Goal: Book appointment/travel/reservation

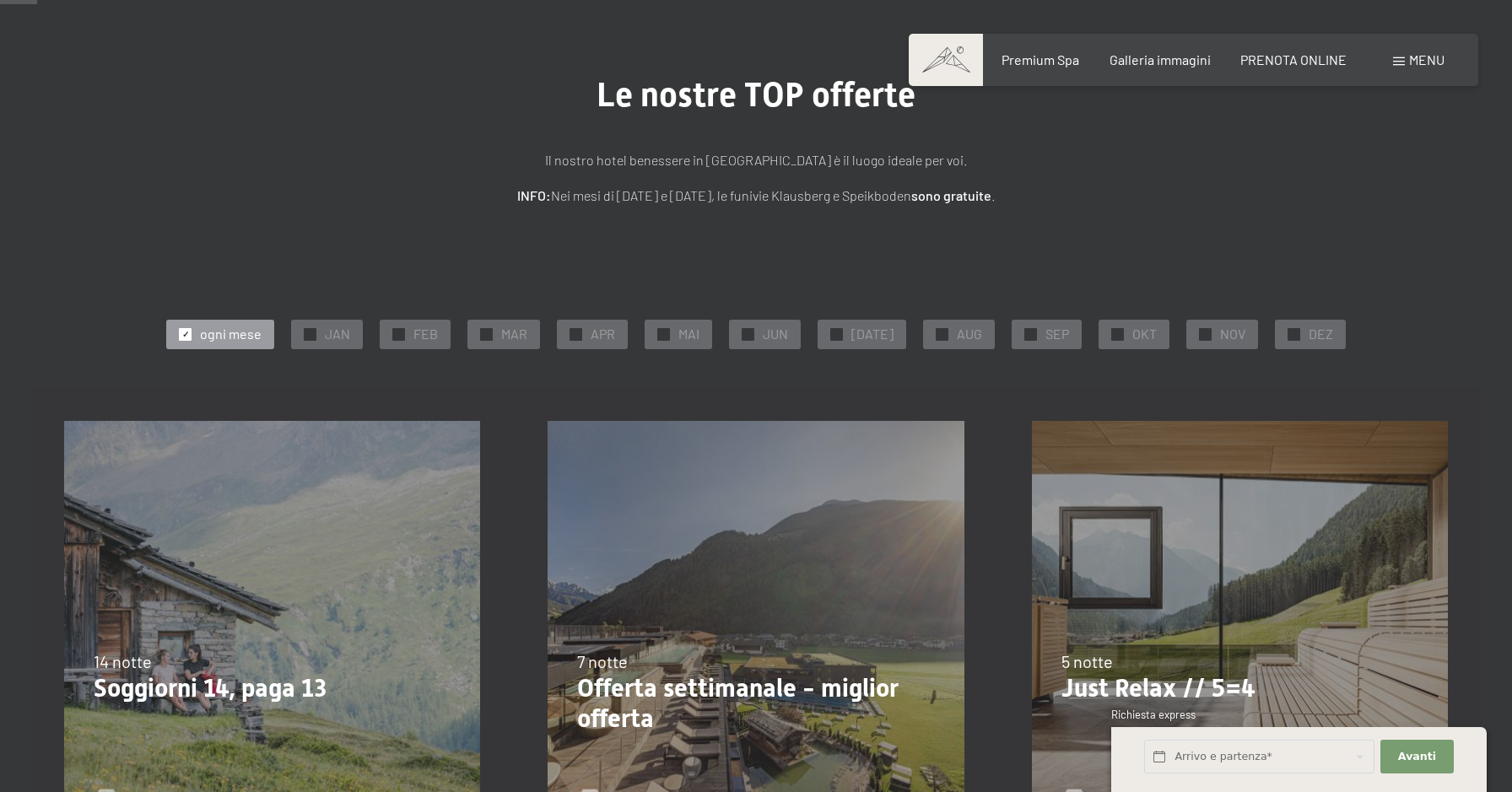
scroll to position [95, 0]
click at [1290, 332] on span "✓" at bounding box center [1293, 333] width 7 height 12
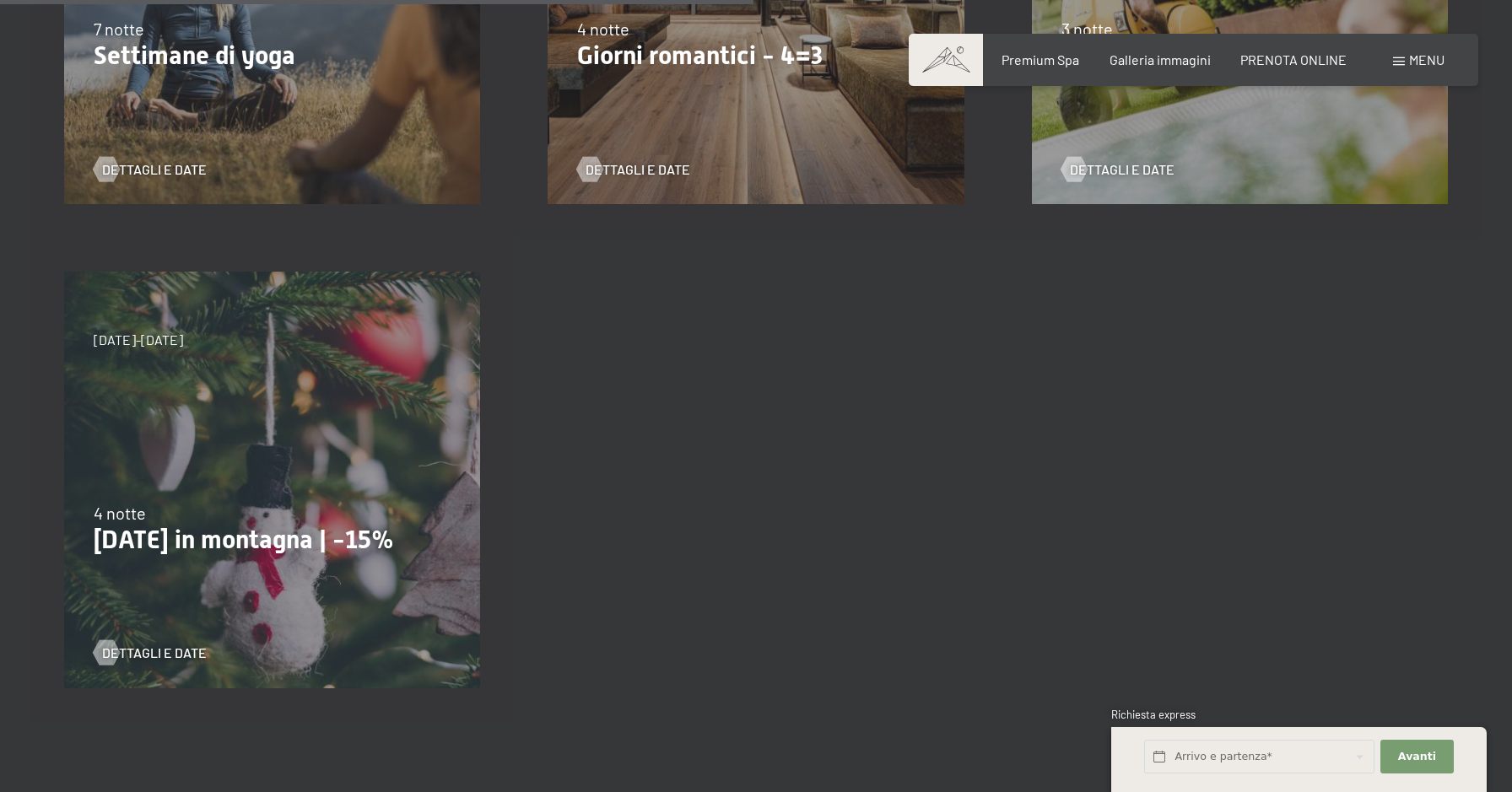
scroll to position [1200, 0]
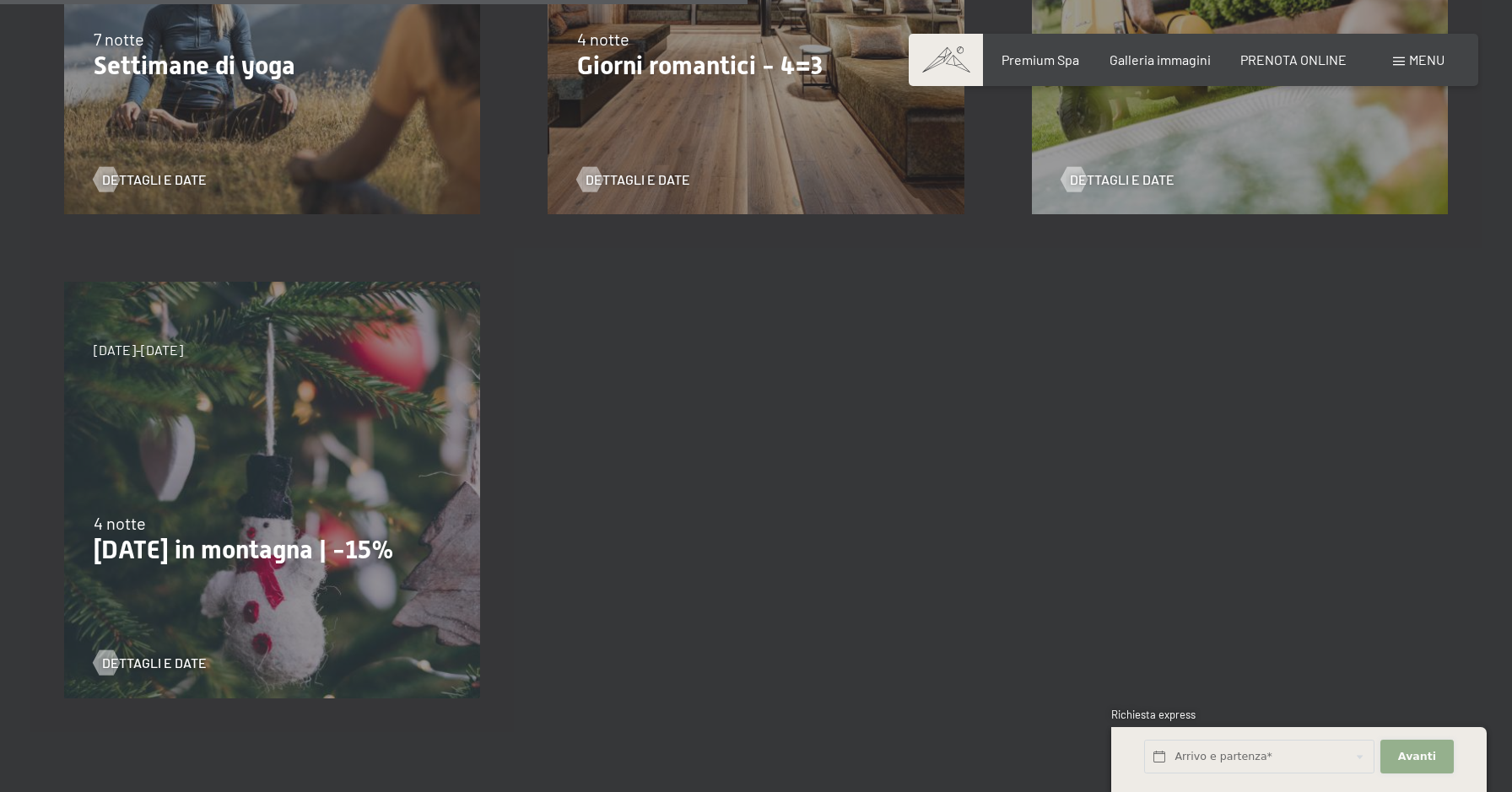
click at [1420, 749] on span "Avanti" at bounding box center [1417, 757] width 38 height 16
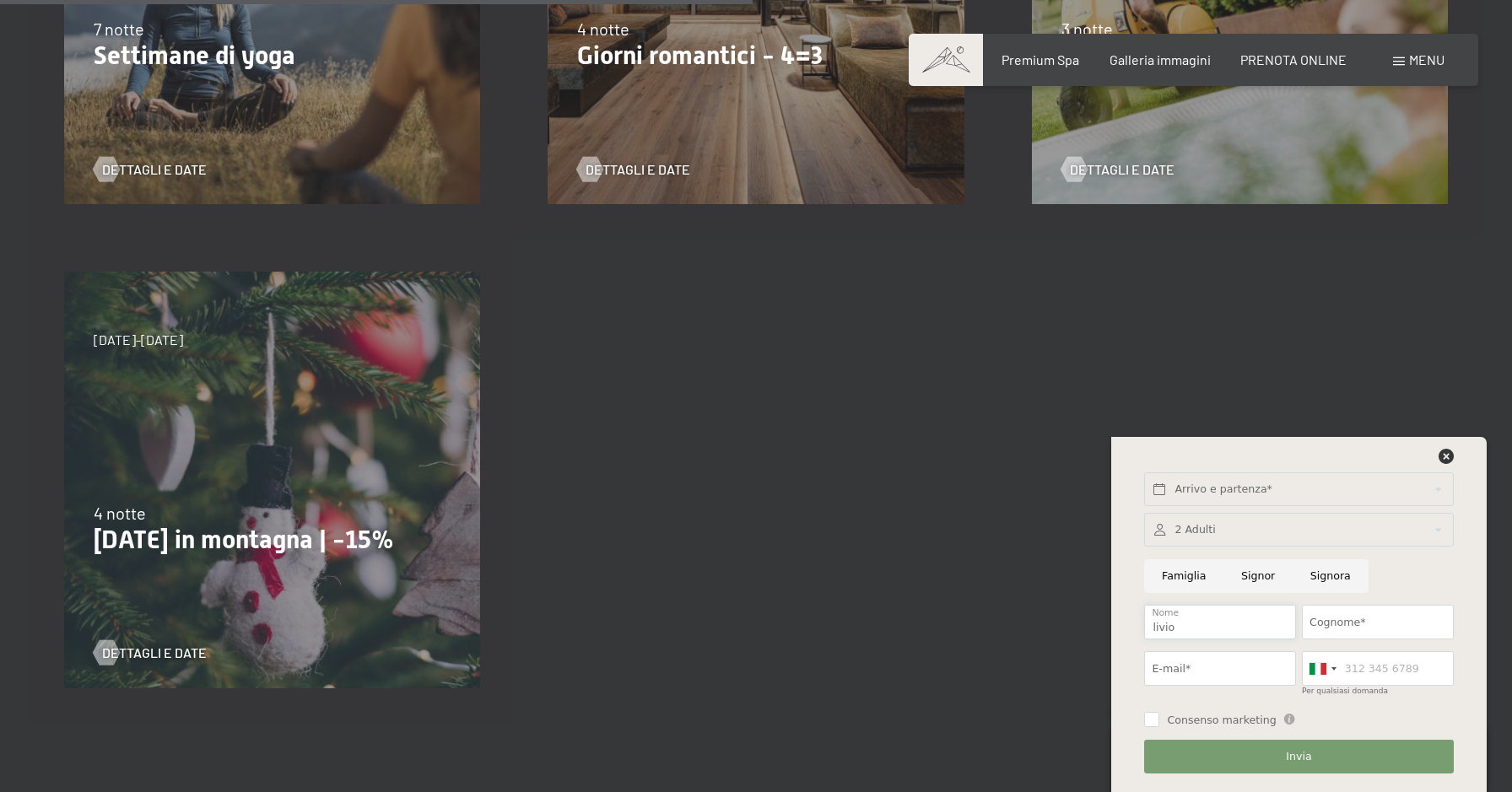
scroll to position [1214, 0]
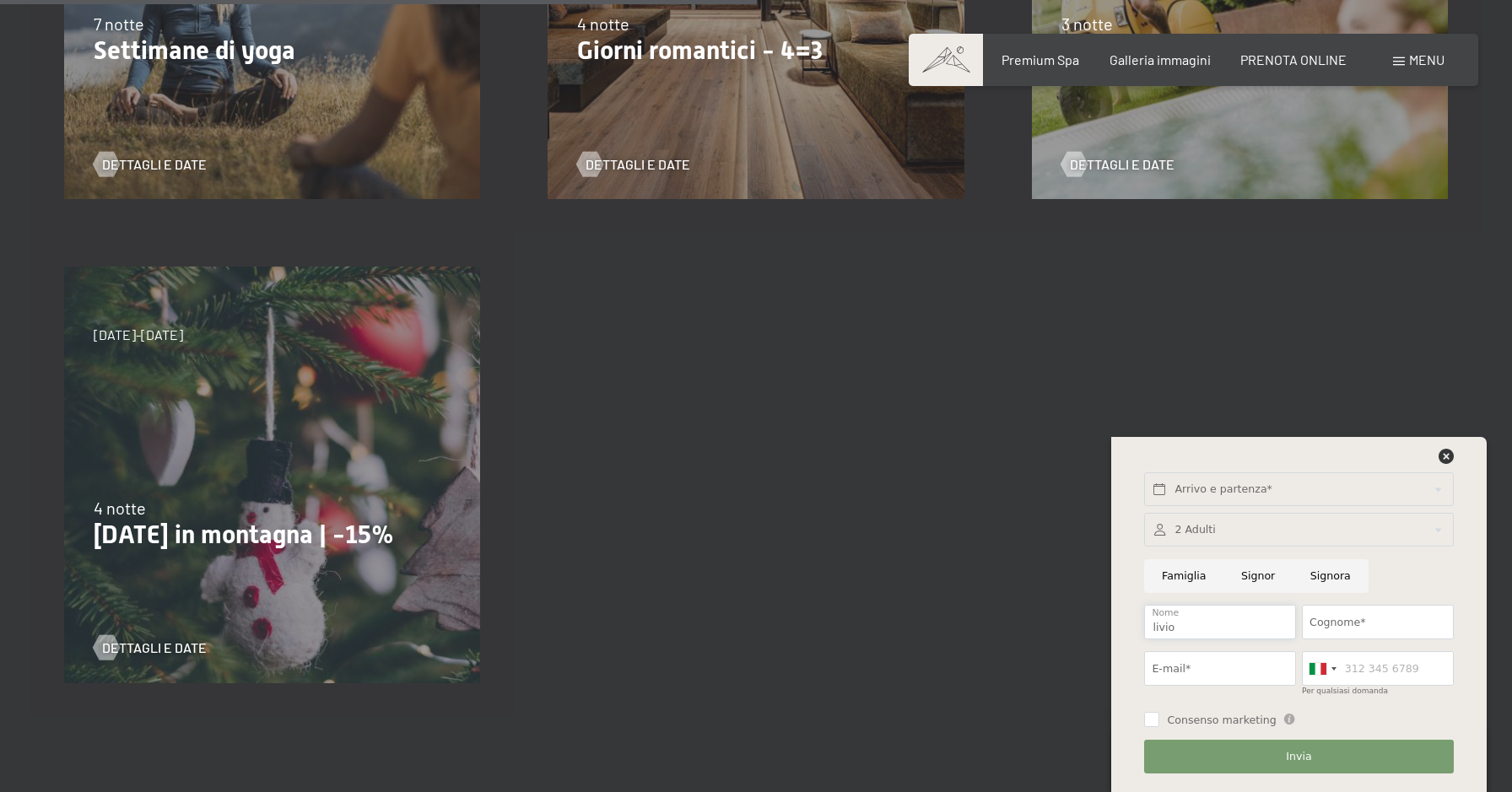
type input "livio"
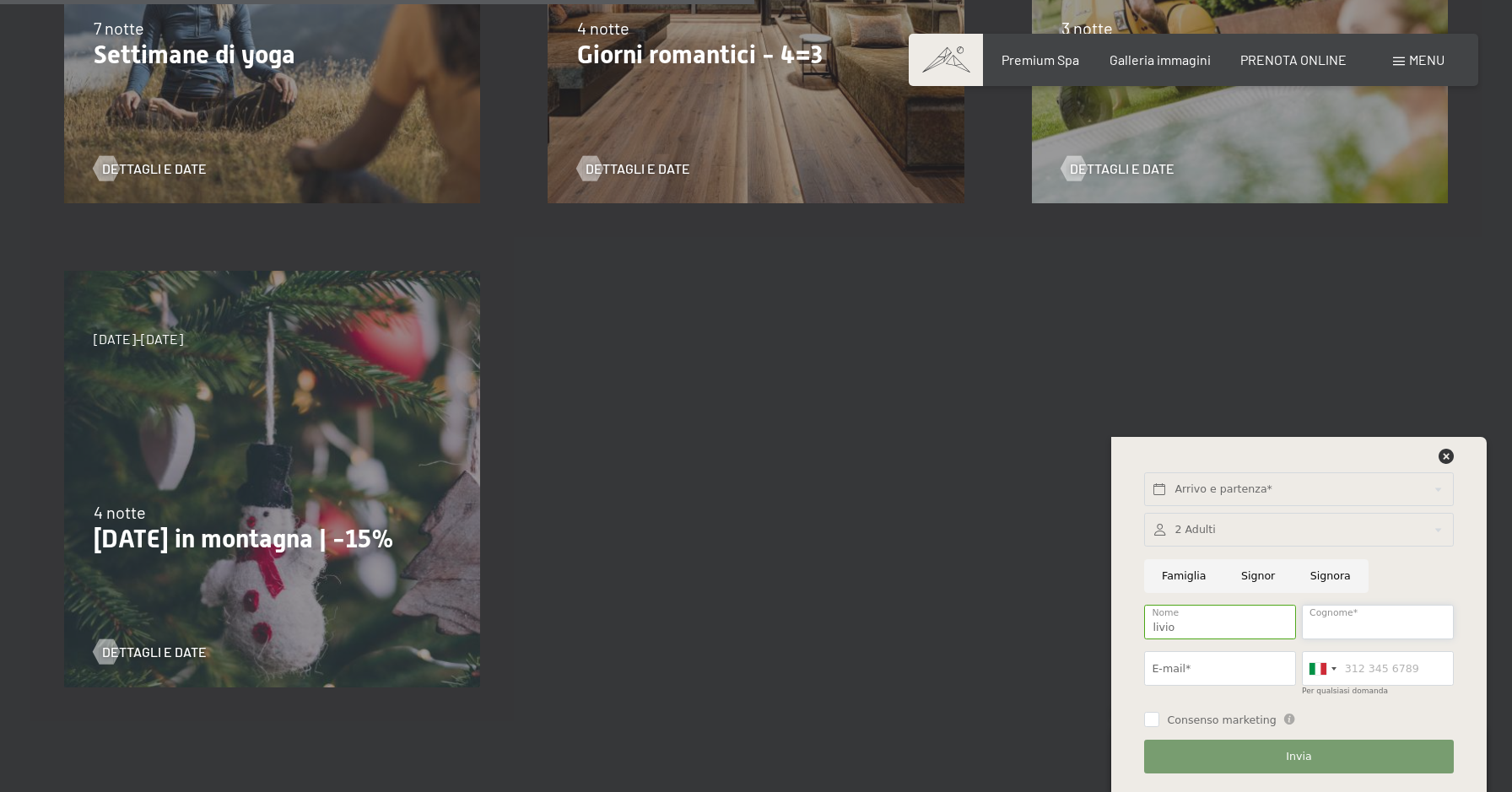
scroll to position [1210, 0]
type input "P"
type input "PAPINI"
type input "livio.papini@gmail.com"
click at [1150, 717] on input "Consenso marketing" at bounding box center [1152, 720] width 16 height 16
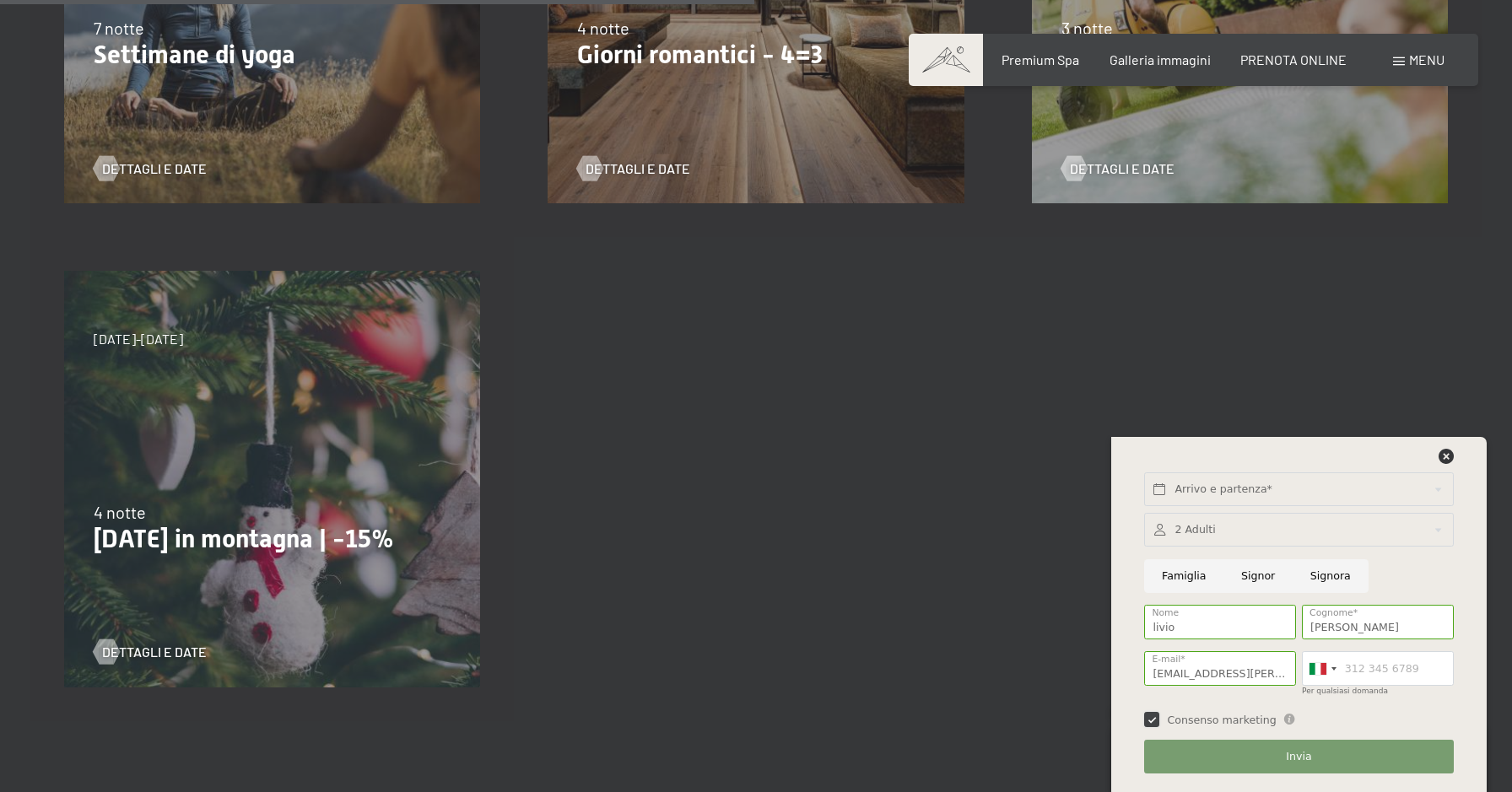
checkbox input "true"
click at [1319, 760] on button "Invia" at bounding box center [1298, 757] width 308 height 35
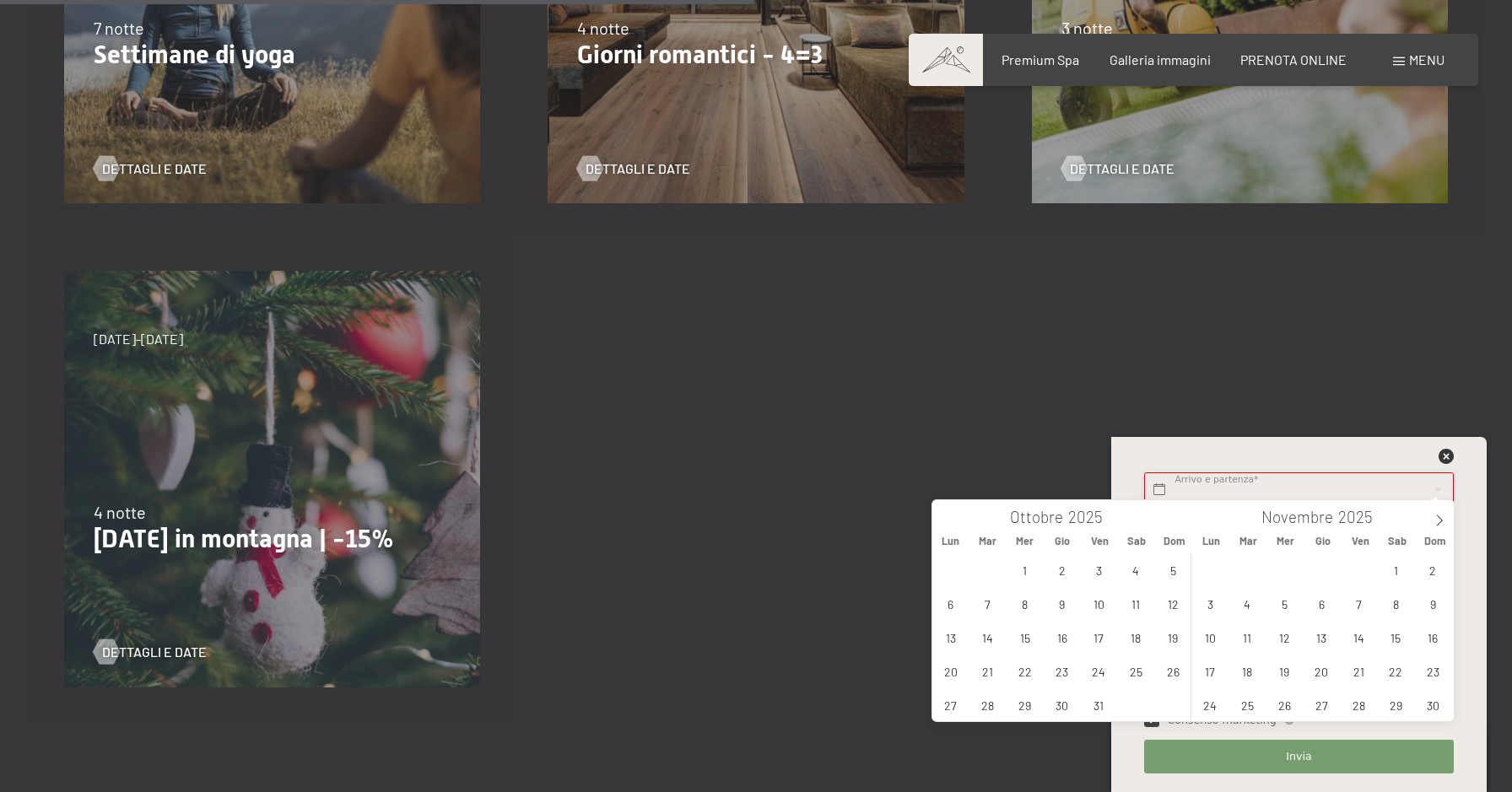
click at [1165, 488] on input "text" at bounding box center [1298, 489] width 308 height 35
click at [1444, 519] on icon at bounding box center [1439, 521] width 12 height 12
click at [1211, 605] on span "8" at bounding box center [1210, 603] width 33 height 33
click at [1323, 605] on span "11" at bounding box center [1321, 603] width 33 height 33
type input "Lun. 08/12/2025 - Gio. 11/12/2025"
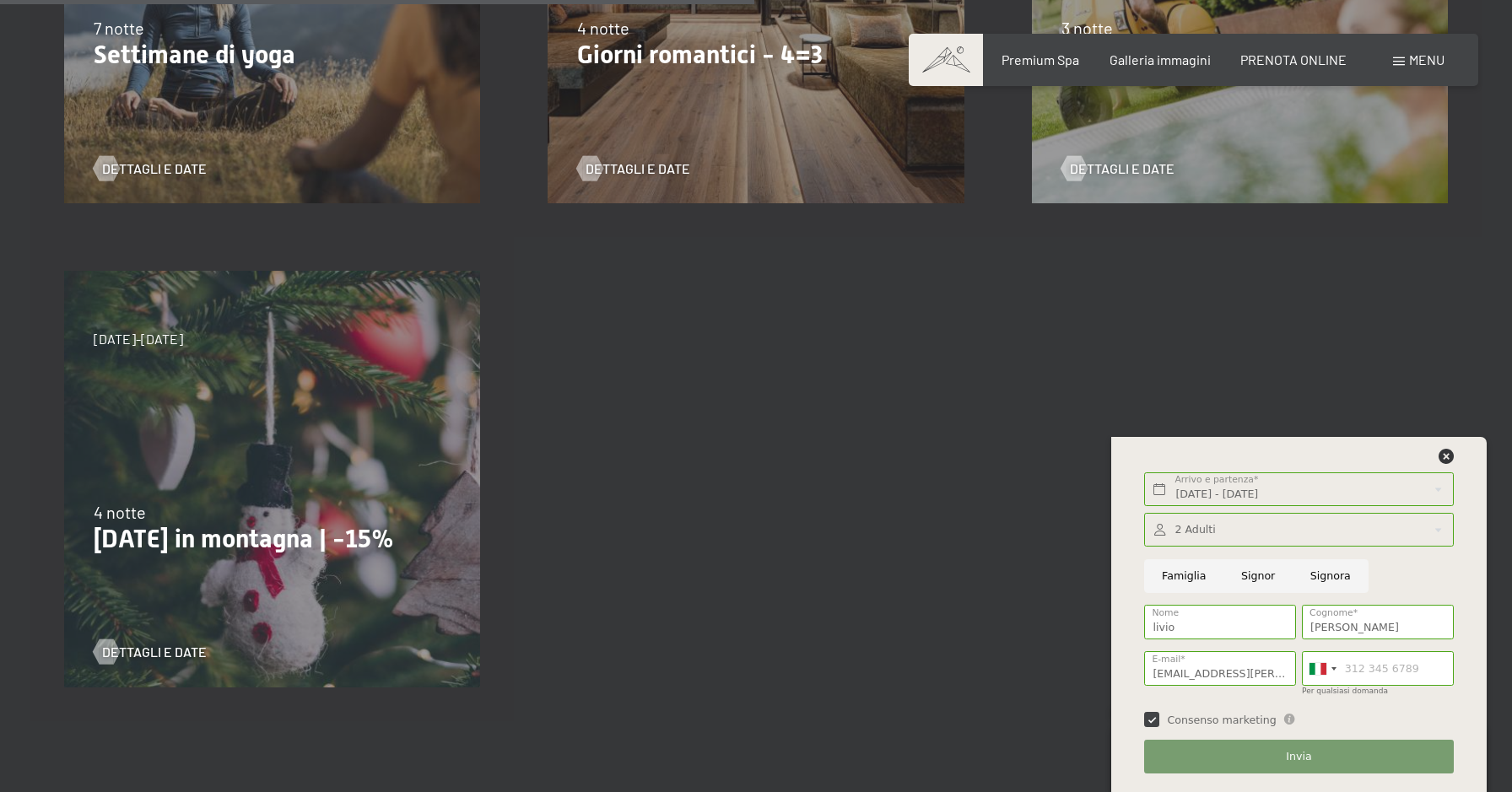
click at [1298, 757] on span "Invia" at bounding box center [1298, 757] width 25 height 16
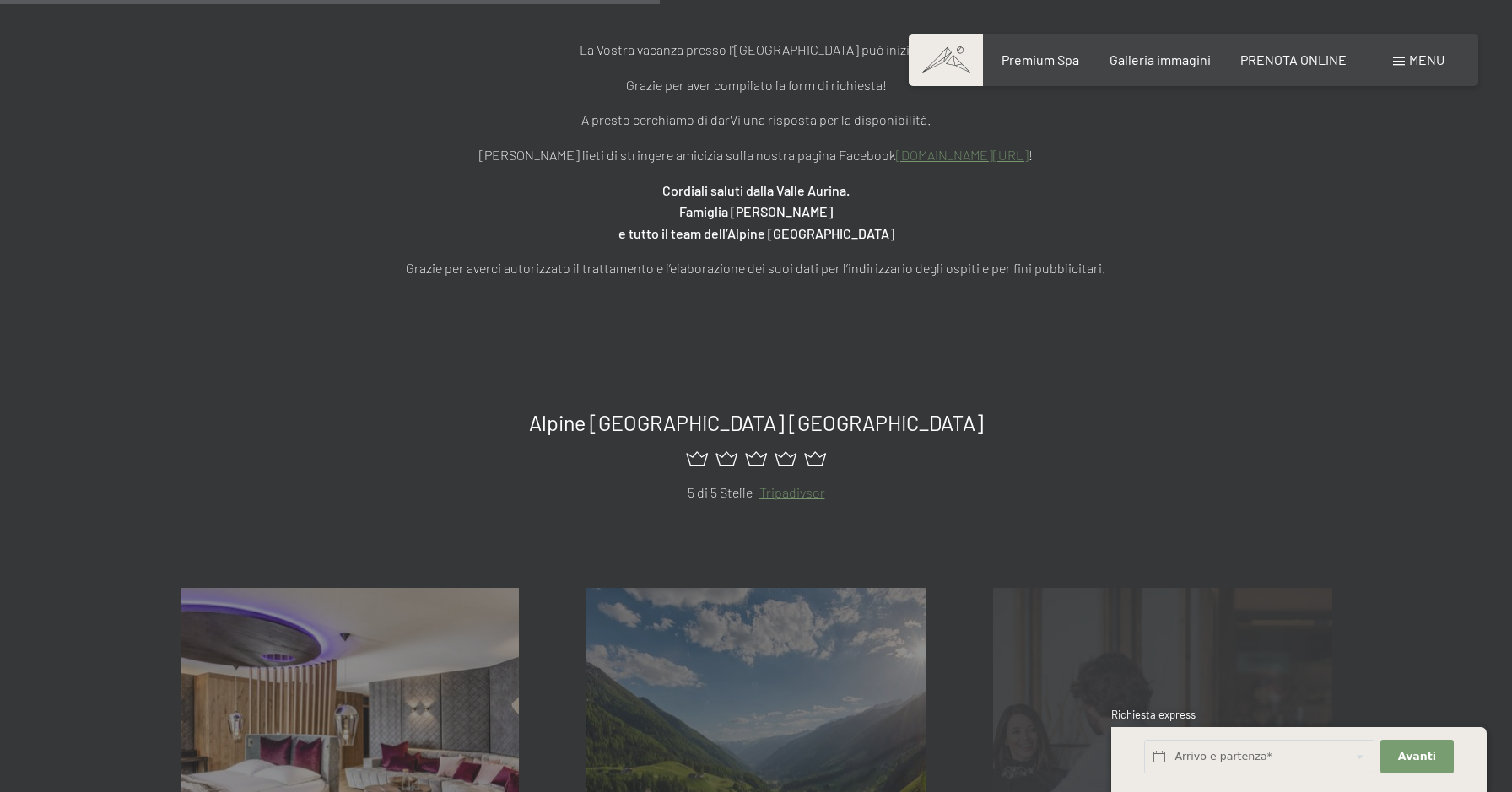
scroll to position [713, 0]
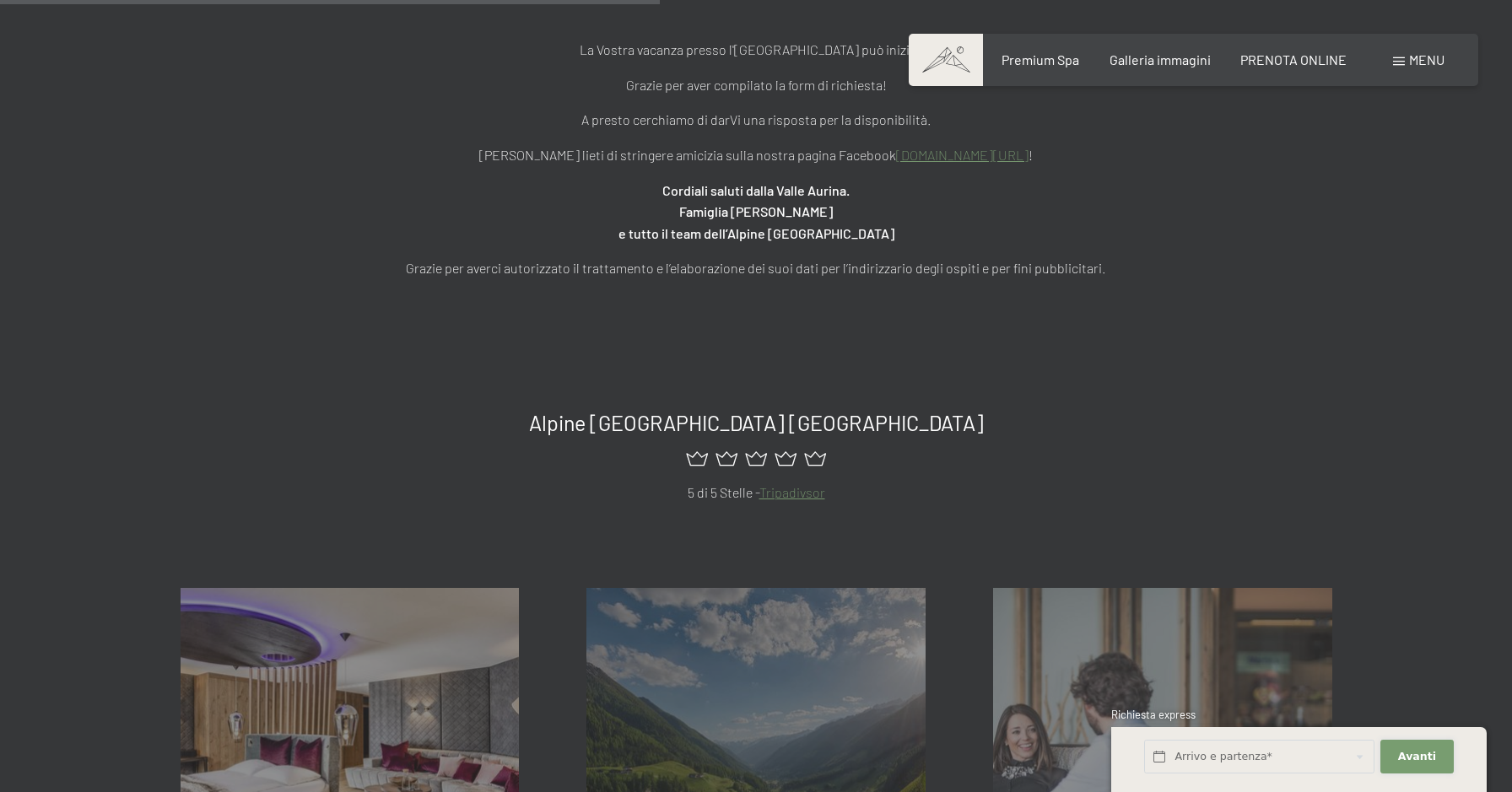
click at [1419, 756] on span "Avanti" at bounding box center [1417, 757] width 38 height 16
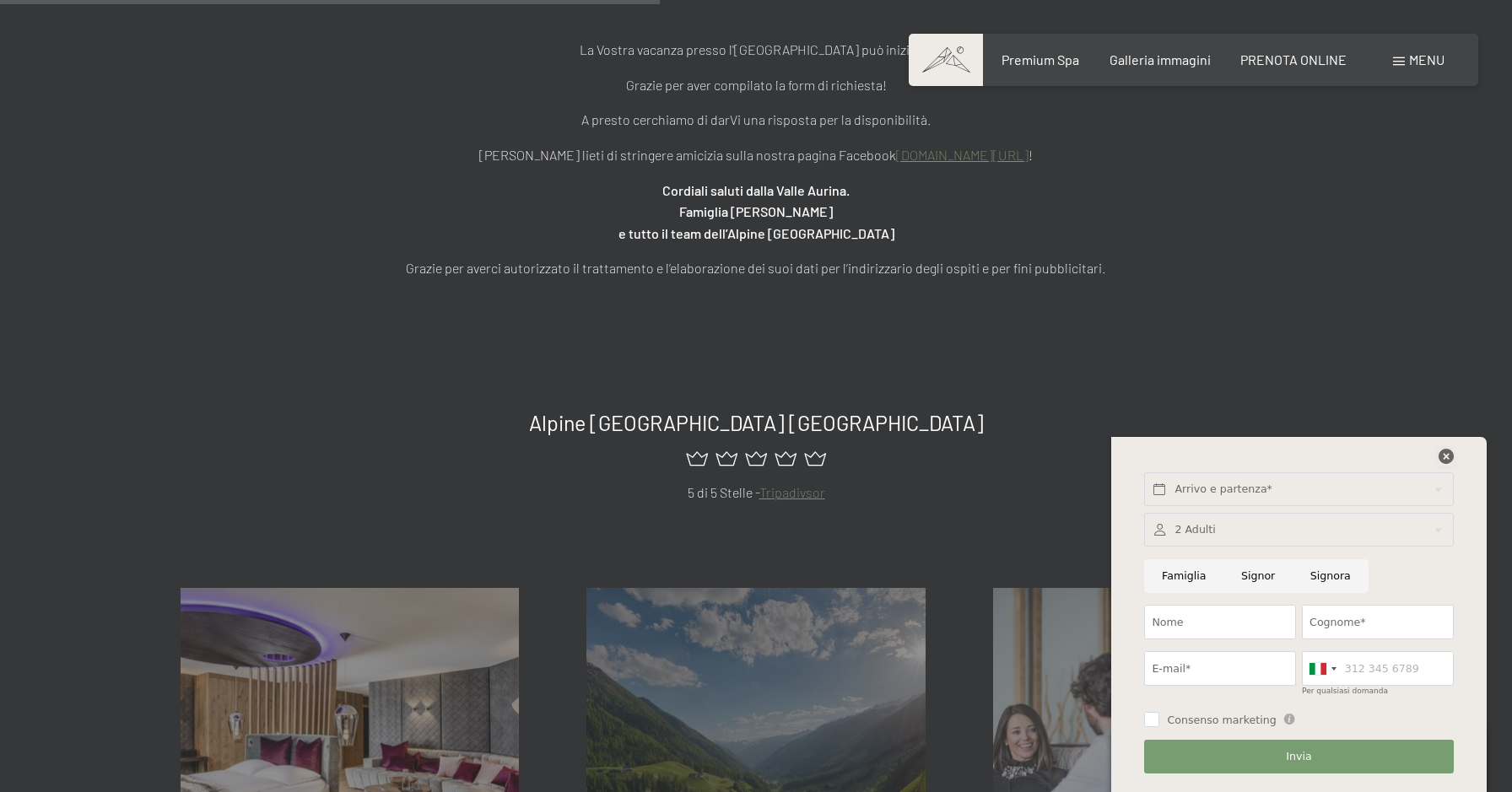
click at [1446, 455] on icon at bounding box center [1446, 456] width 16 height 16
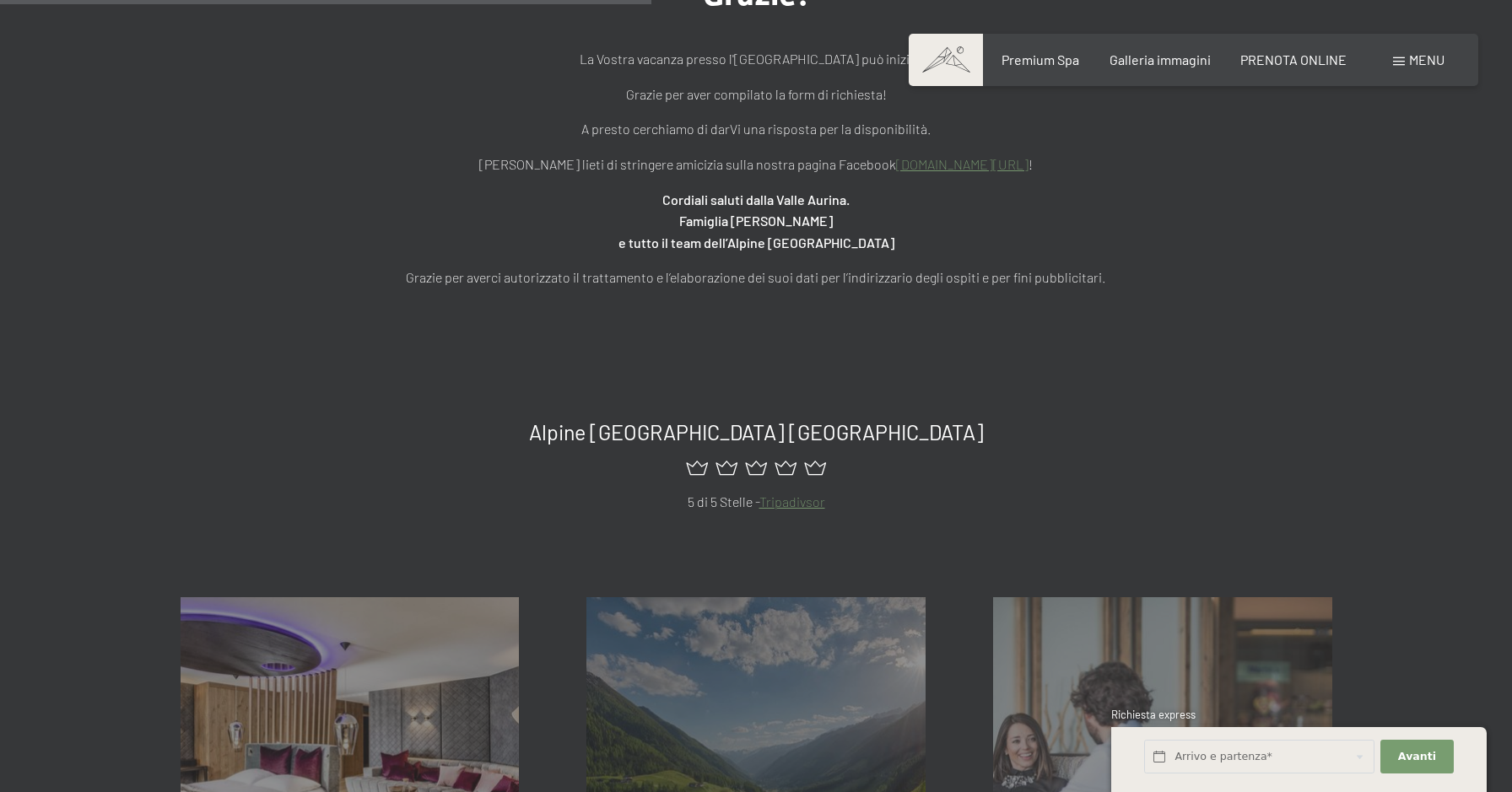
scroll to position [706, 0]
click at [1160, 57] on span "Galleria immagini" at bounding box center [1160, 56] width 101 height 16
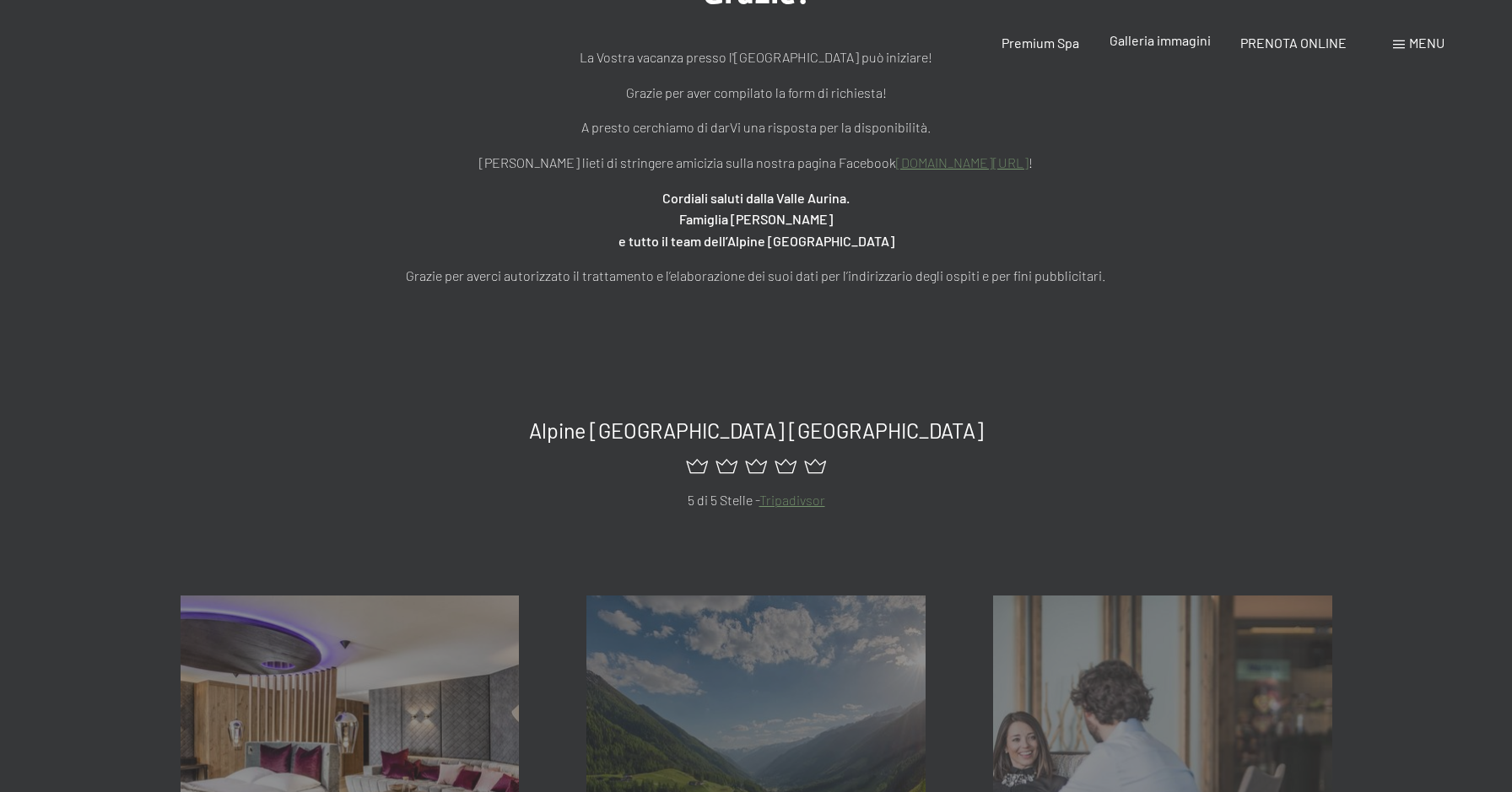
scroll to position [0, 0]
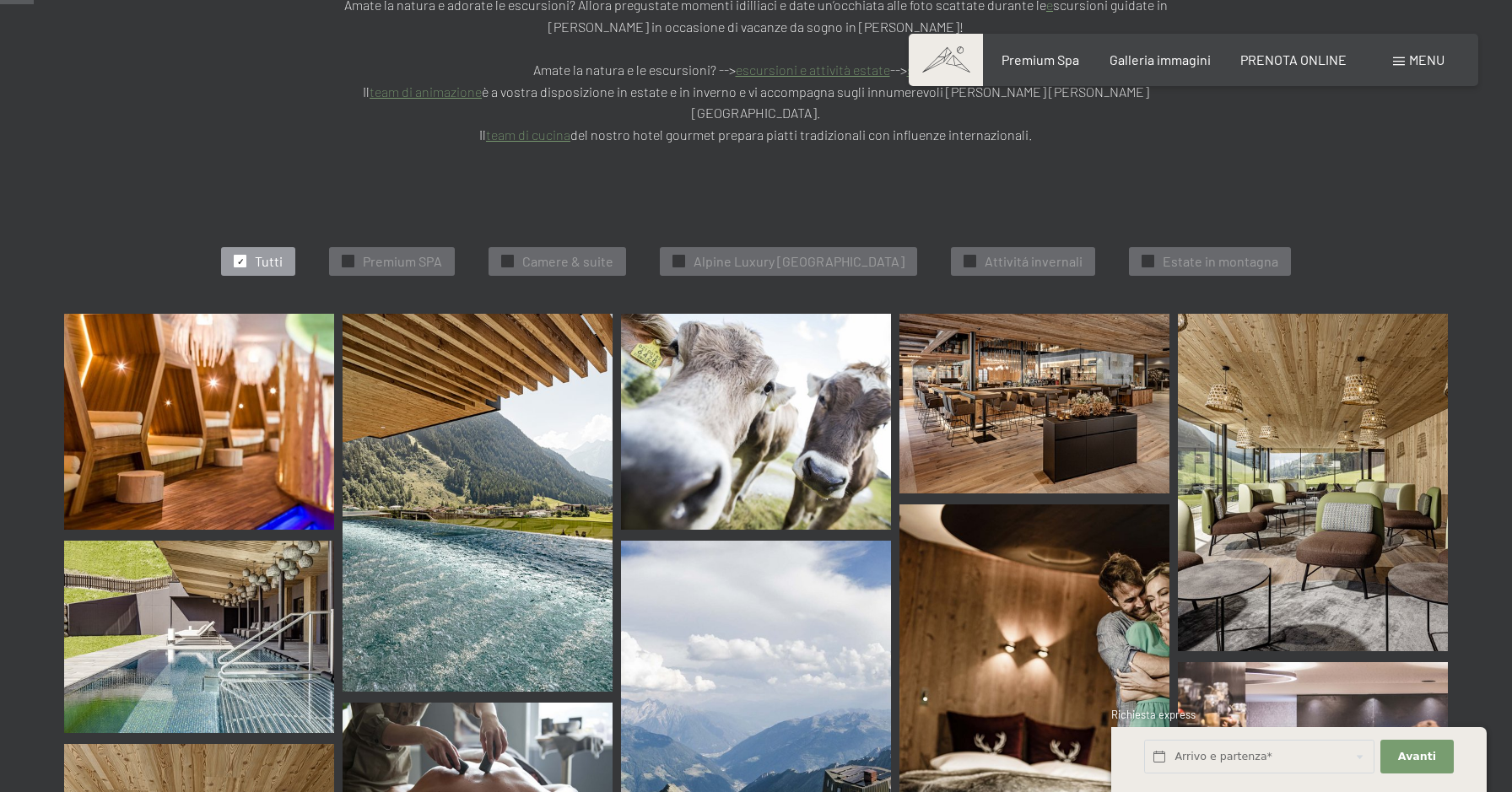
scroll to position [484, 0]
click at [192, 394] on img at bounding box center [198, 421] width 270 height 216
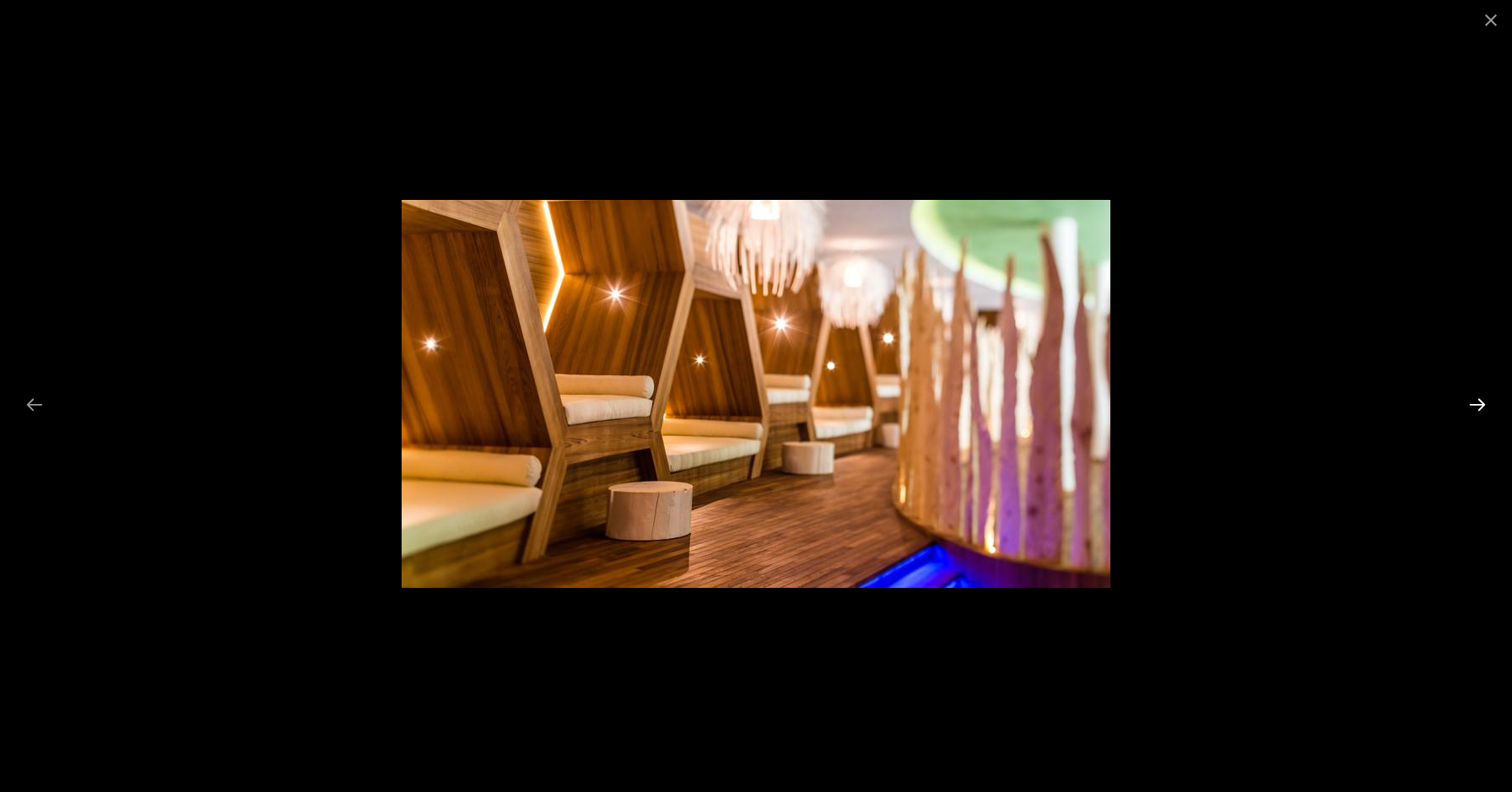
click at [1483, 401] on button "Next slide" at bounding box center [1477, 405] width 35 height 33
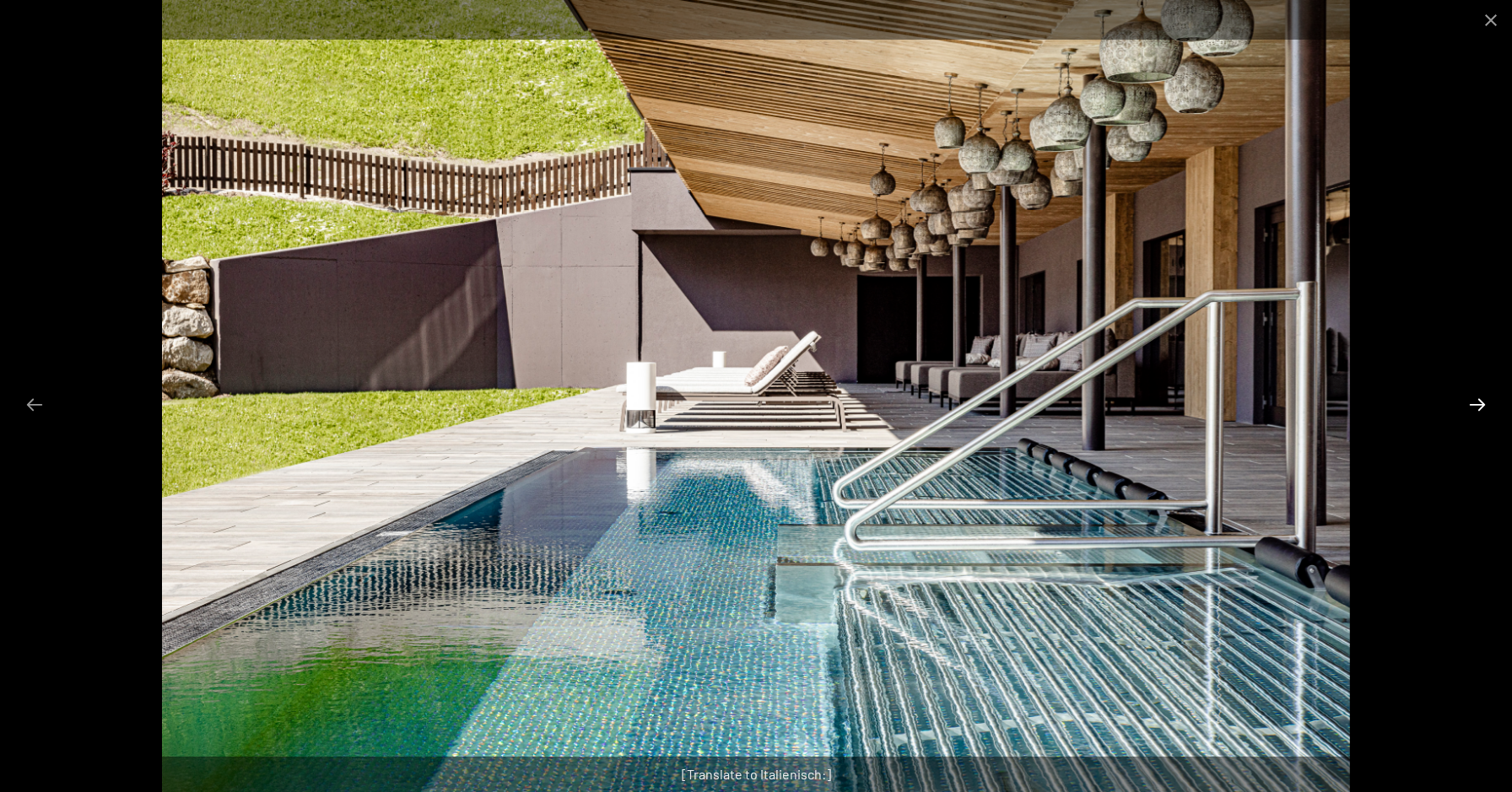
click at [1483, 401] on button "Next slide" at bounding box center [1477, 405] width 35 height 33
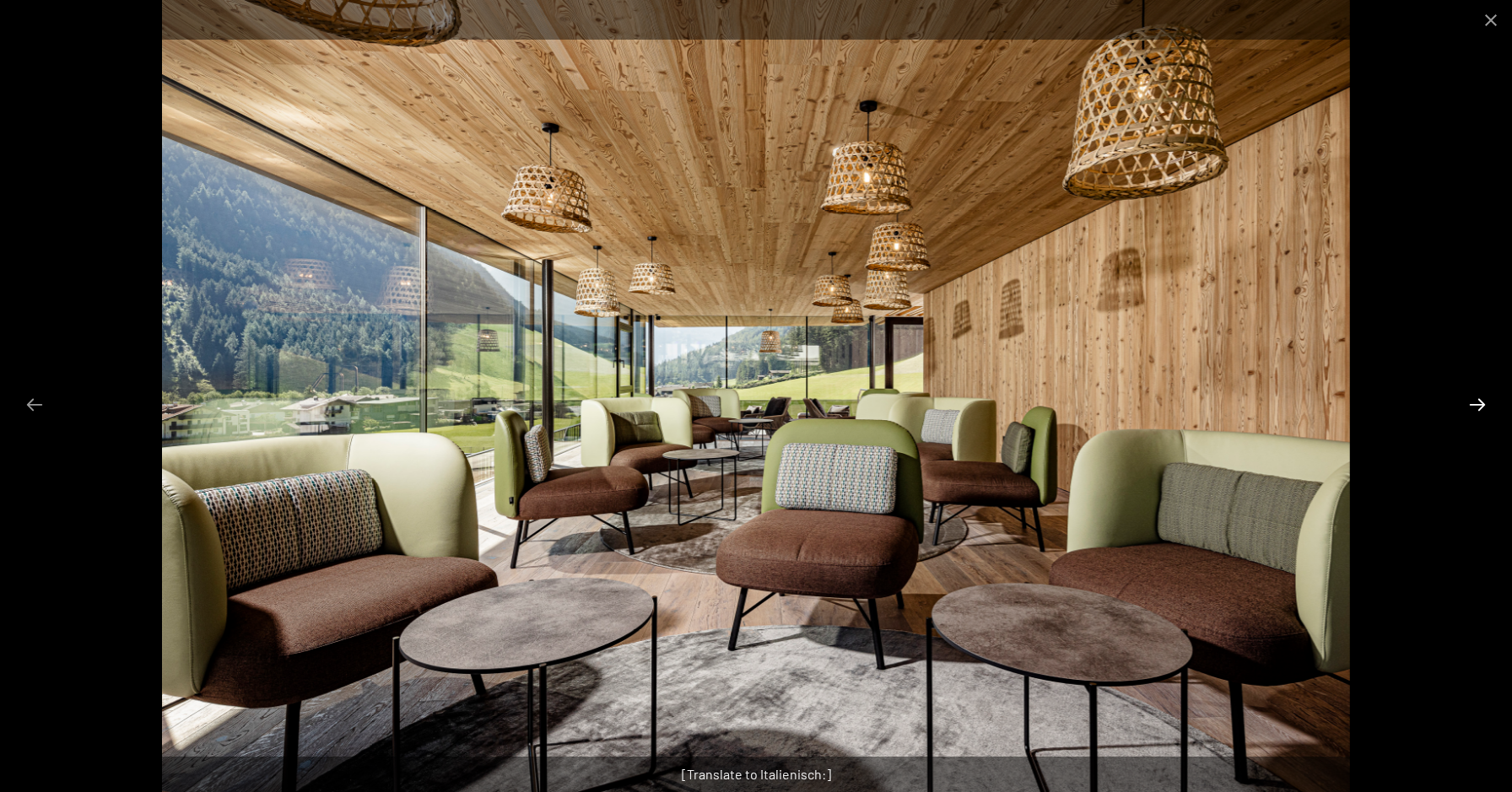
click at [1483, 401] on button "Next slide" at bounding box center [1477, 405] width 35 height 33
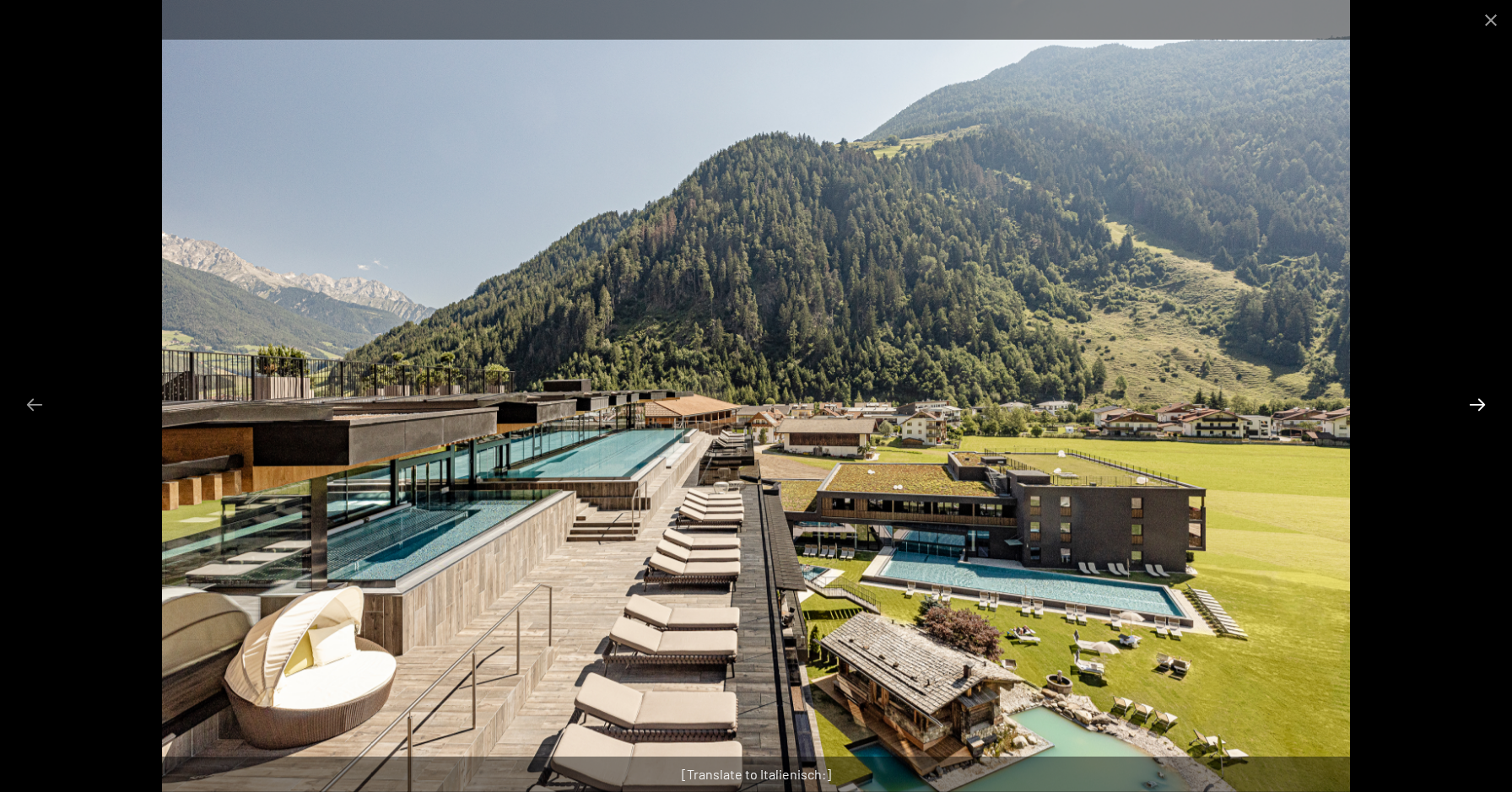
click at [1483, 401] on button "Next slide" at bounding box center [1477, 405] width 35 height 33
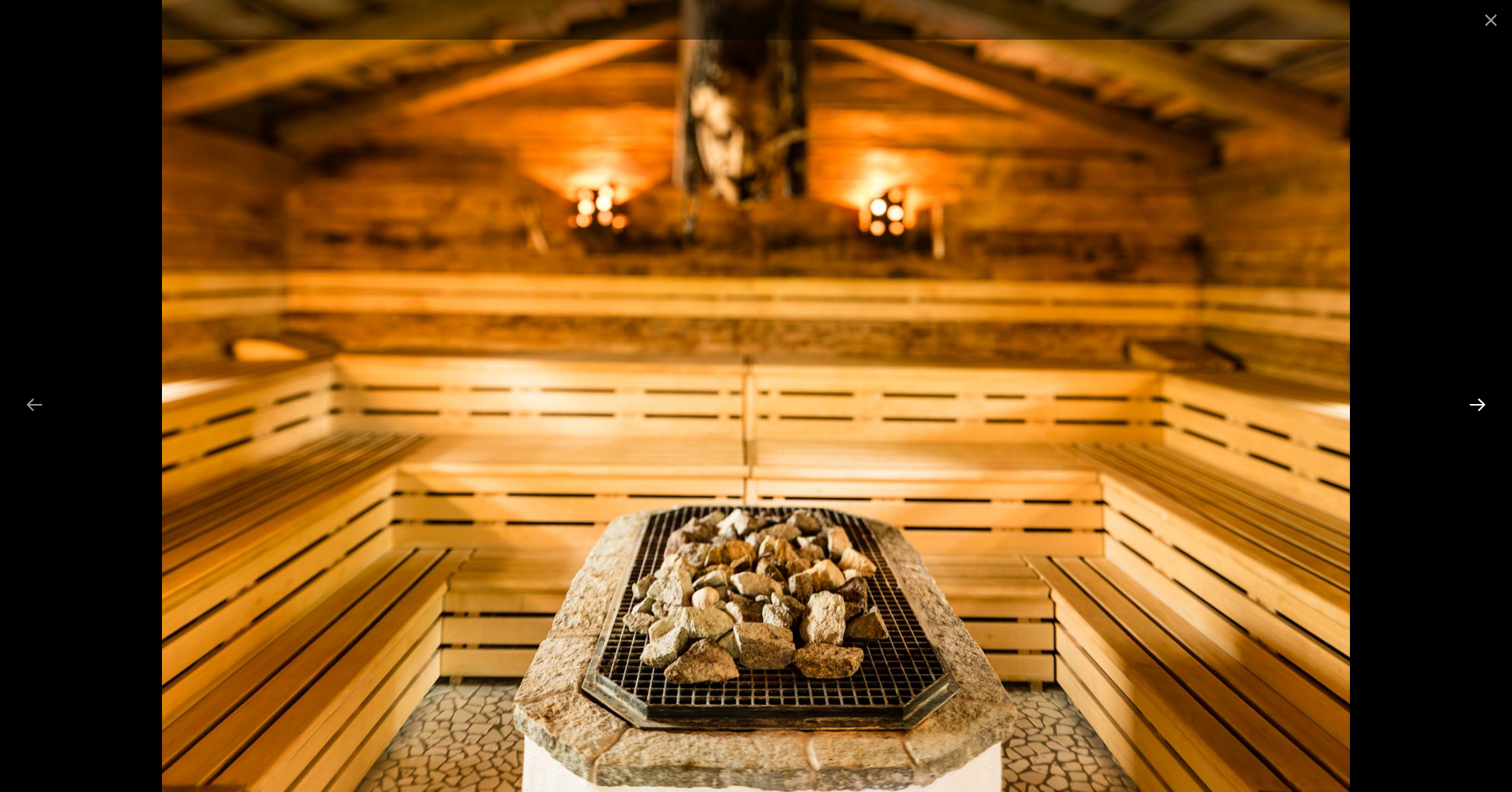
click at [1483, 401] on button "Next slide" at bounding box center [1477, 405] width 35 height 33
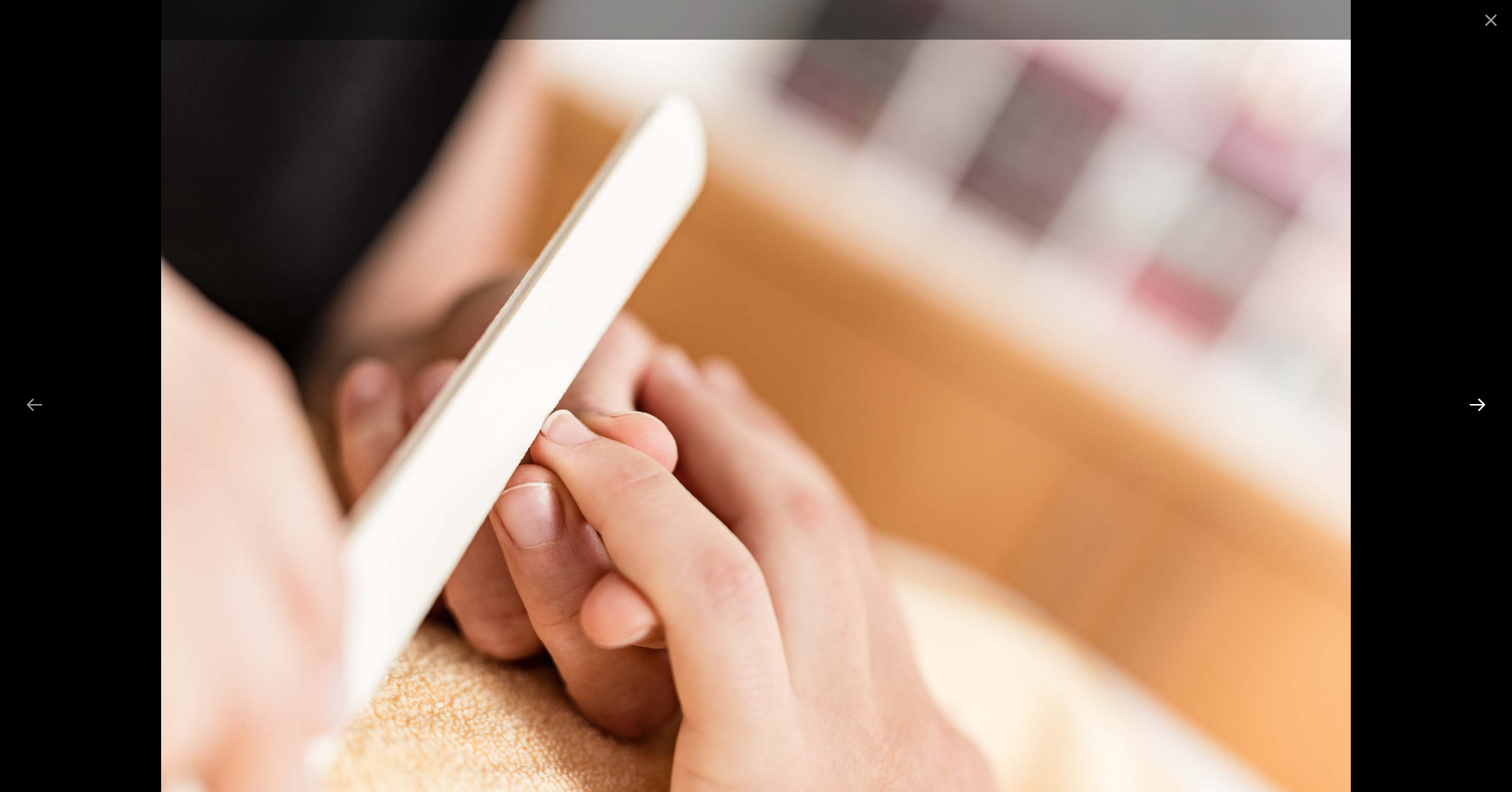
click at [1483, 401] on button "Next slide" at bounding box center [1477, 405] width 35 height 33
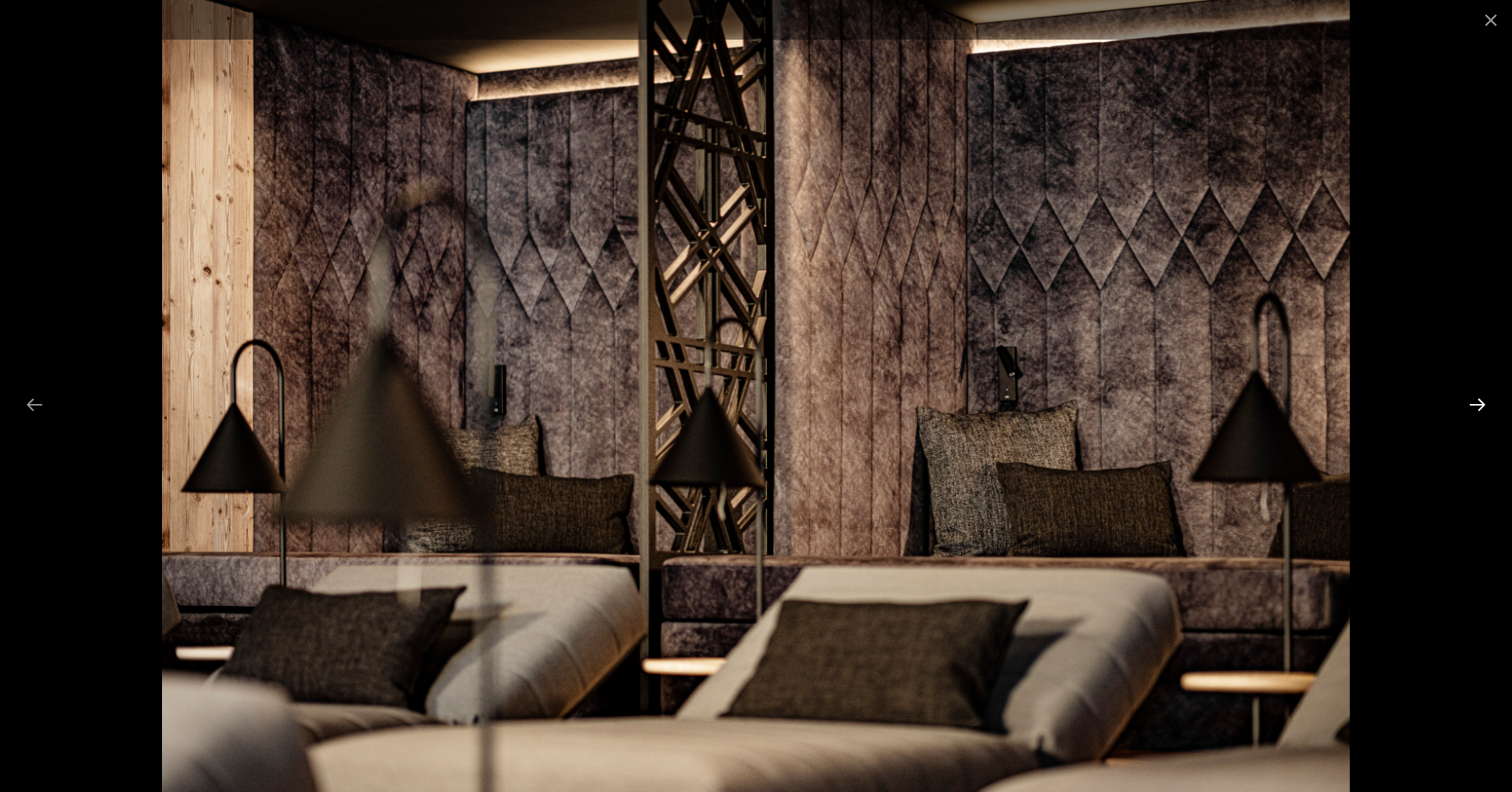
click at [1483, 401] on button "Next slide" at bounding box center [1477, 405] width 35 height 33
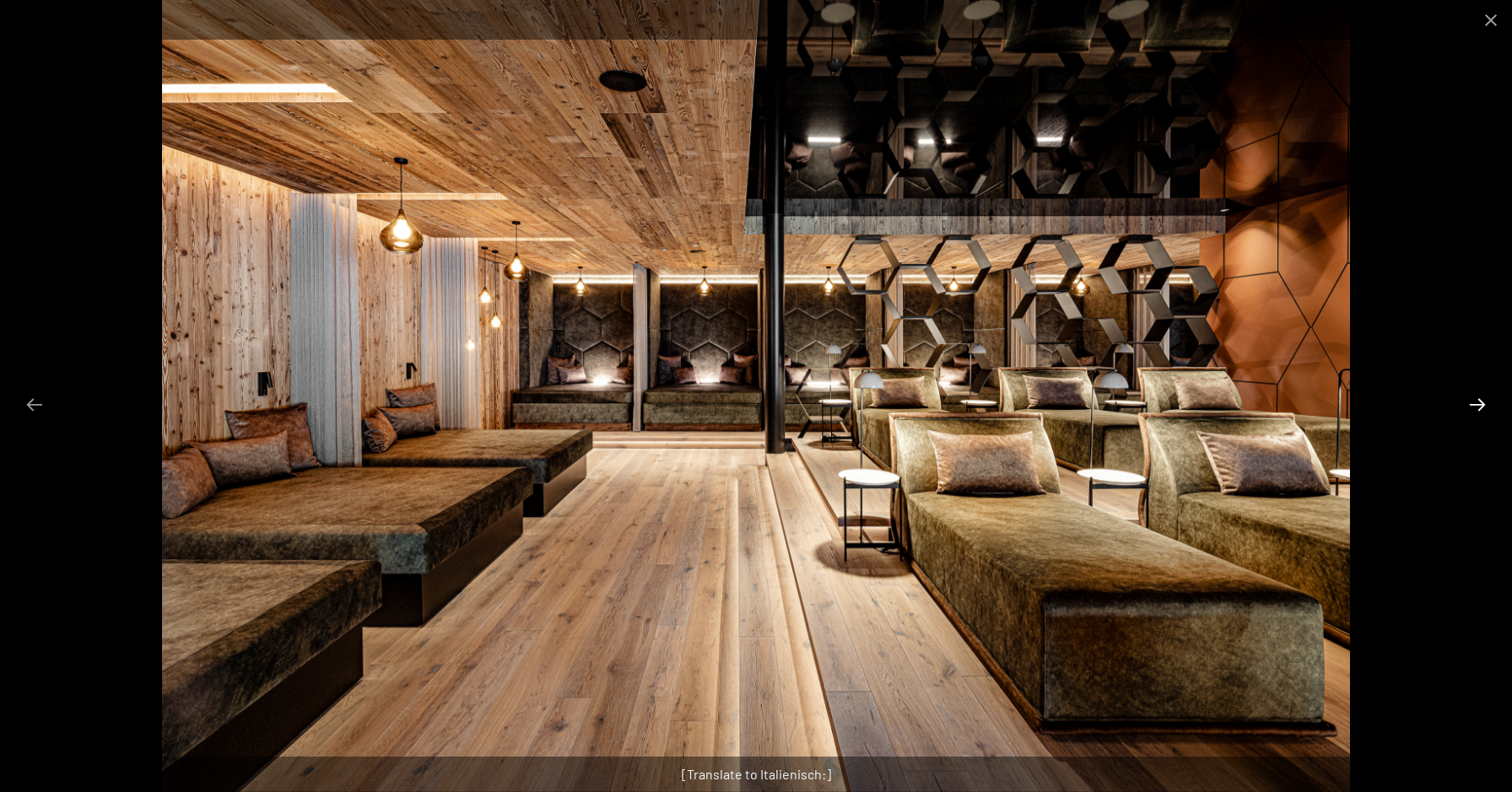
click at [1483, 401] on button "Next slide" at bounding box center [1477, 405] width 35 height 33
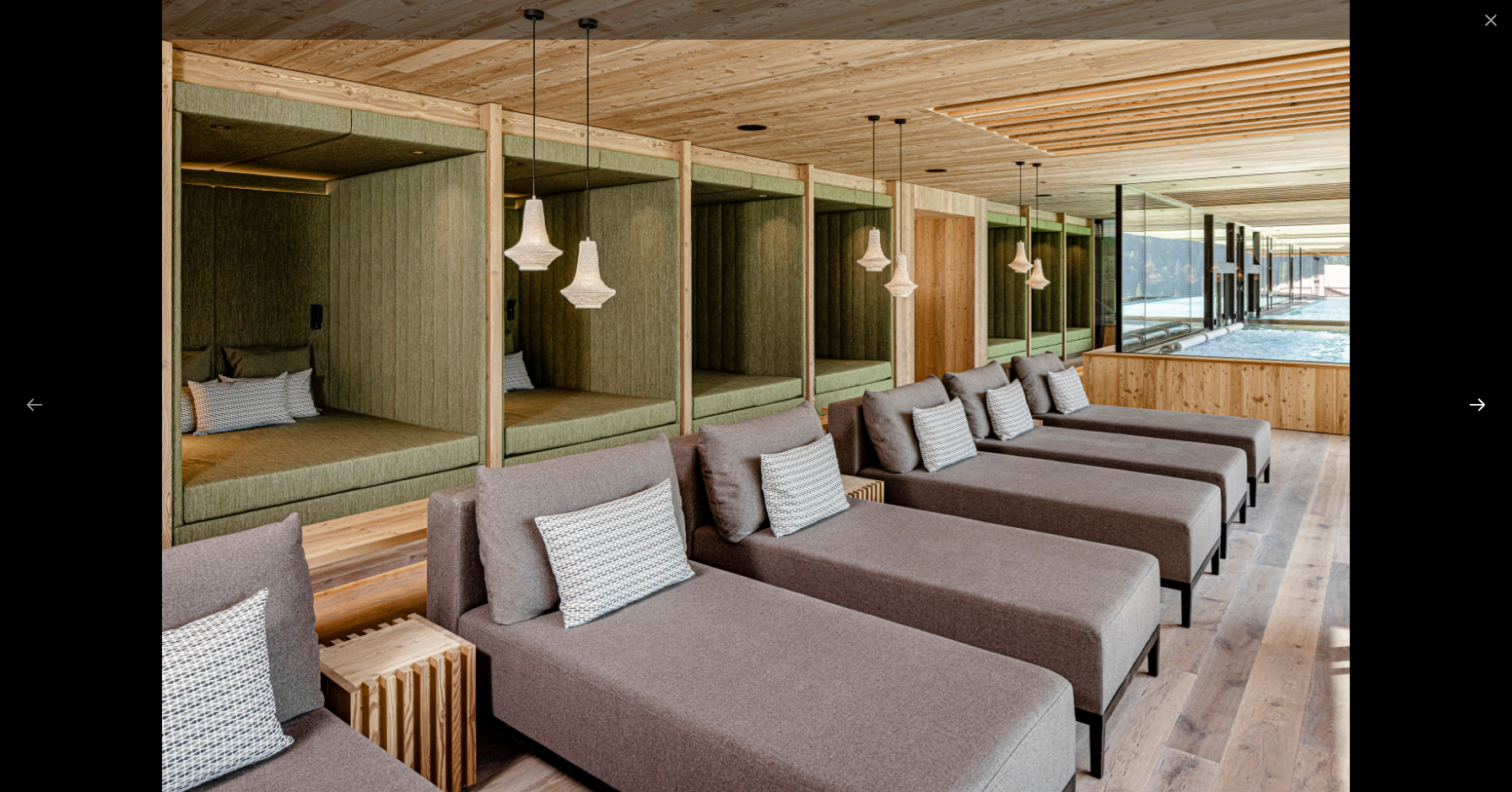
click at [1483, 401] on button "Next slide" at bounding box center [1477, 405] width 35 height 33
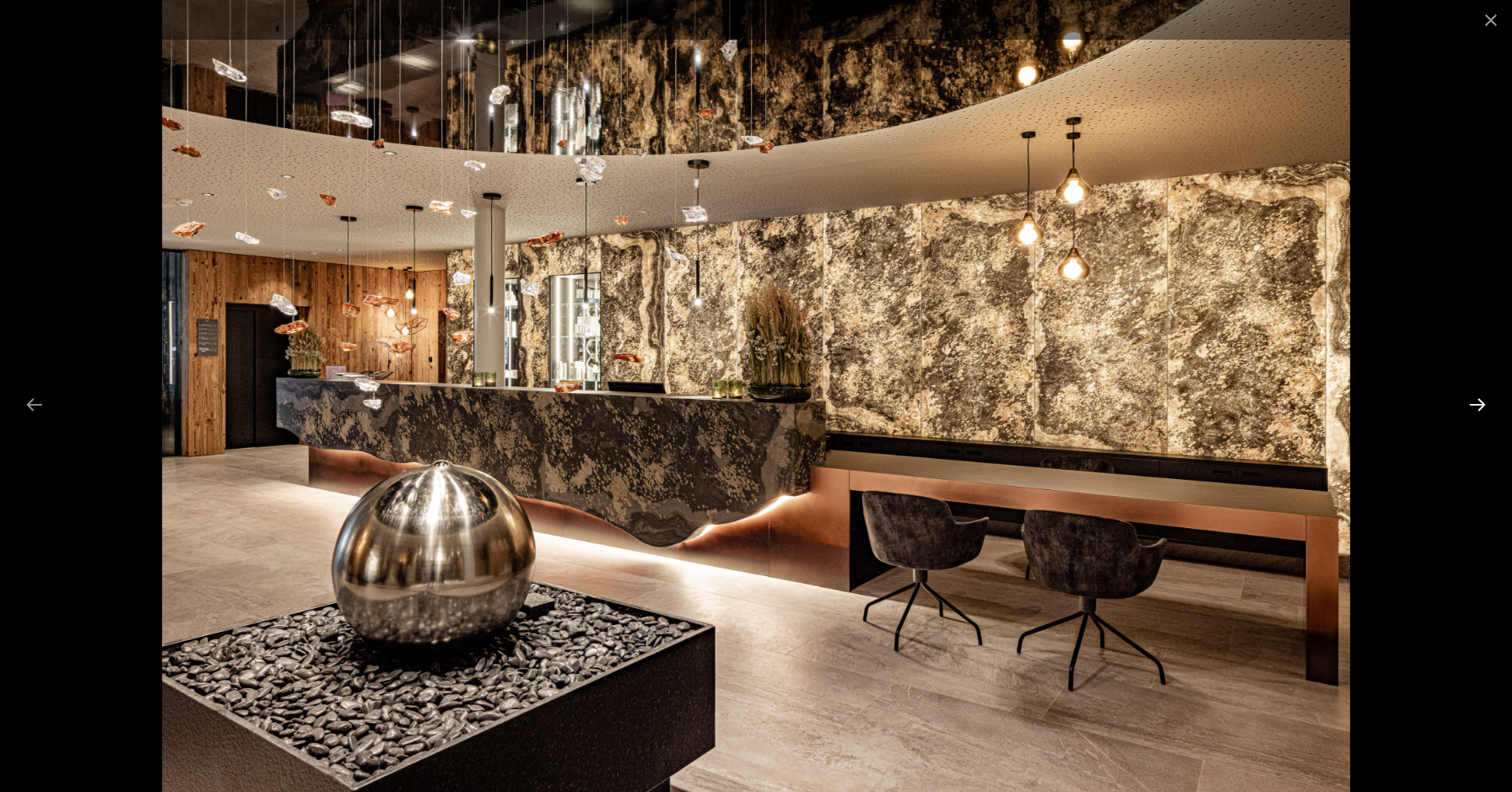
click at [1483, 401] on button "Next slide" at bounding box center [1477, 405] width 35 height 33
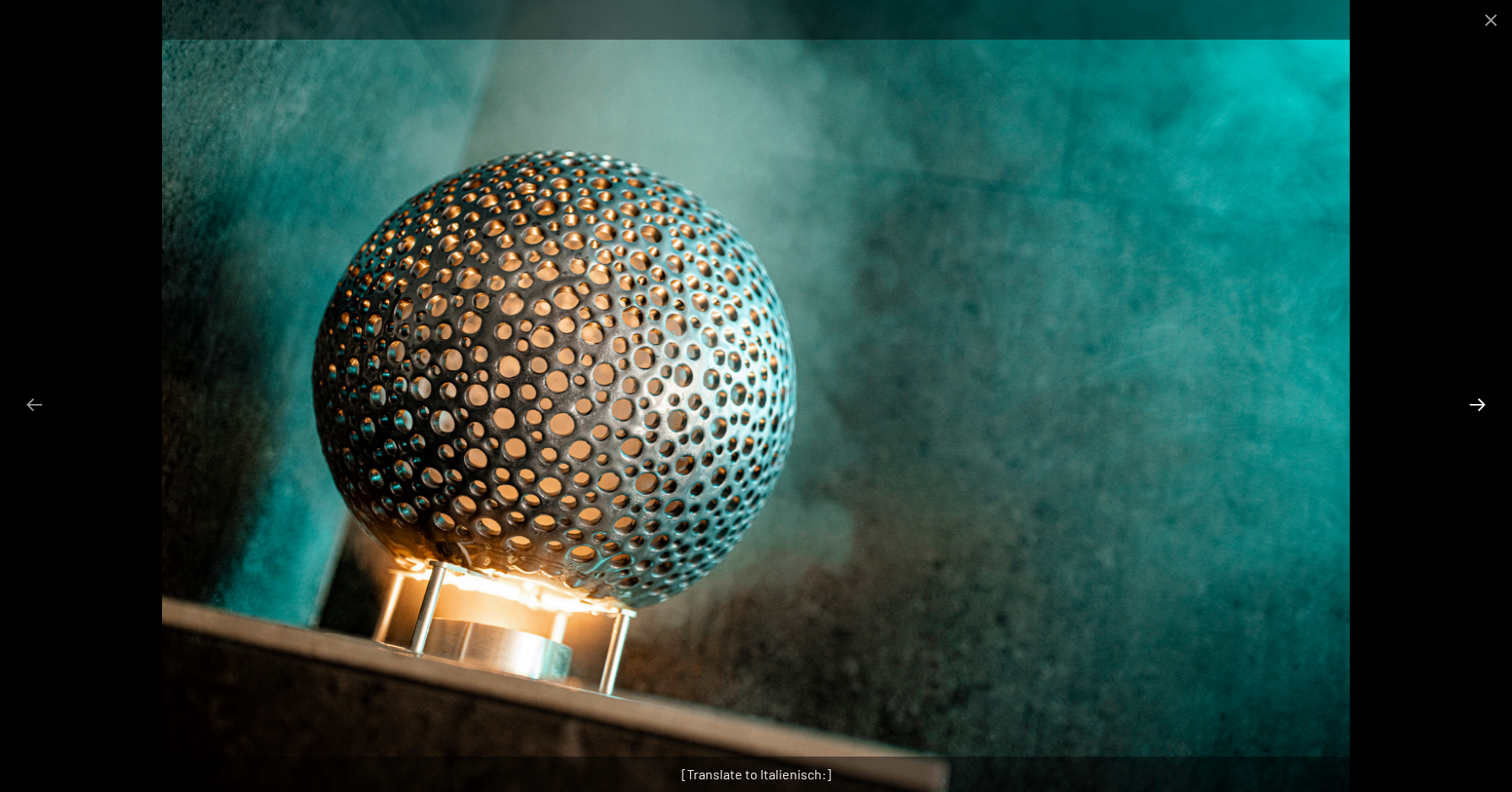
click at [1483, 401] on button "Next slide" at bounding box center [1477, 405] width 35 height 33
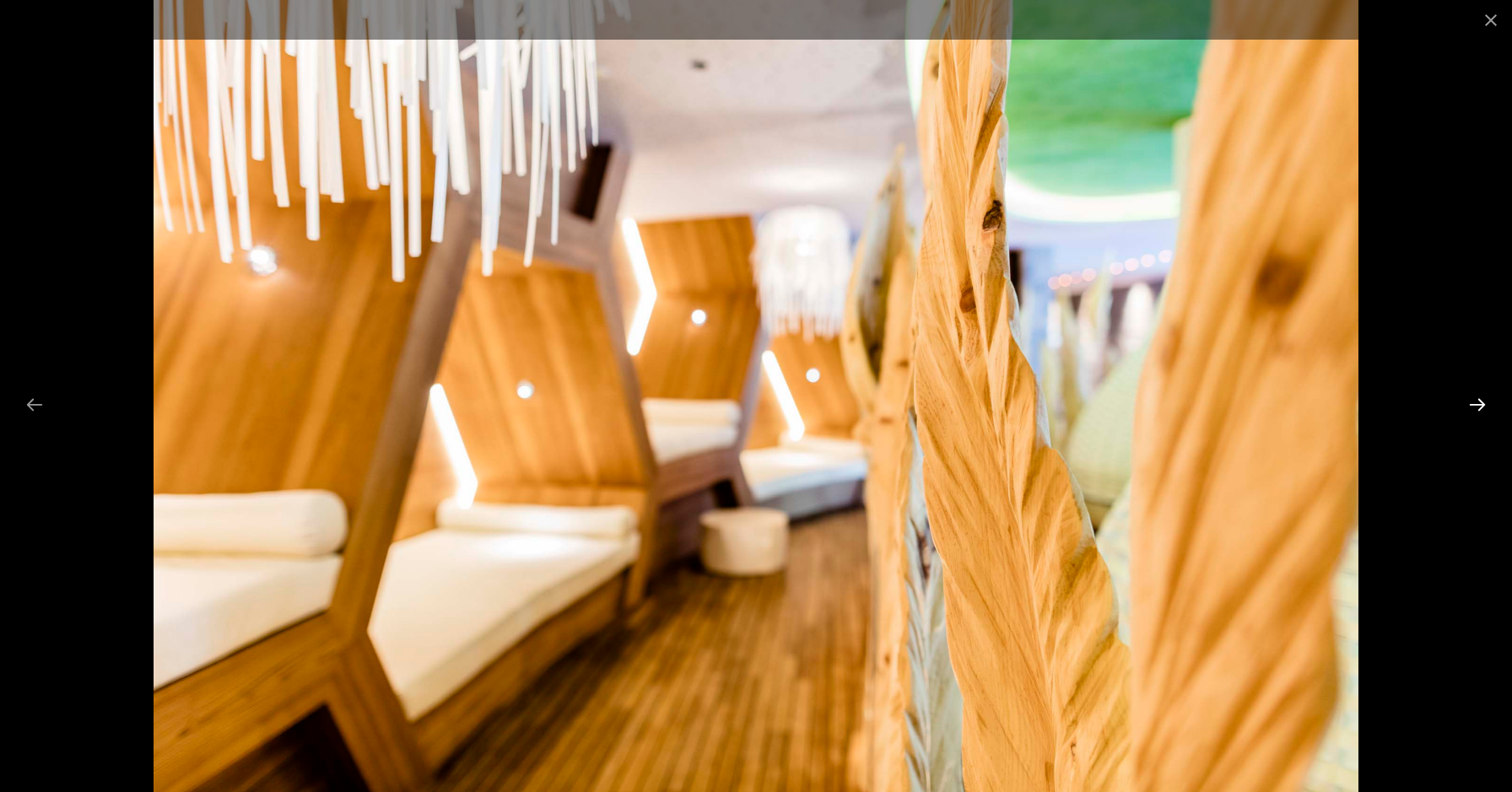
click at [1483, 401] on button "Next slide" at bounding box center [1477, 405] width 35 height 33
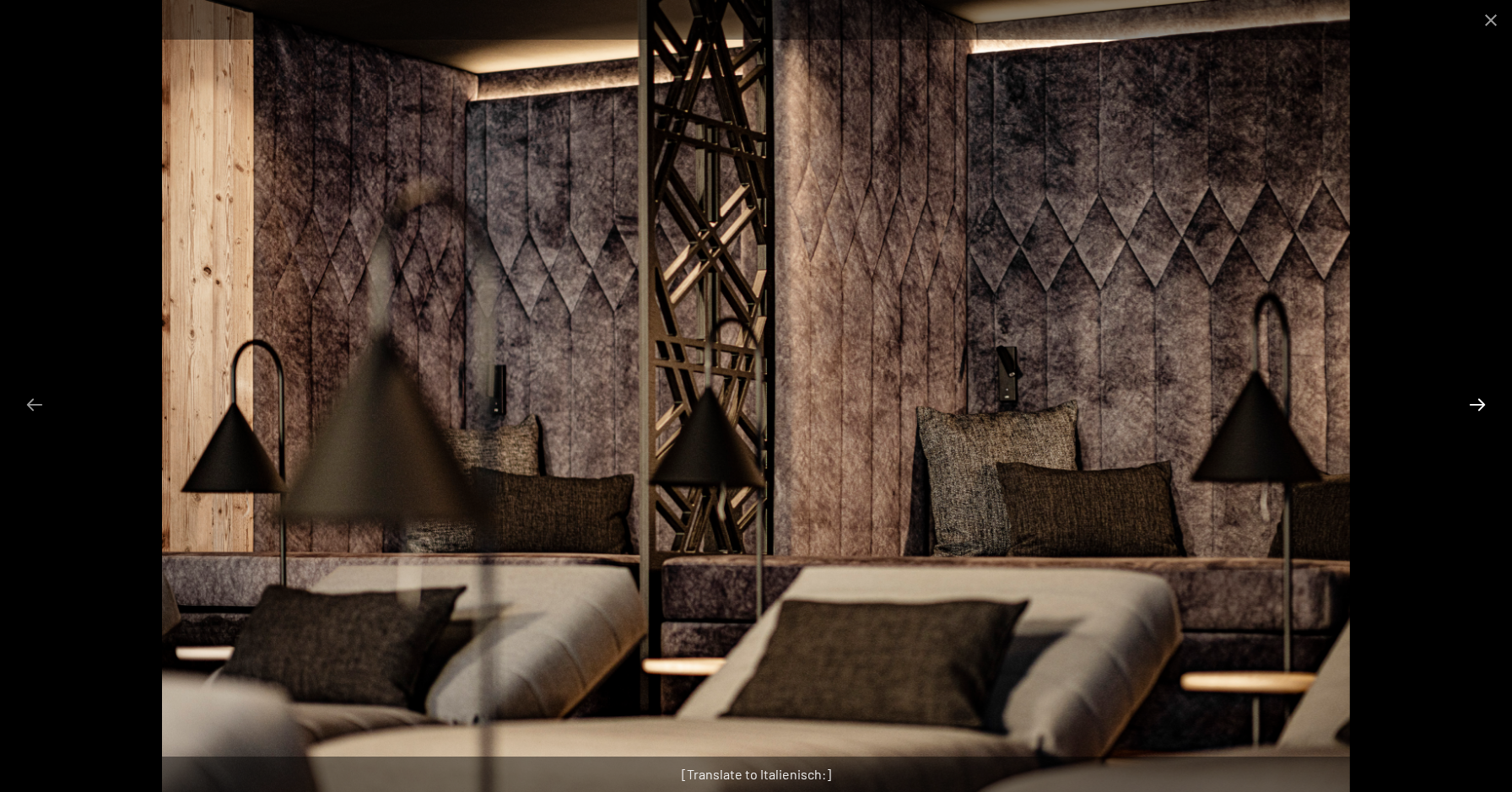
scroll to position [488, 1]
click at [1483, 401] on button "Next slide" at bounding box center [1477, 405] width 35 height 33
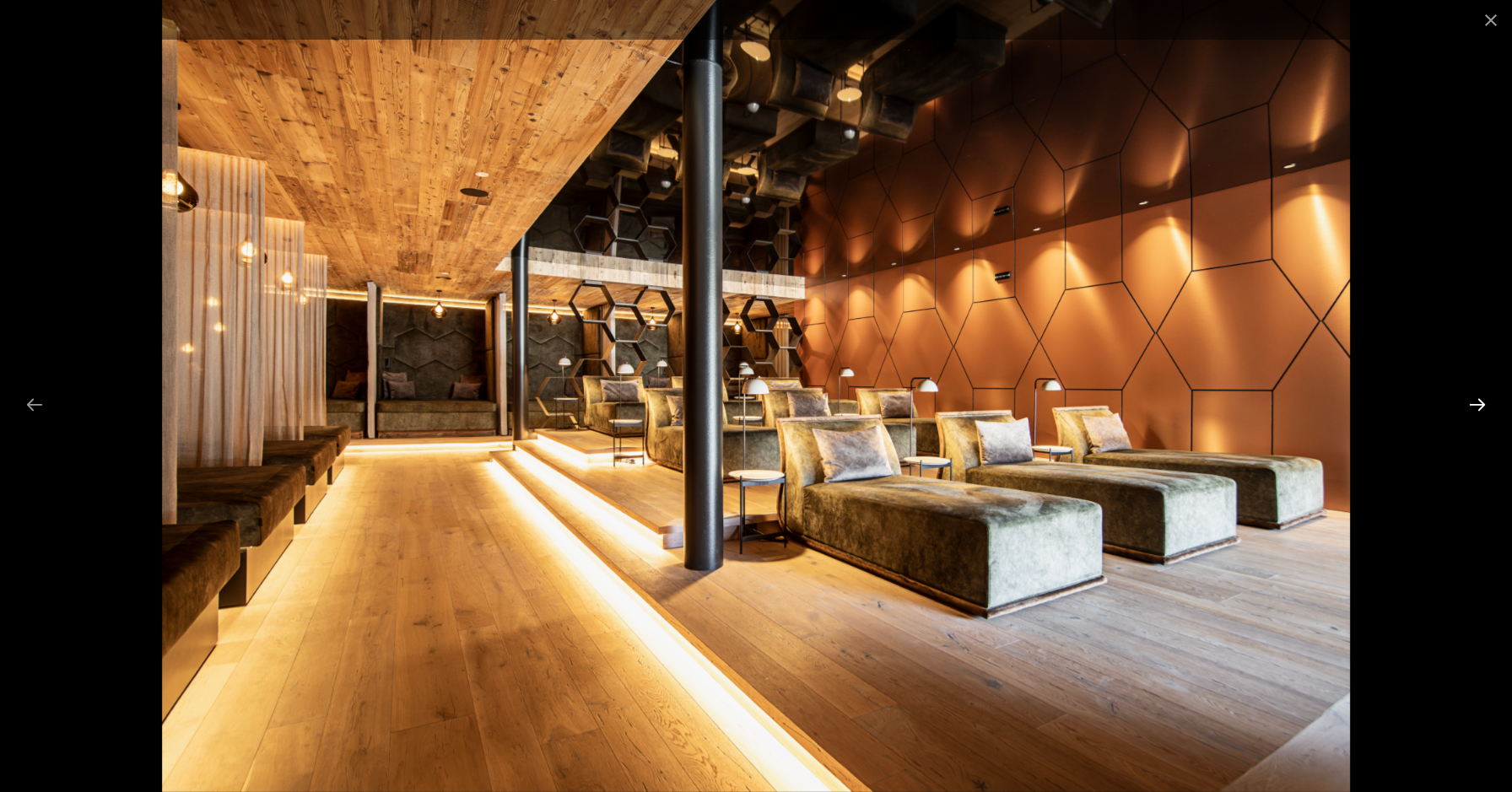
scroll to position [487, 1]
click at [1483, 401] on button "Next slide" at bounding box center [1477, 405] width 35 height 33
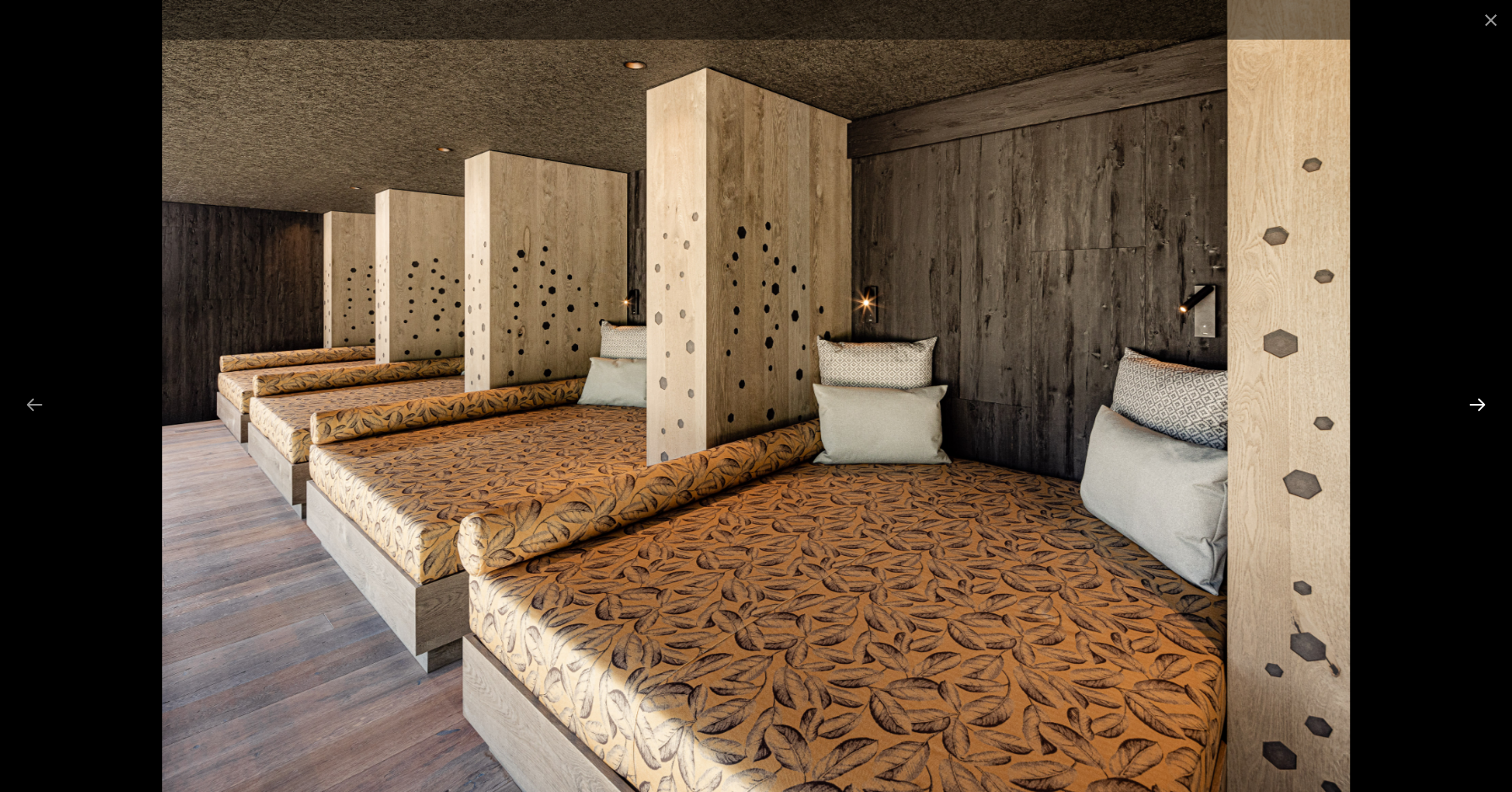
click at [1483, 401] on button "Next slide" at bounding box center [1477, 405] width 35 height 33
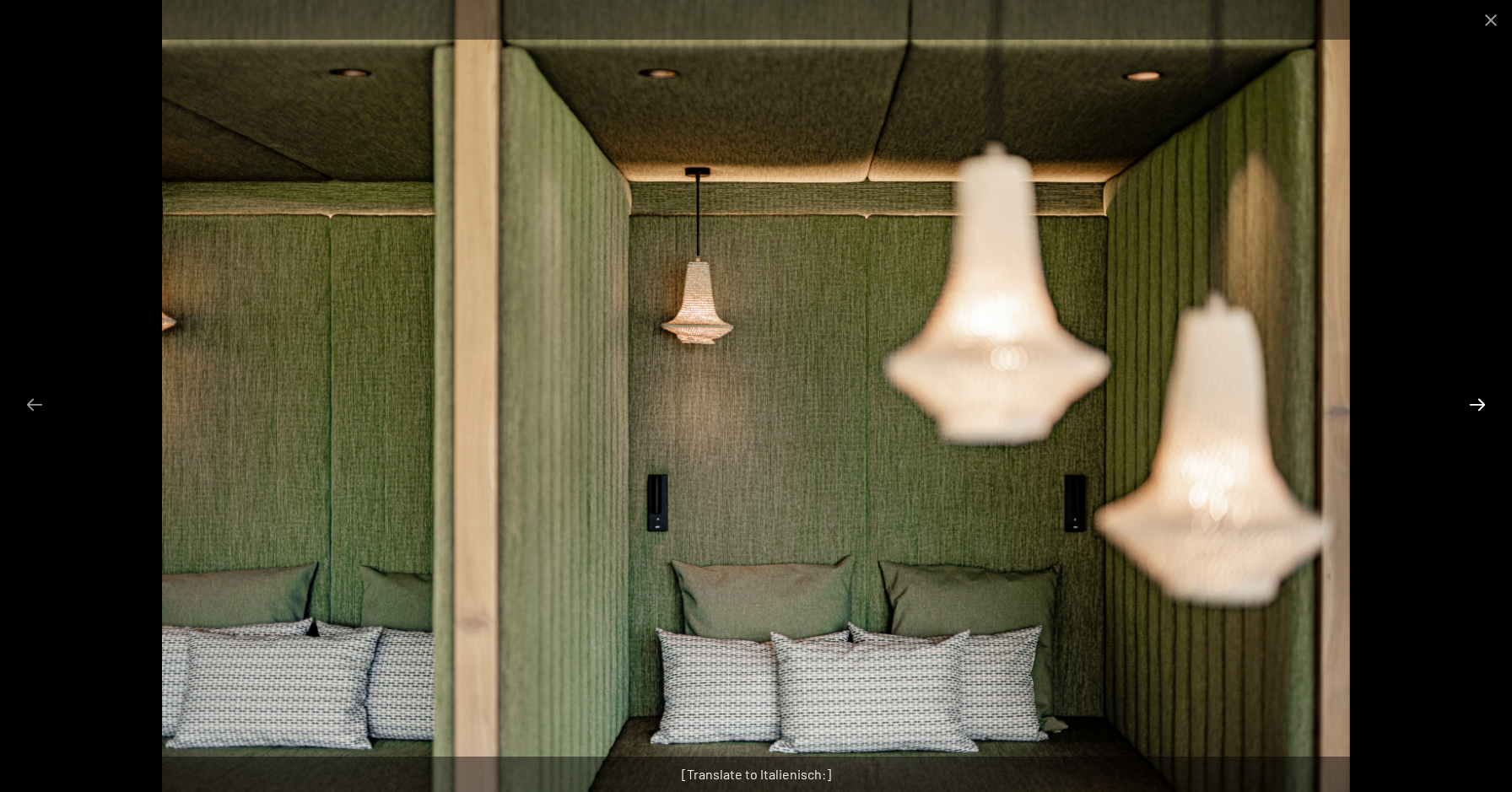
click at [1483, 401] on button "Next slide" at bounding box center [1477, 405] width 35 height 33
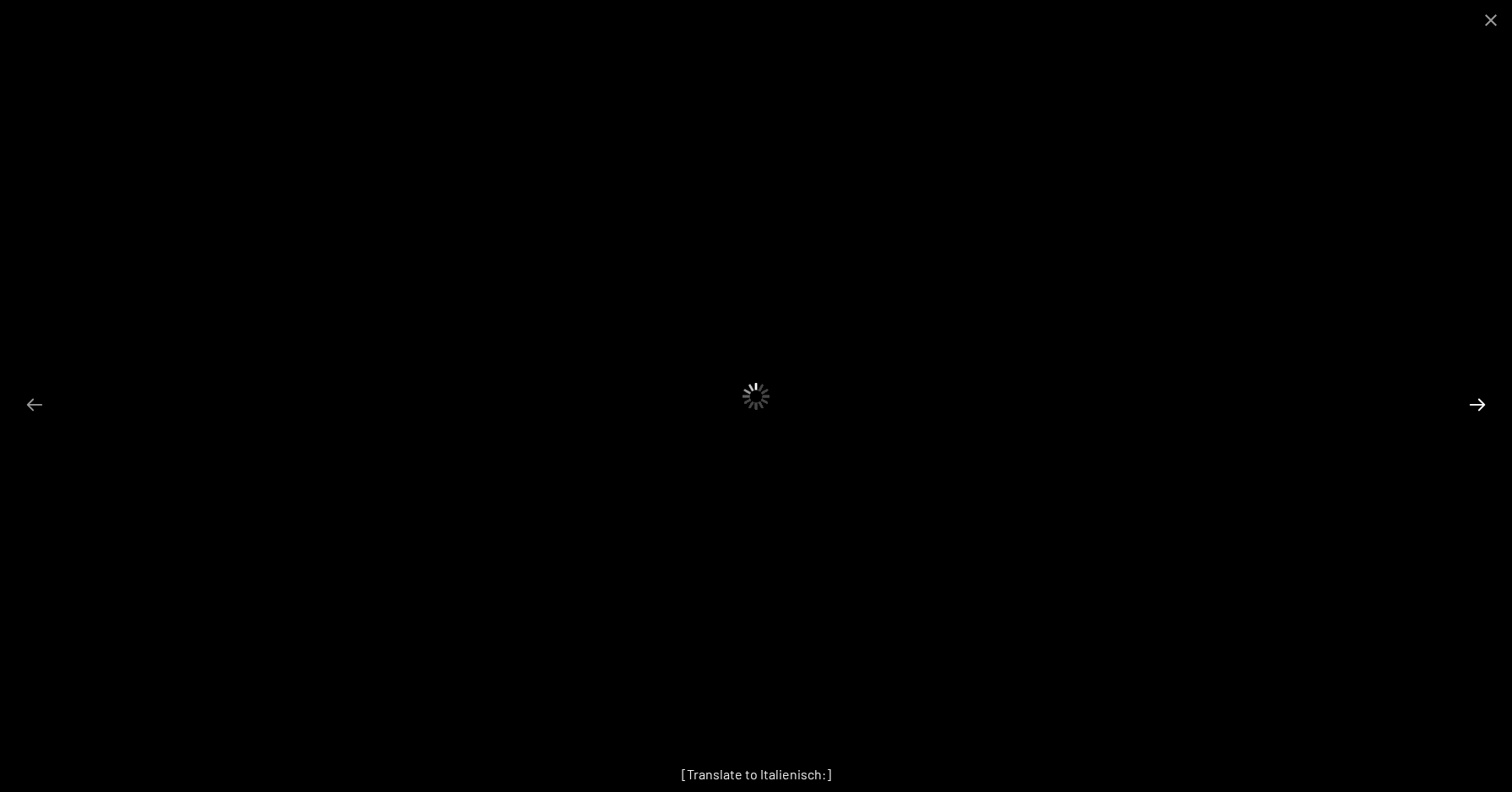
scroll to position [483, 1]
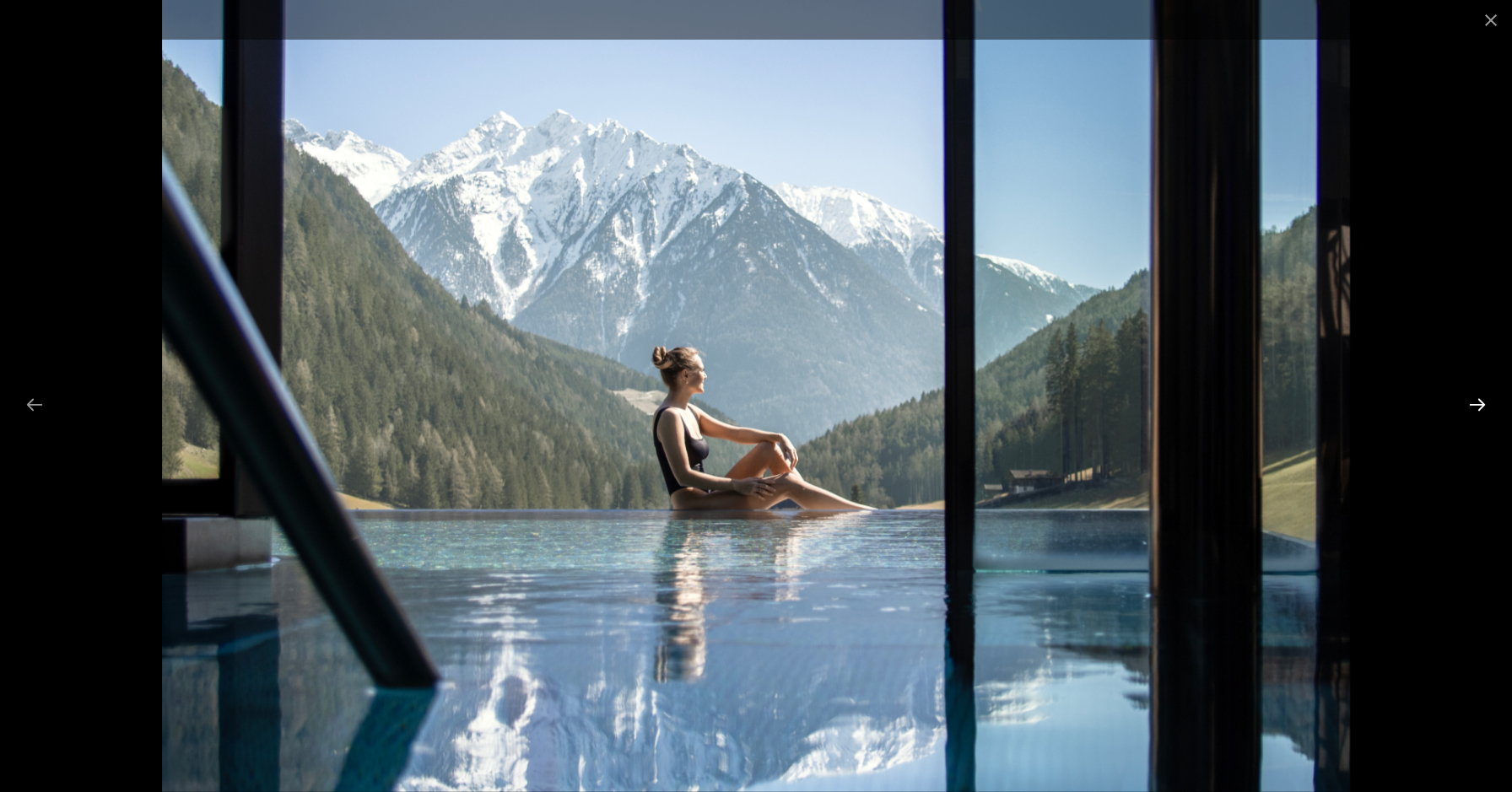
click at [1483, 401] on button "Next slide" at bounding box center [1477, 405] width 35 height 33
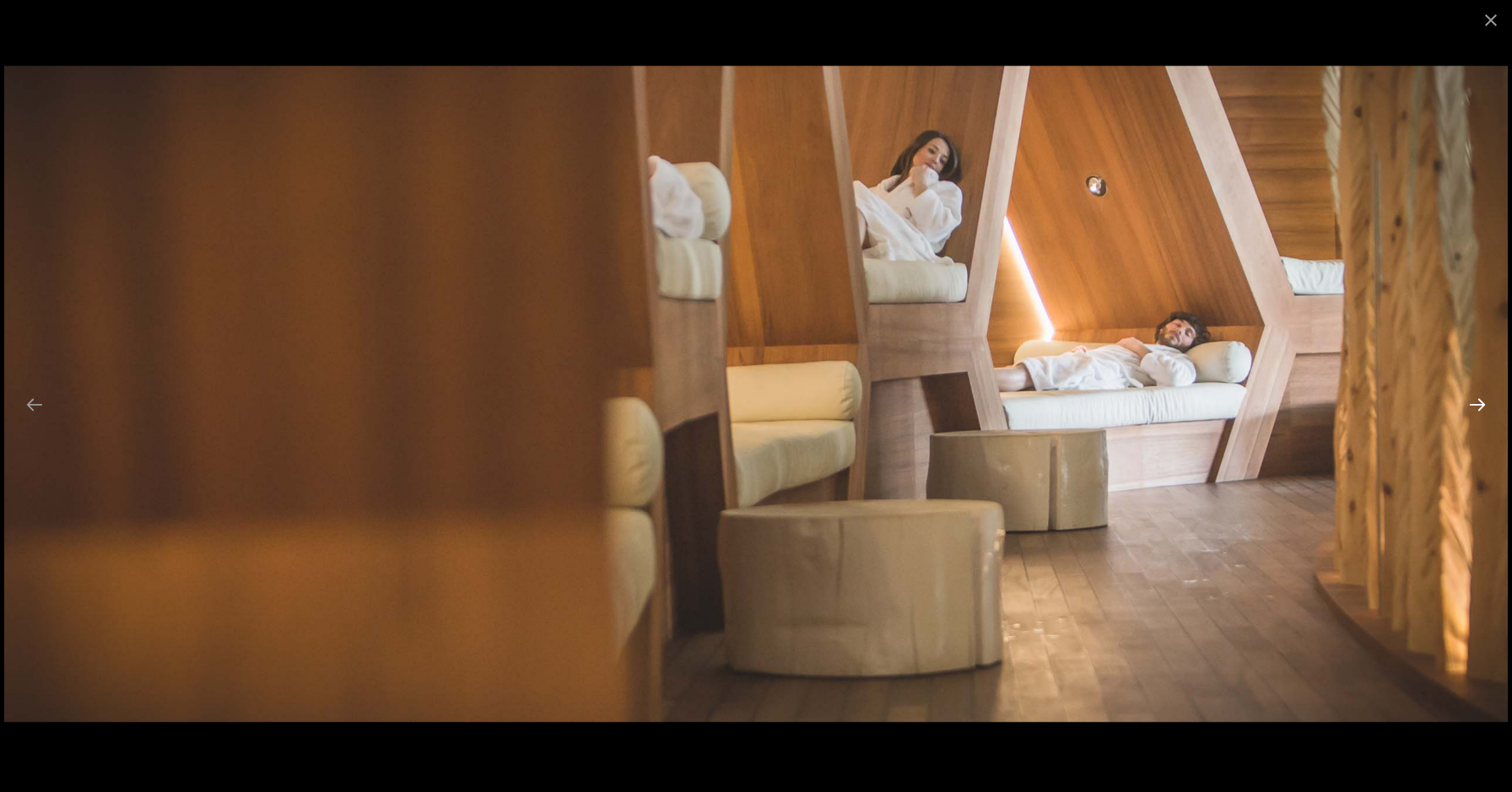
click at [1483, 401] on button "Next slide" at bounding box center [1477, 405] width 35 height 33
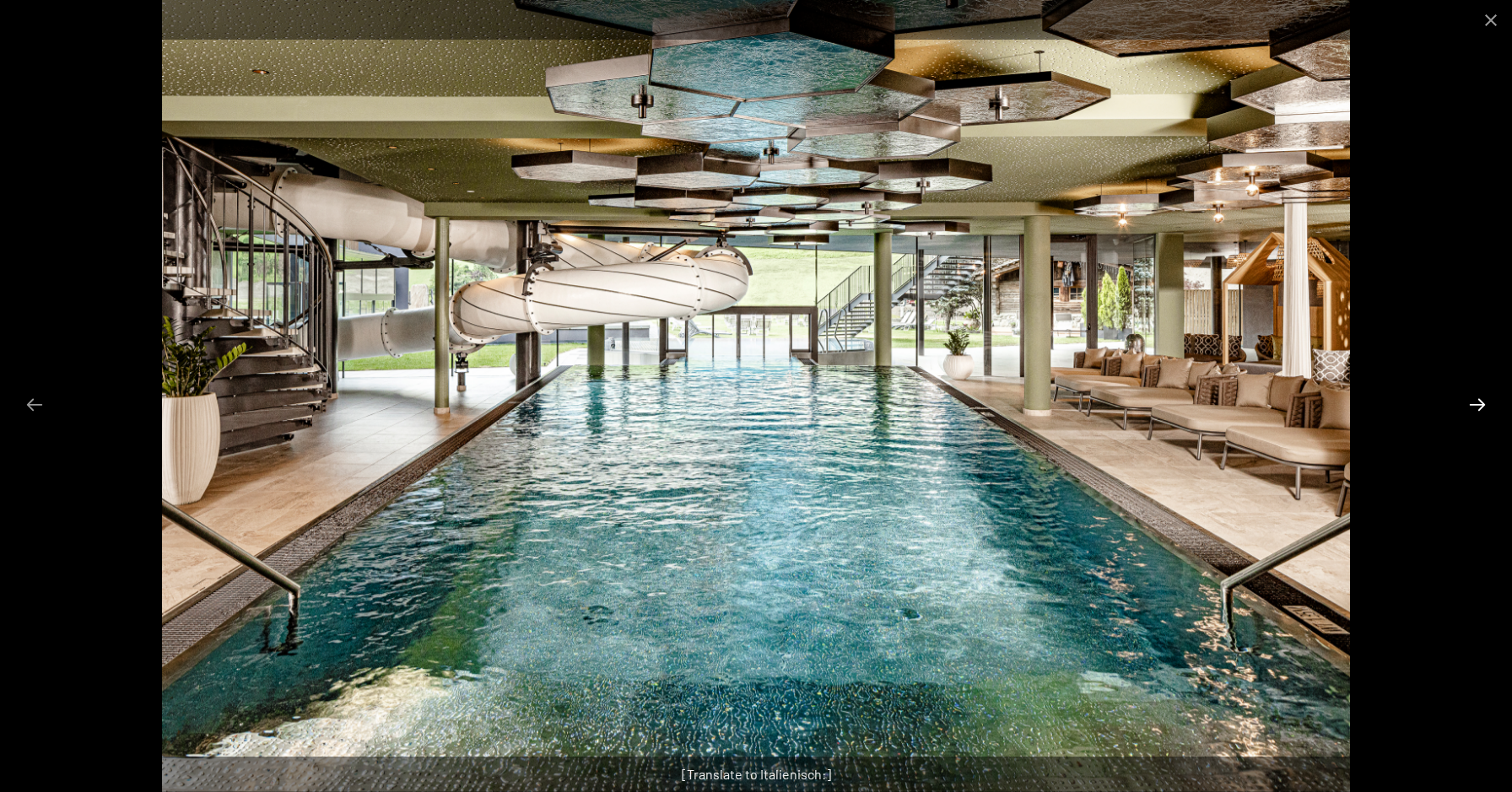
click at [1483, 401] on button "Next slide" at bounding box center [1477, 405] width 35 height 33
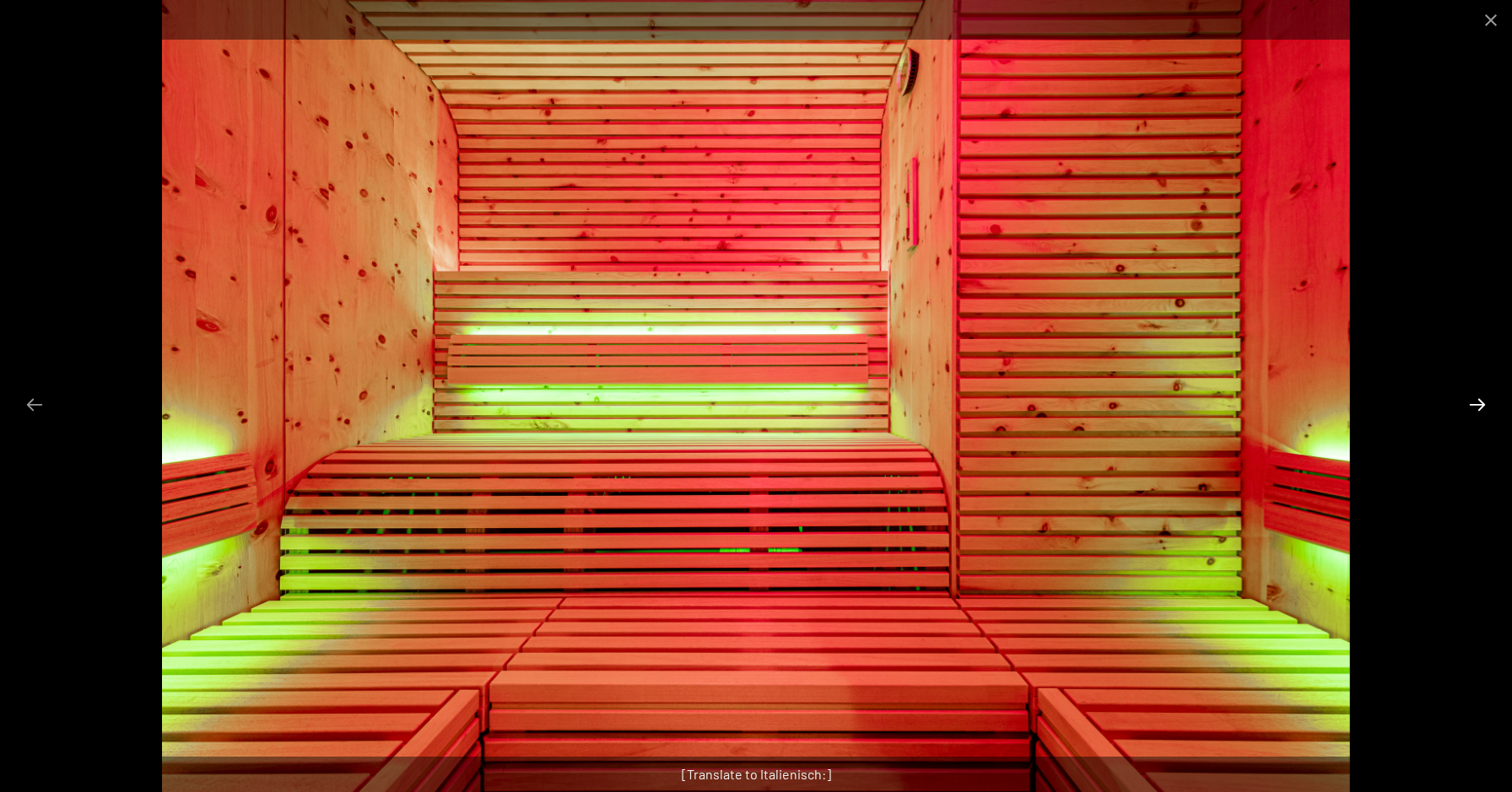
click at [1483, 401] on button "Next slide" at bounding box center [1477, 405] width 35 height 33
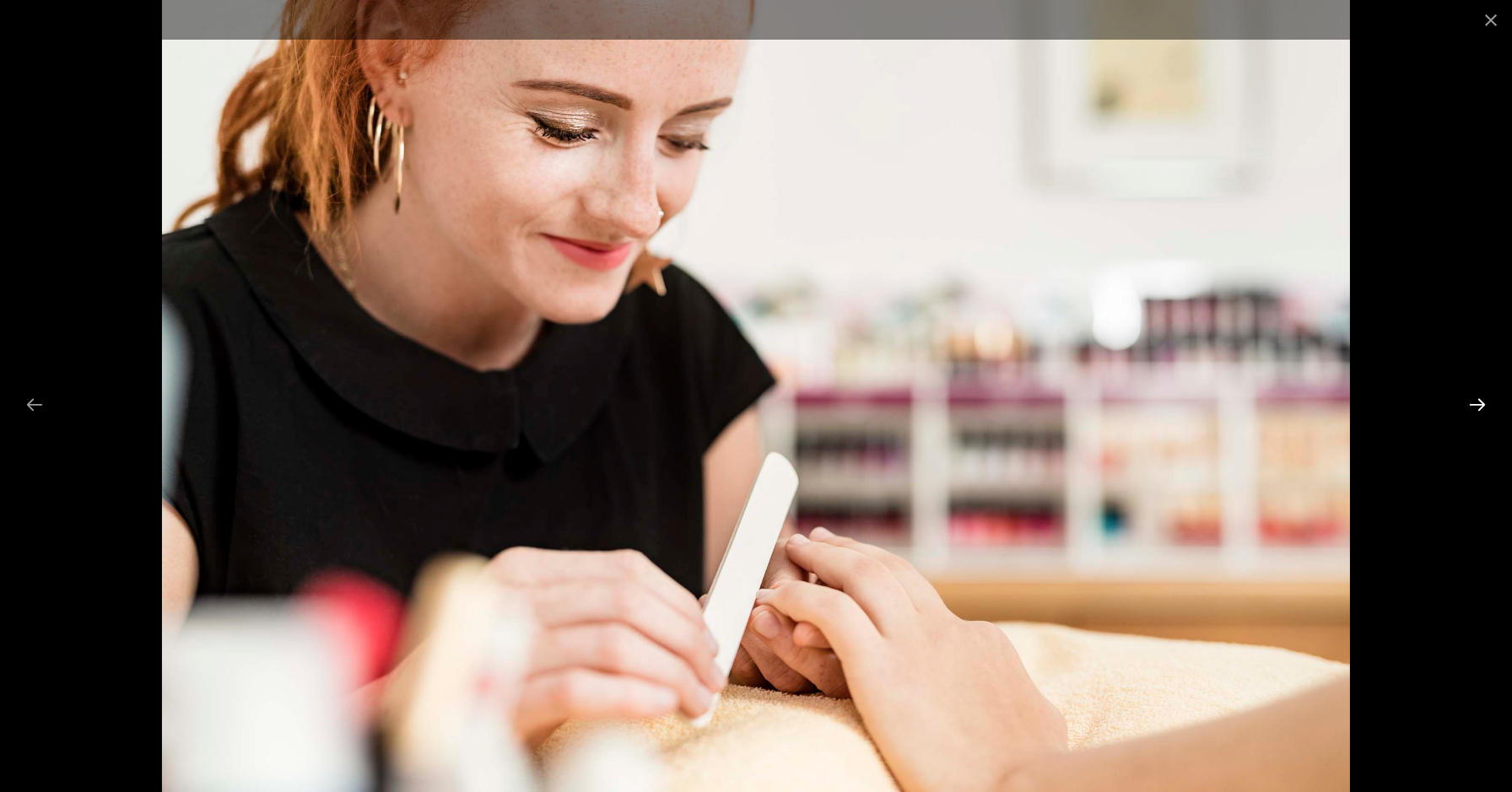
click at [1483, 401] on button "Next slide" at bounding box center [1477, 405] width 35 height 33
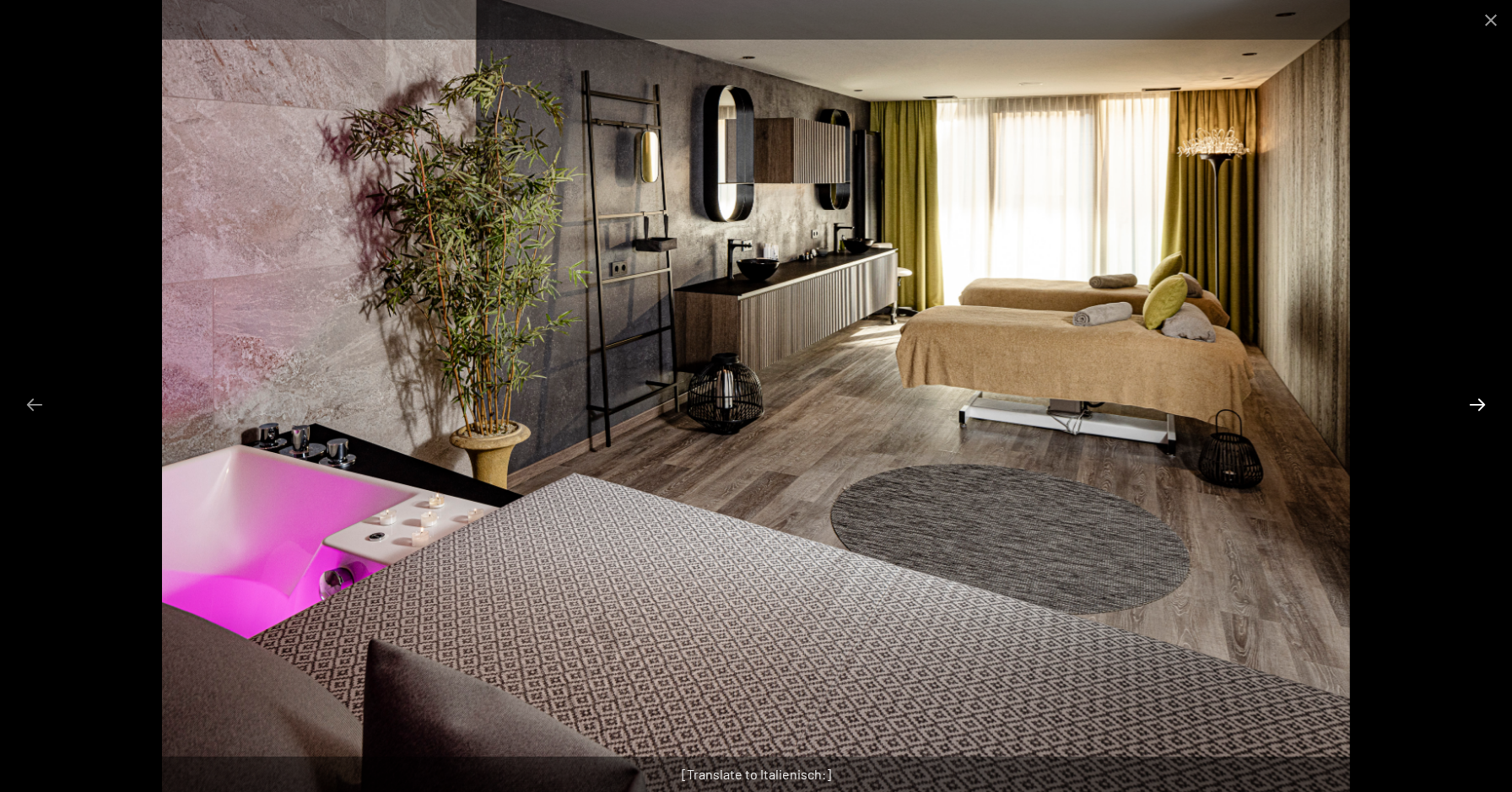
scroll to position [441, 0]
click at [1483, 401] on button "Next slide" at bounding box center [1477, 405] width 35 height 33
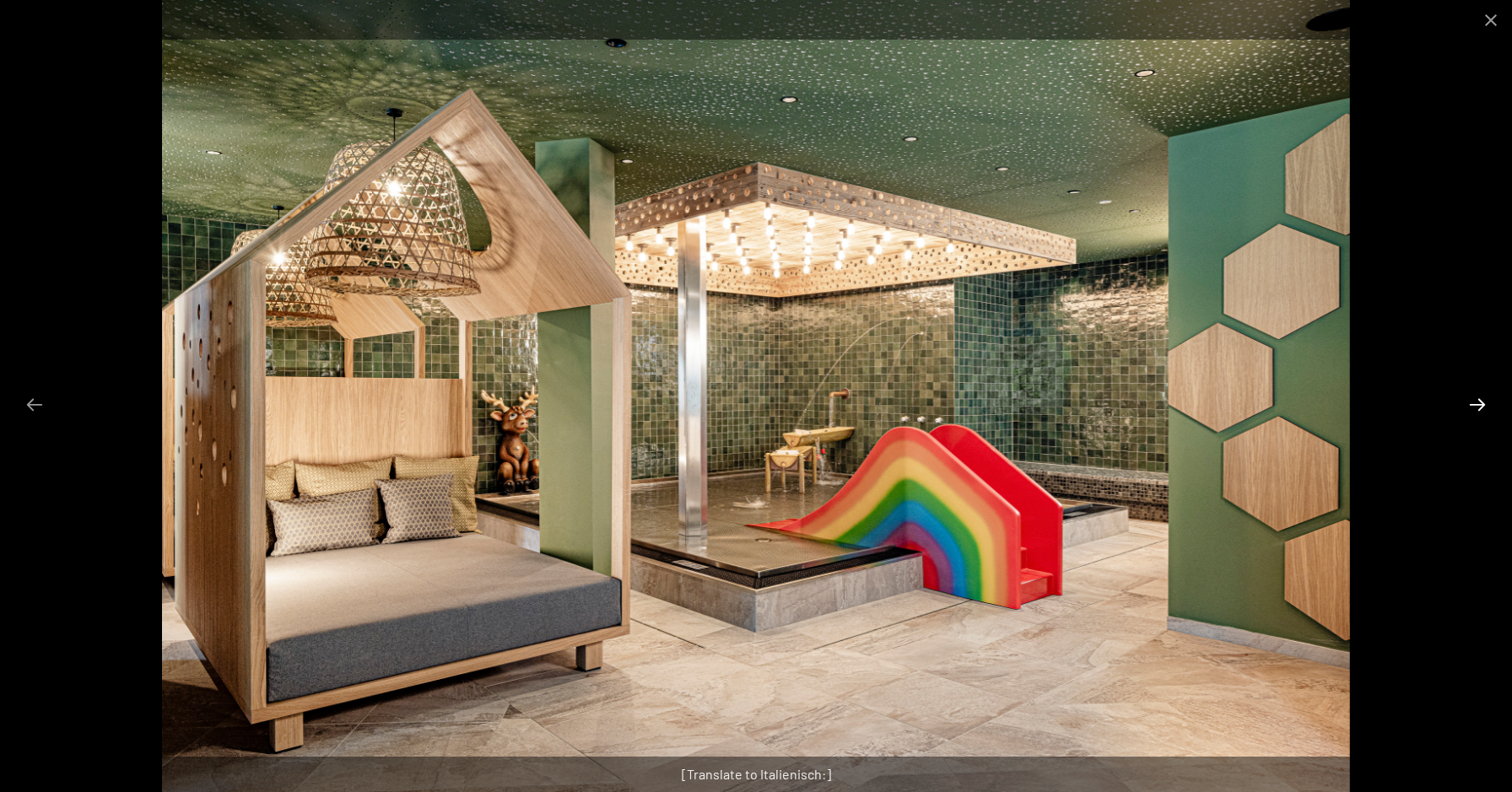
click at [1483, 401] on button "Next slide" at bounding box center [1477, 405] width 35 height 33
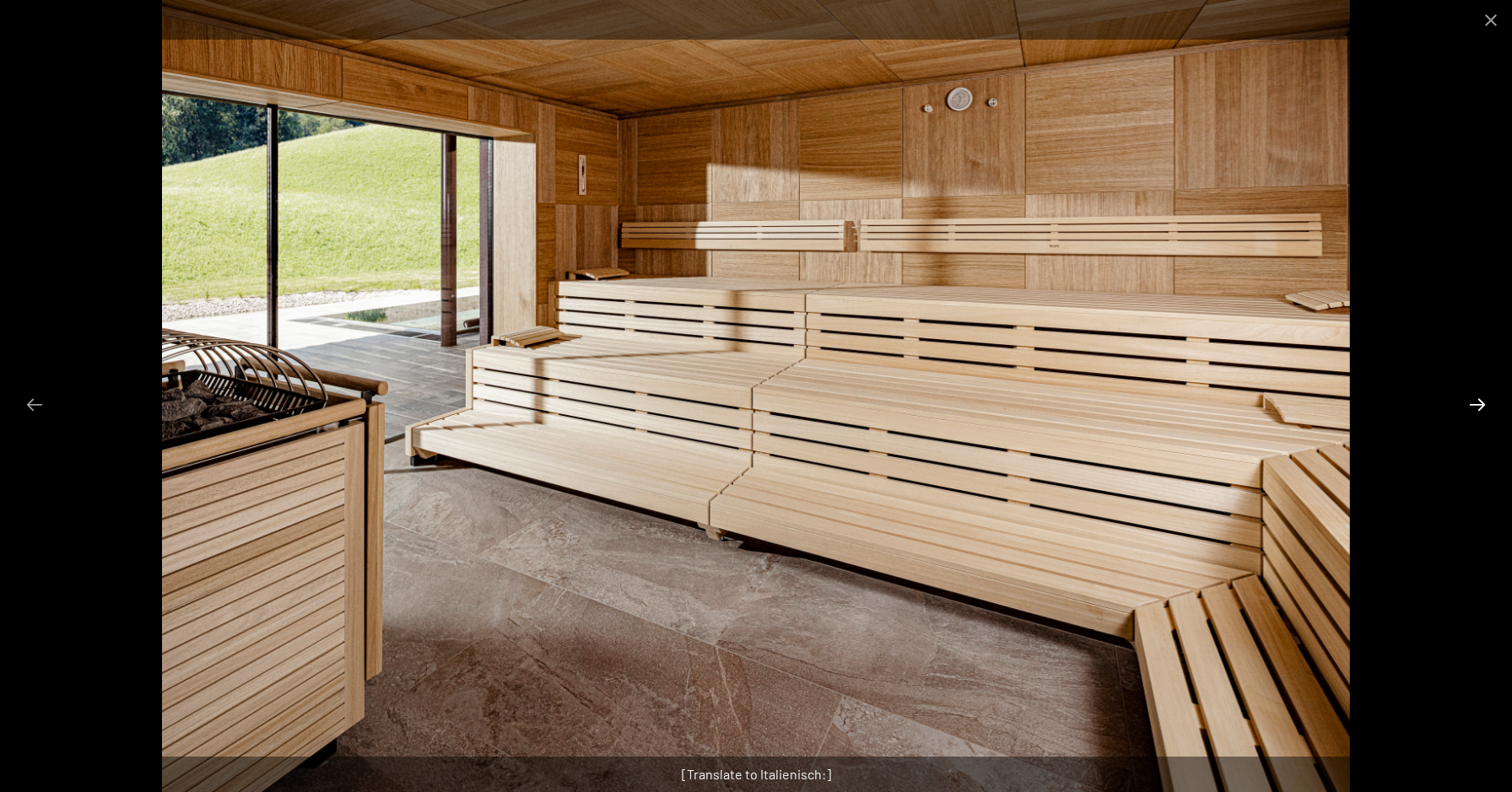
scroll to position [421, 0]
click at [1483, 401] on button "Next slide" at bounding box center [1477, 405] width 35 height 33
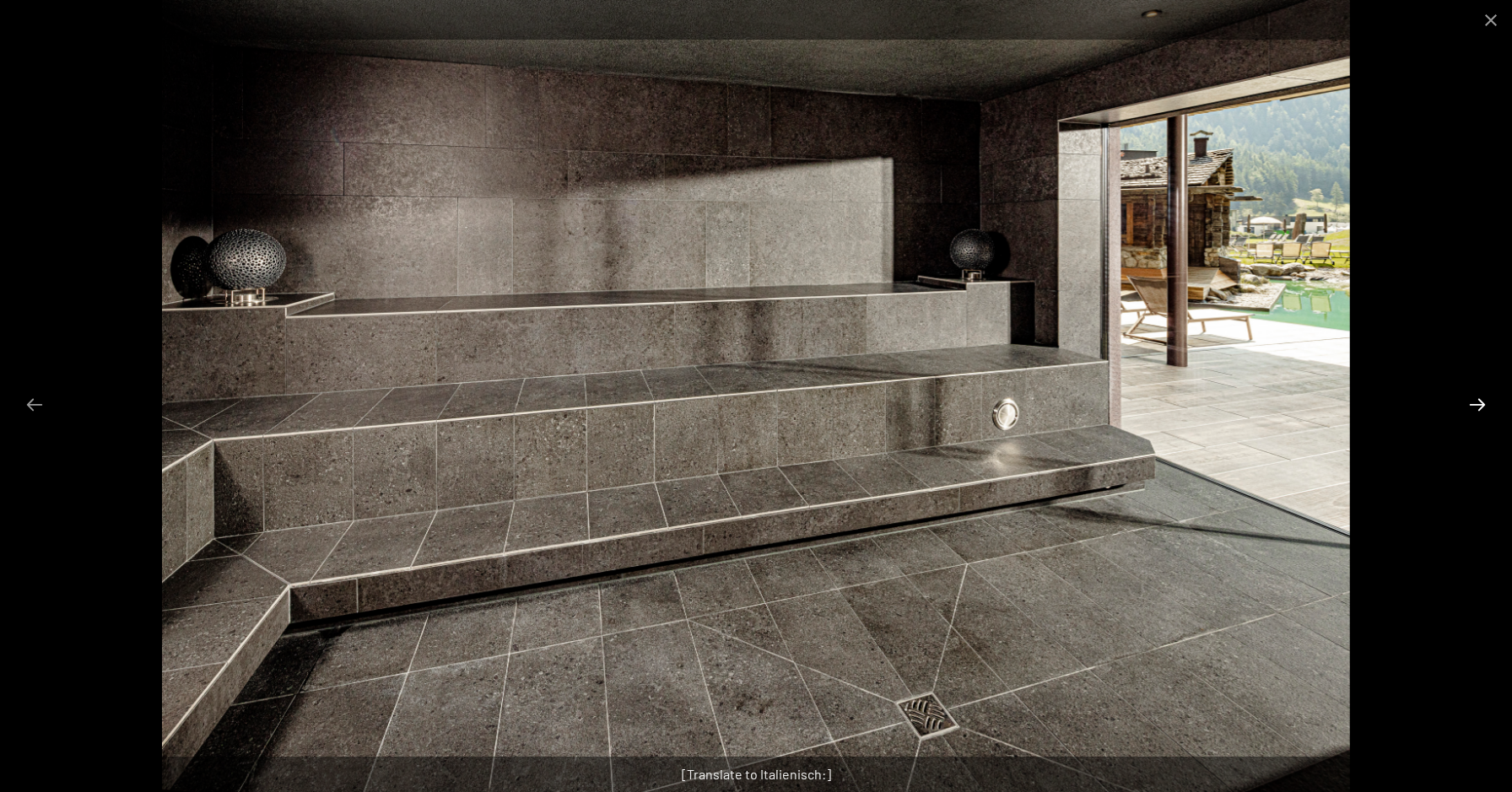
scroll to position [425, 0]
click at [1483, 401] on button "Next slide" at bounding box center [1477, 405] width 35 height 33
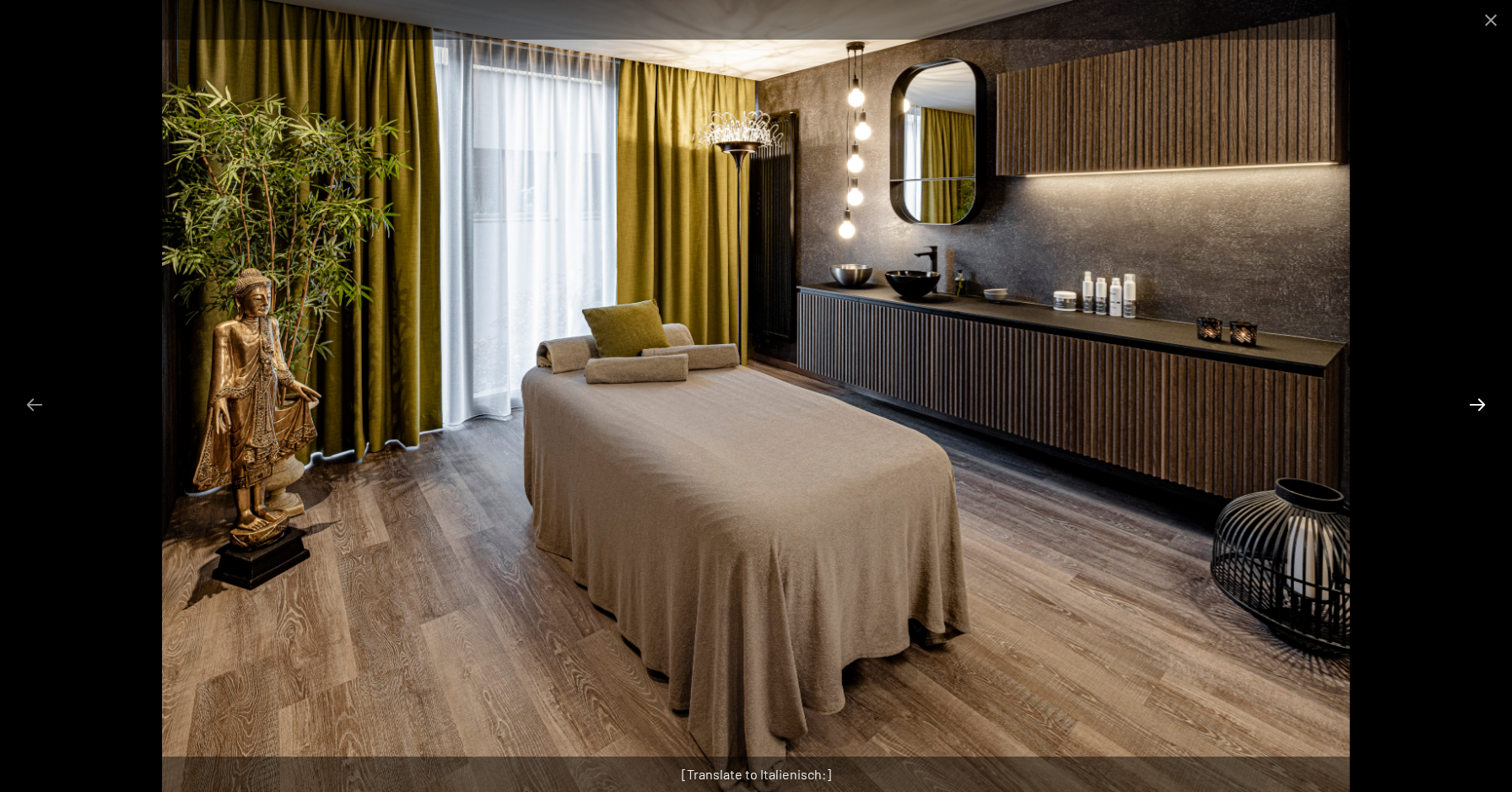
scroll to position [422, 1]
click at [1483, 401] on button "Next slide" at bounding box center [1477, 405] width 35 height 33
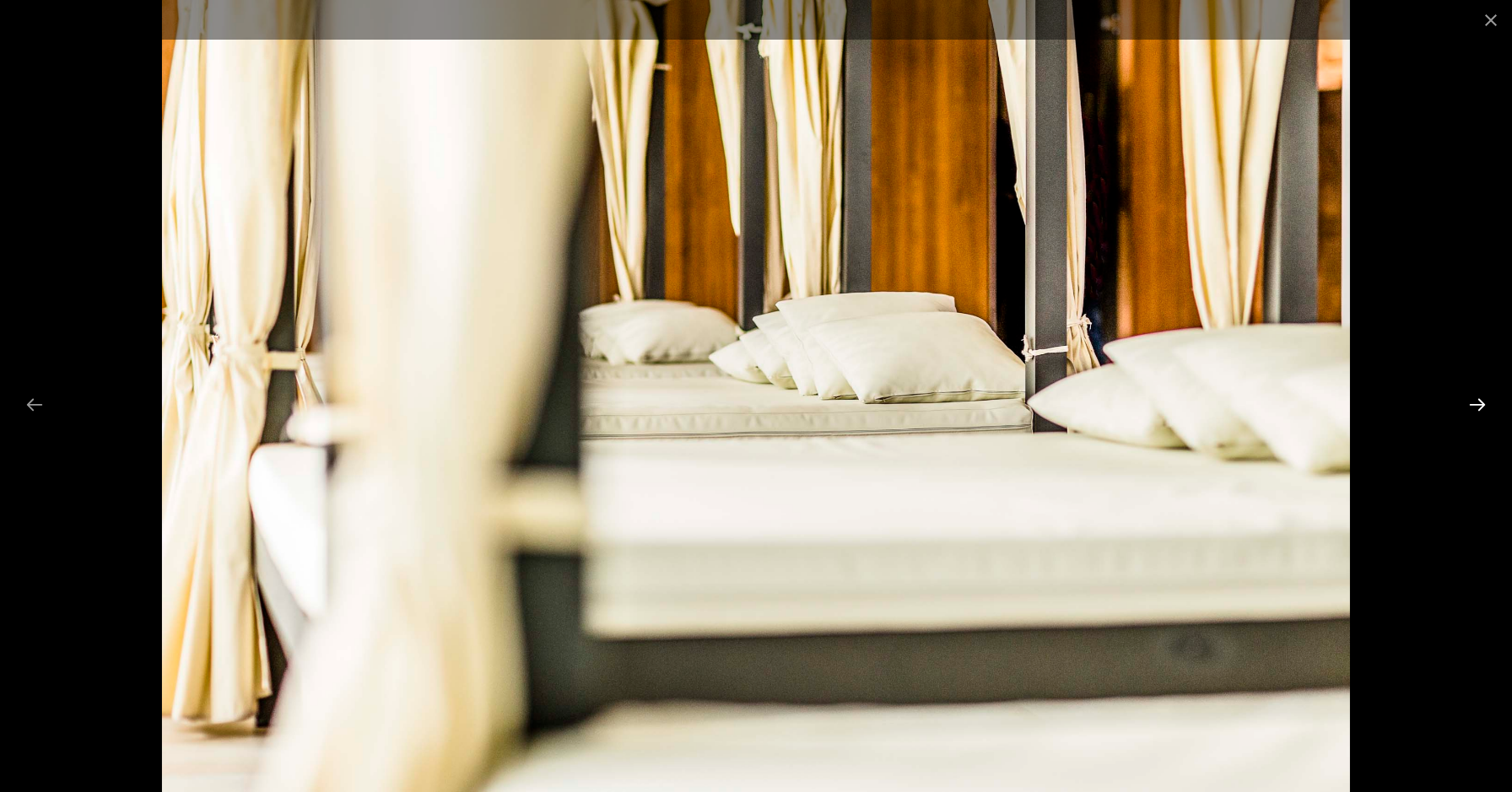
click at [1483, 401] on button "Next slide" at bounding box center [1477, 405] width 35 height 33
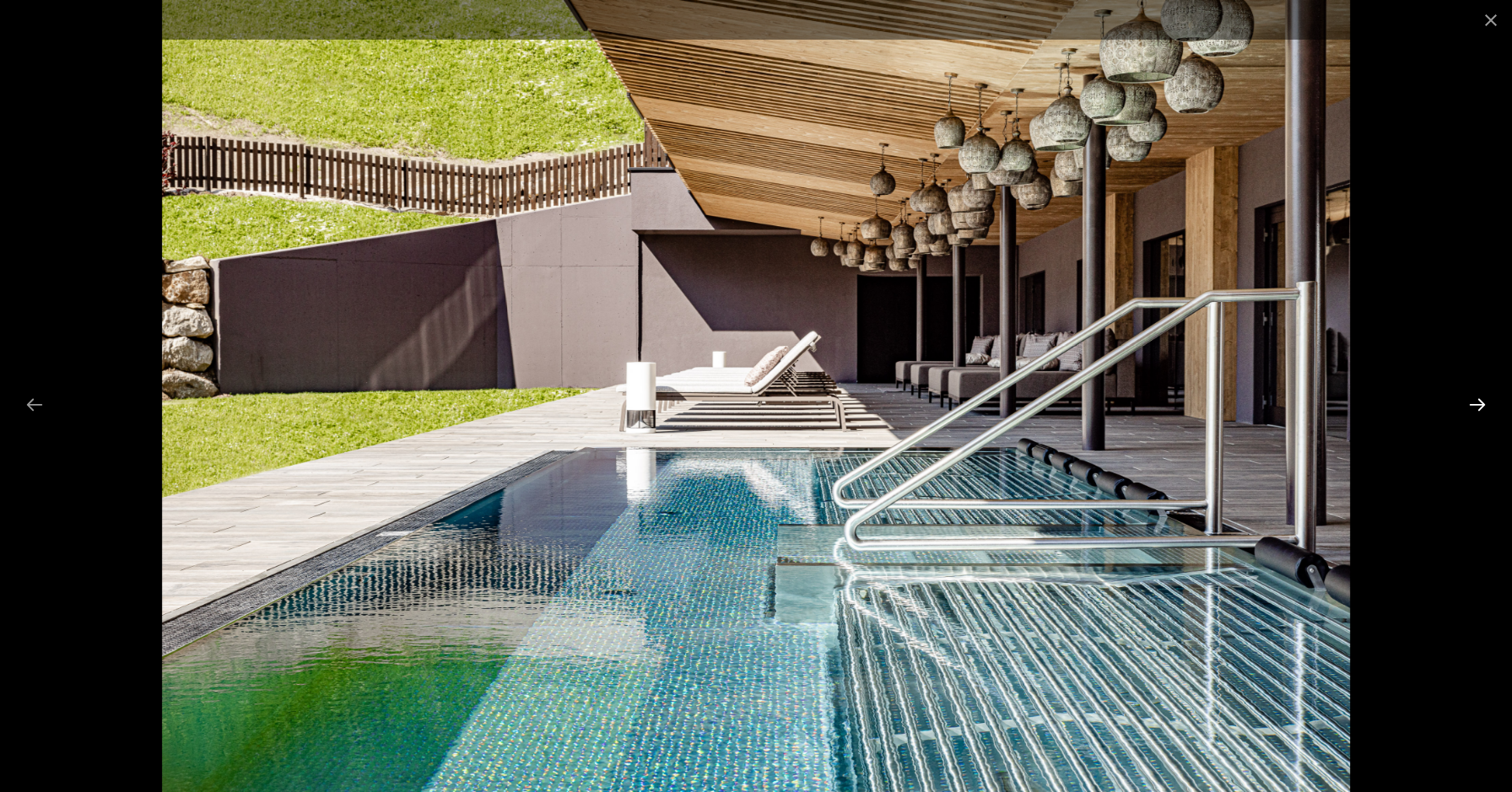
click at [1483, 401] on button "Next slide" at bounding box center [1477, 405] width 35 height 33
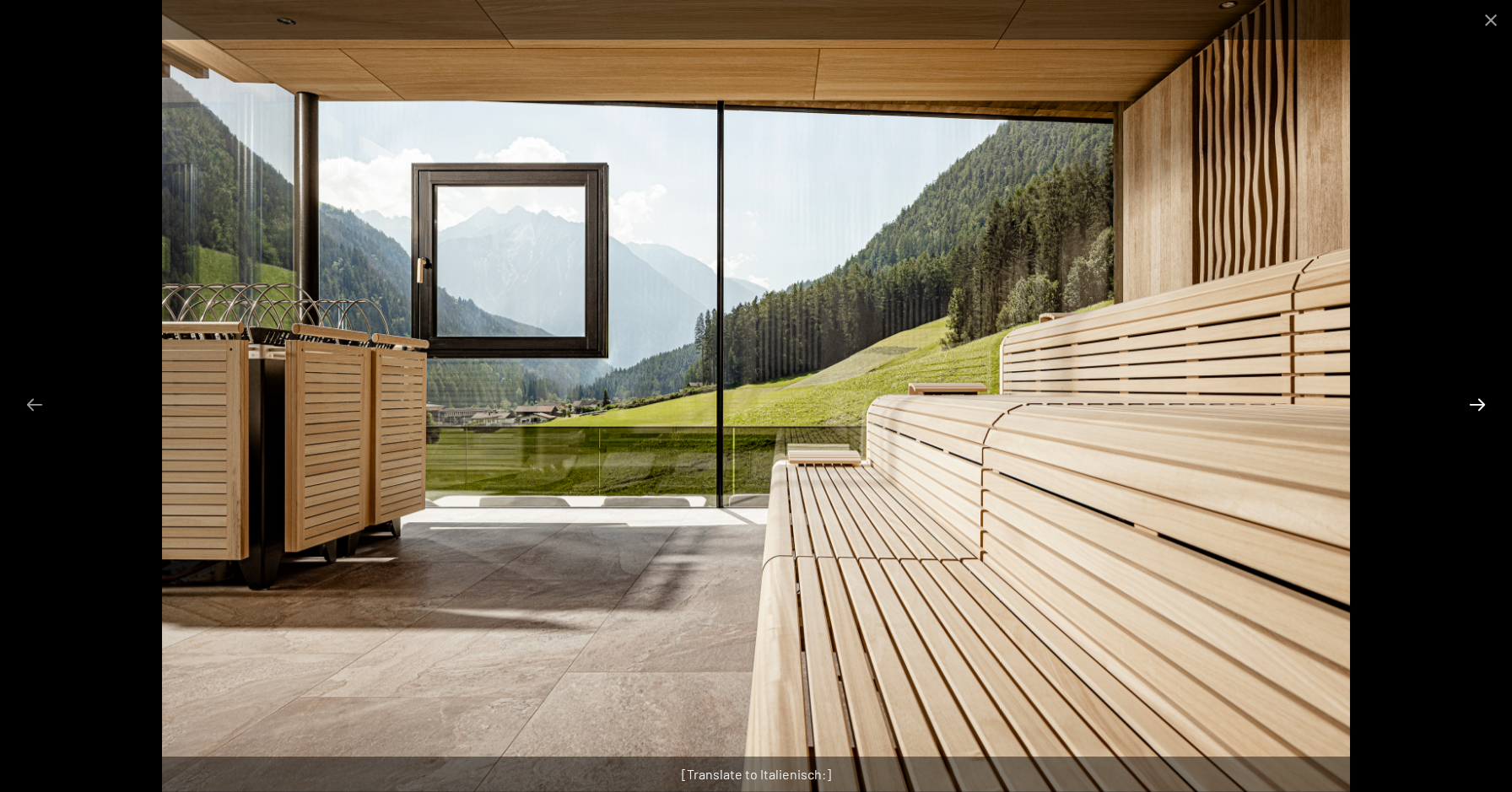
click at [1483, 401] on button "Next slide" at bounding box center [1477, 405] width 35 height 33
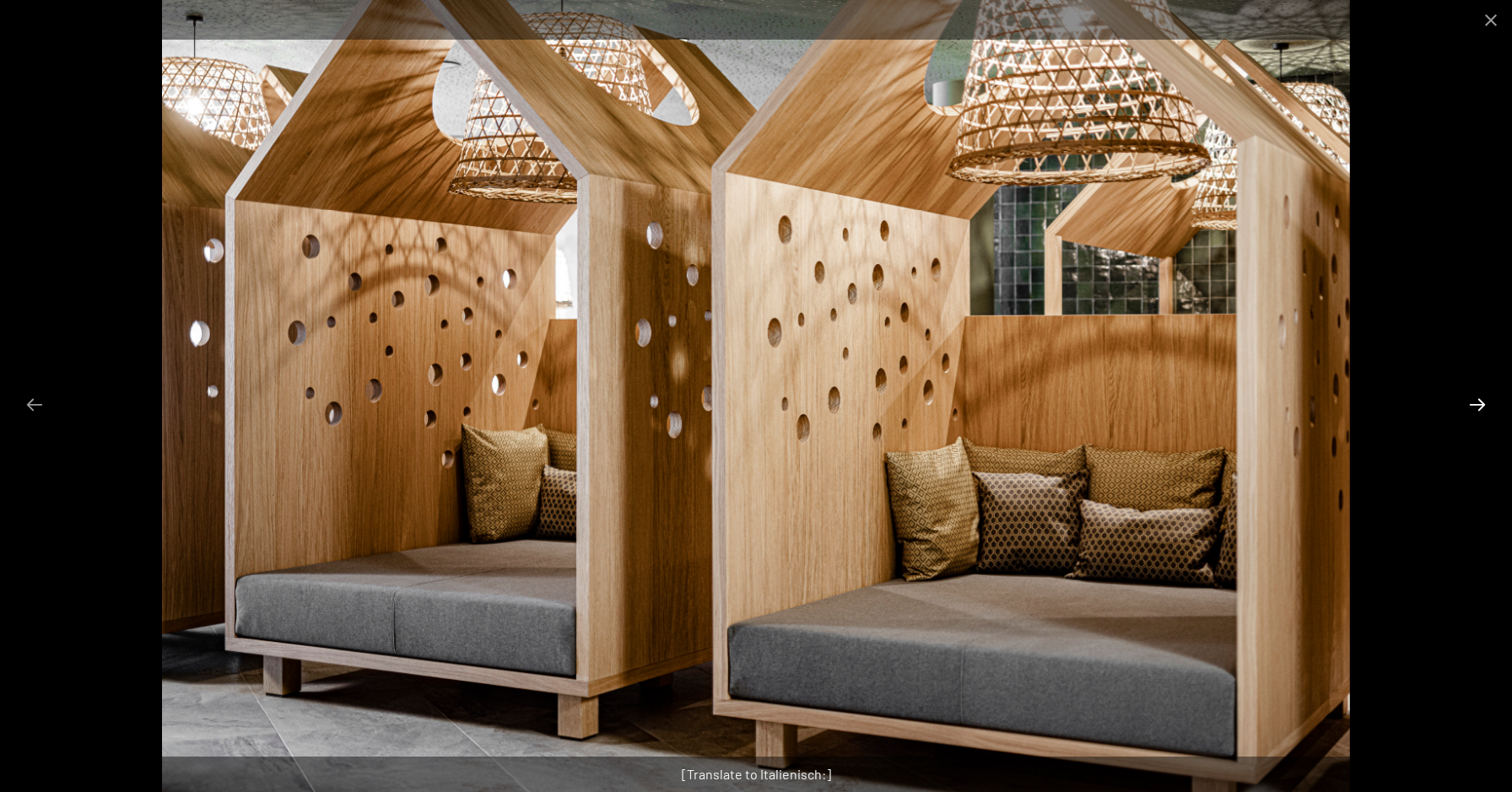
scroll to position [423, 1]
click at [1483, 401] on button "Next slide" at bounding box center [1477, 405] width 35 height 33
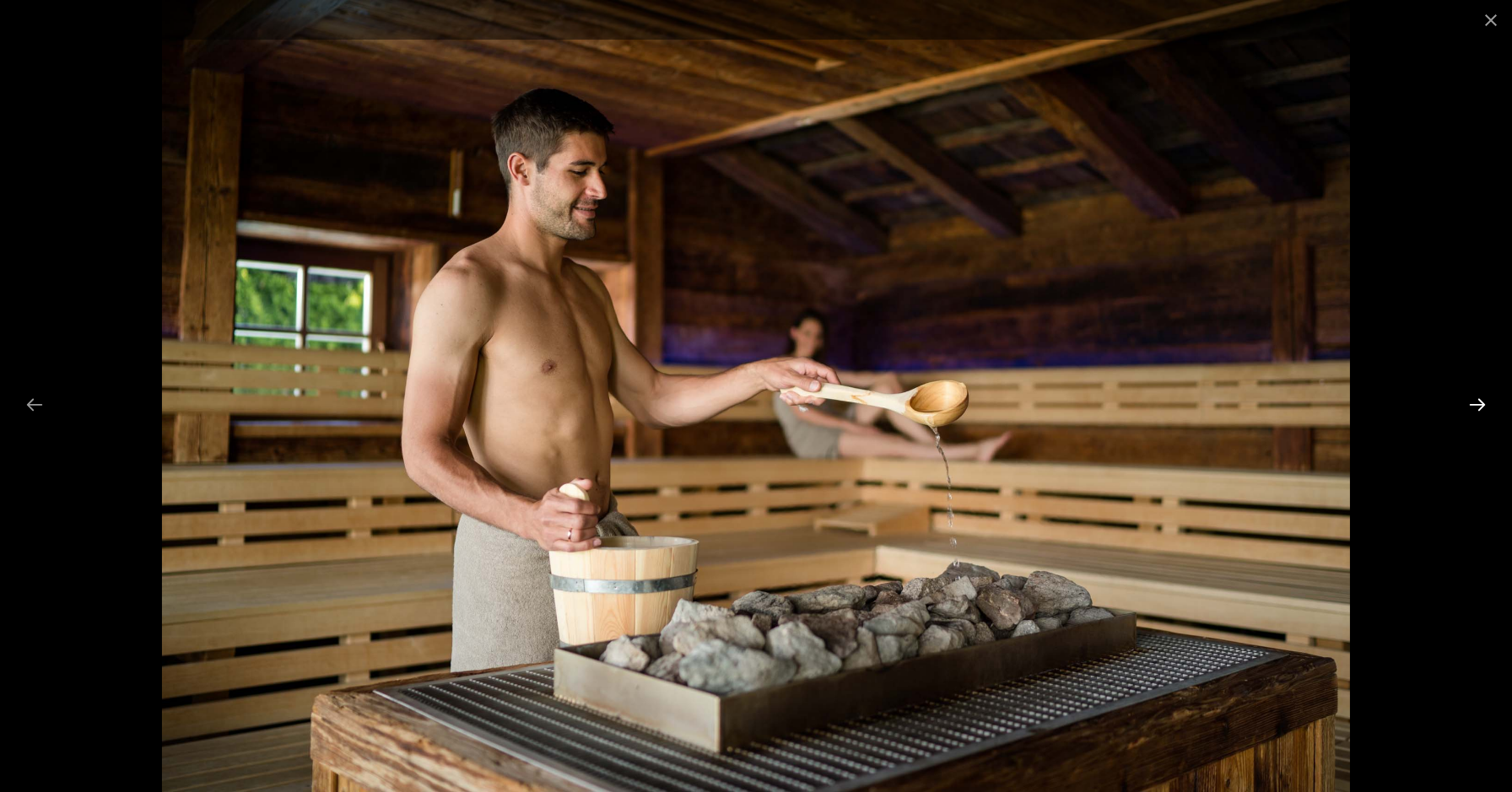
click at [1483, 401] on button "Next slide" at bounding box center [1477, 405] width 35 height 33
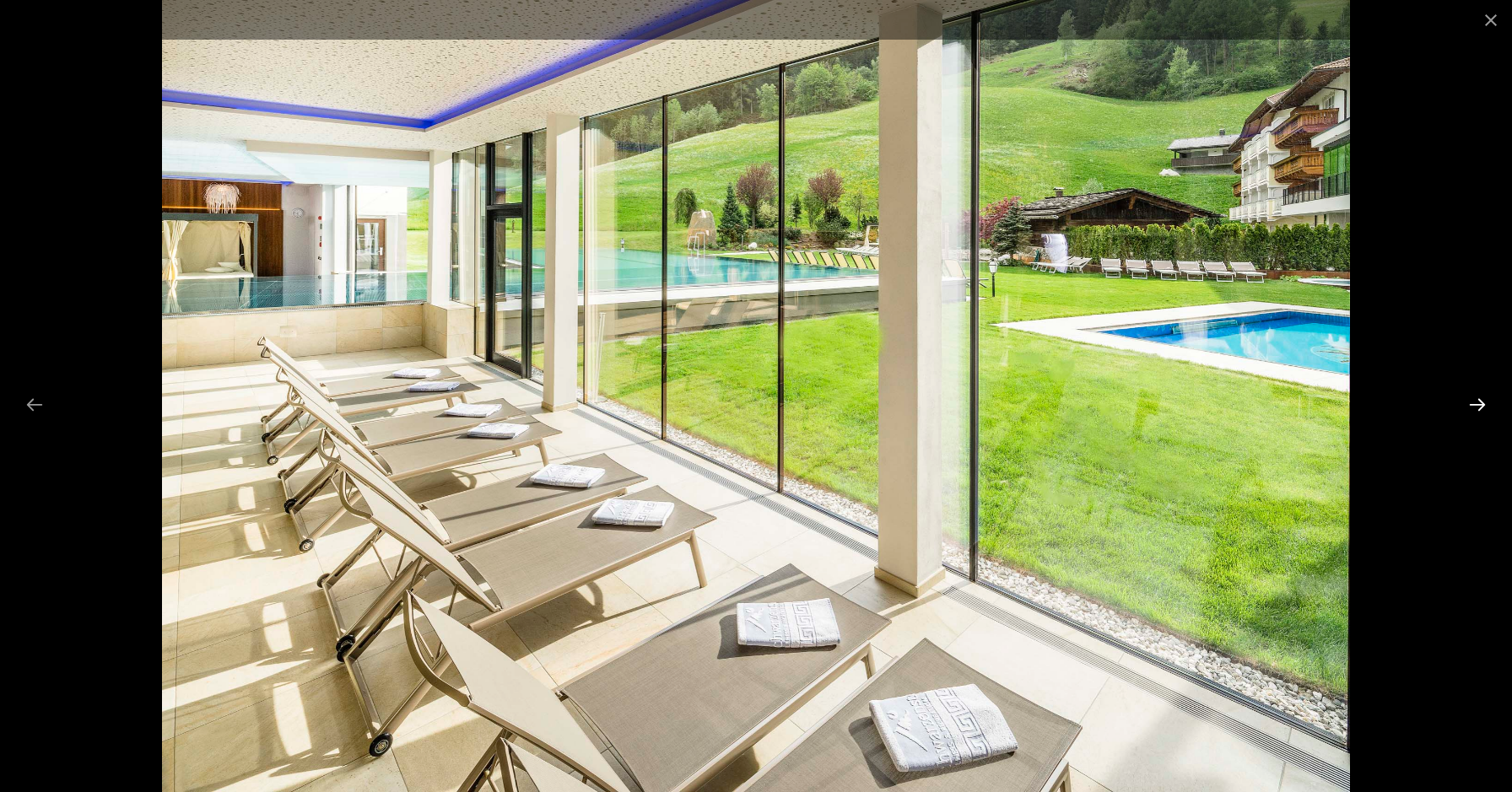
click at [1483, 401] on button "Next slide" at bounding box center [1477, 405] width 35 height 33
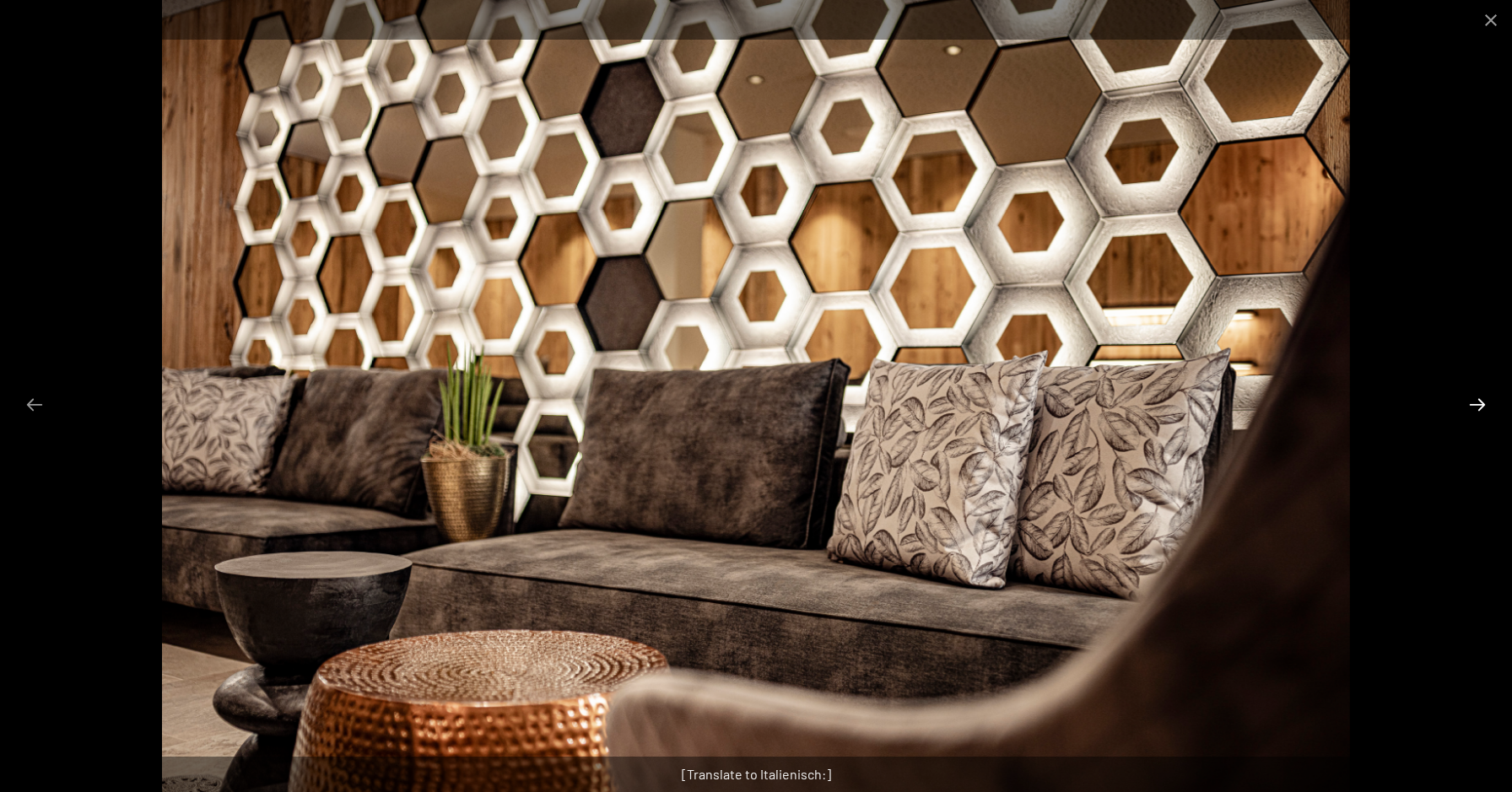
click at [1483, 401] on button "Next slide" at bounding box center [1477, 405] width 35 height 33
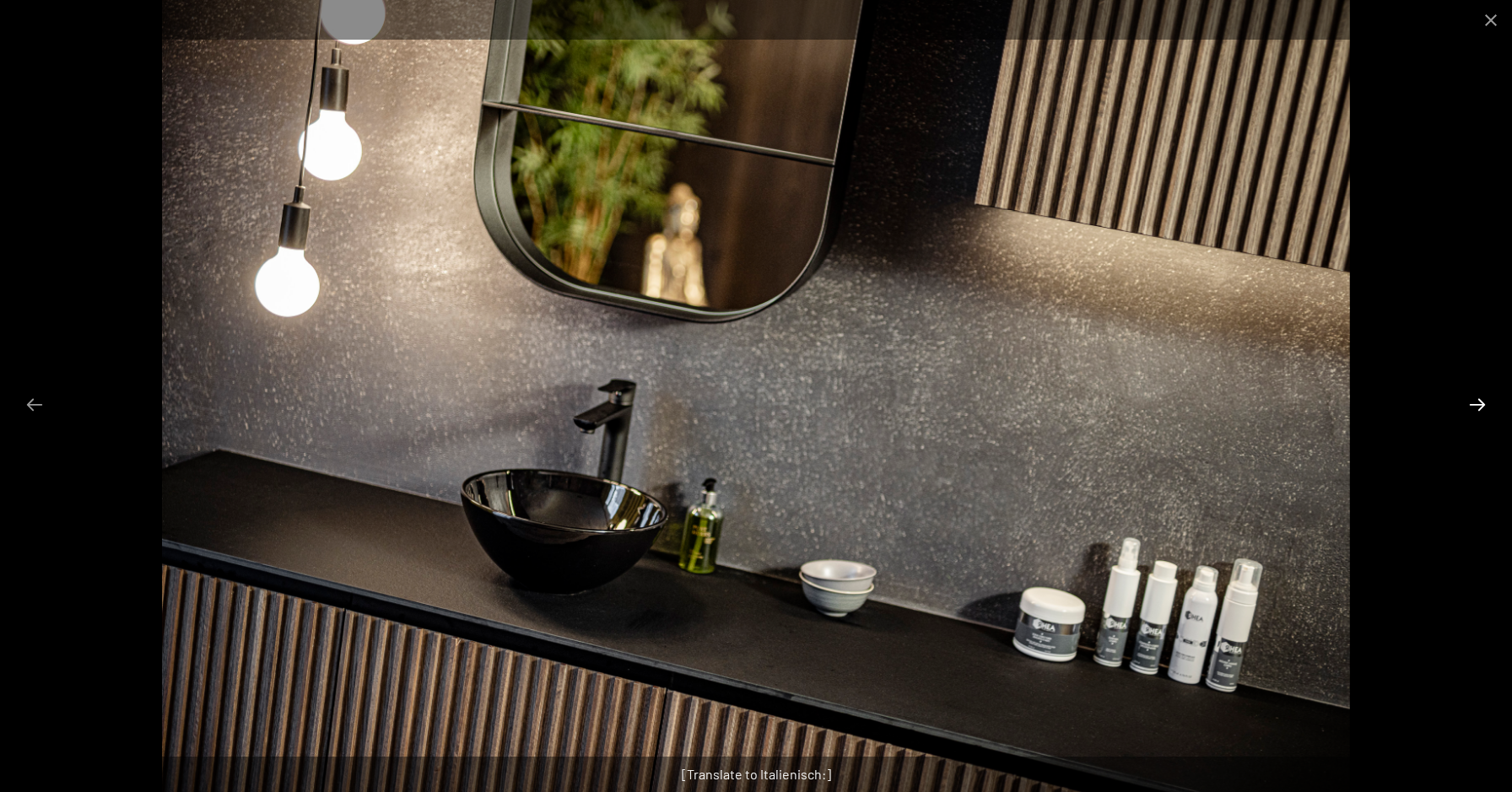
click at [1483, 401] on button "Next slide" at bounding box center [1477, 405] width 35 height 33
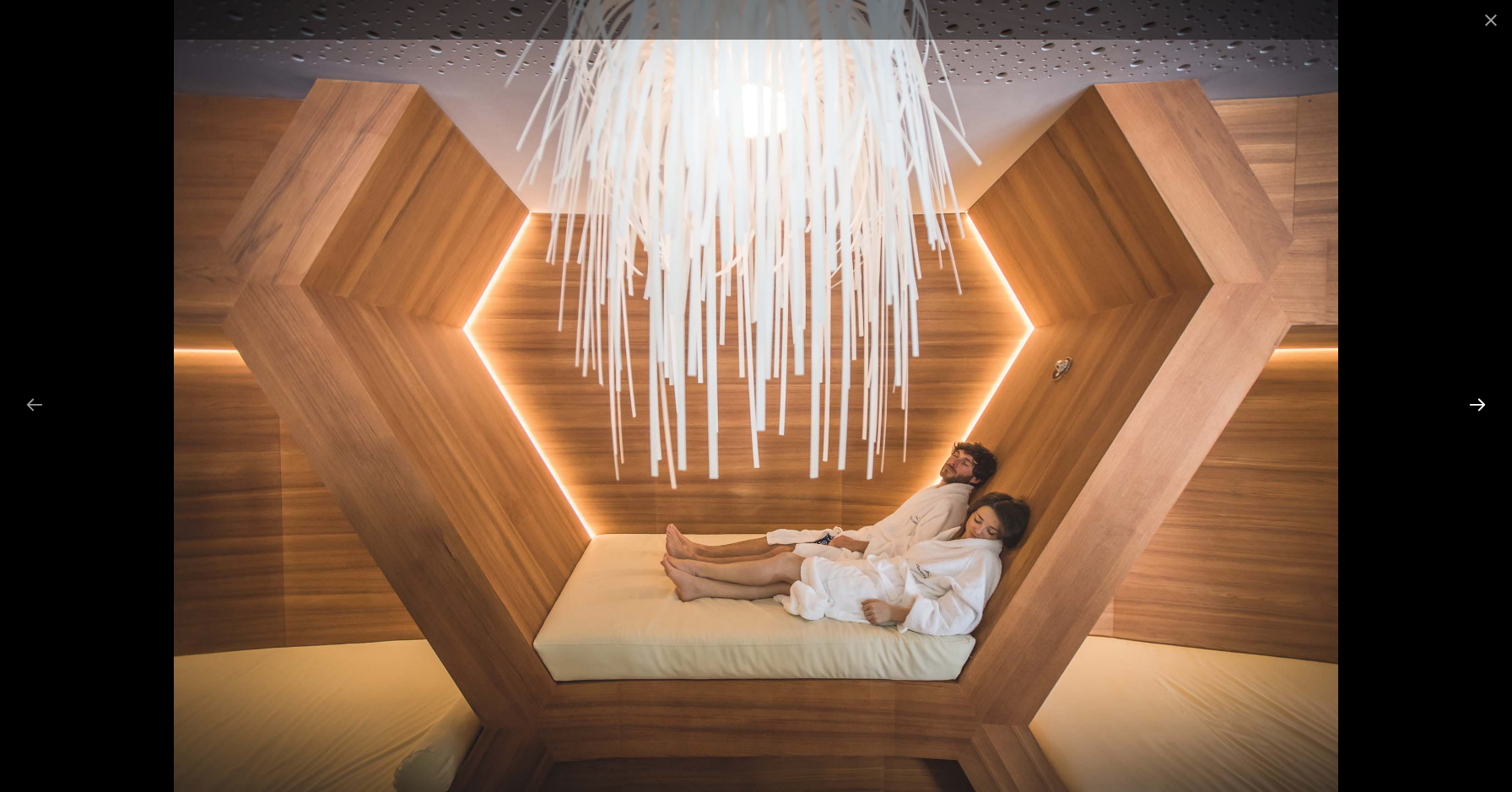
click at [1483, 401] on button "Next slide" at bounding box center [1477, 405] width 35 height 33
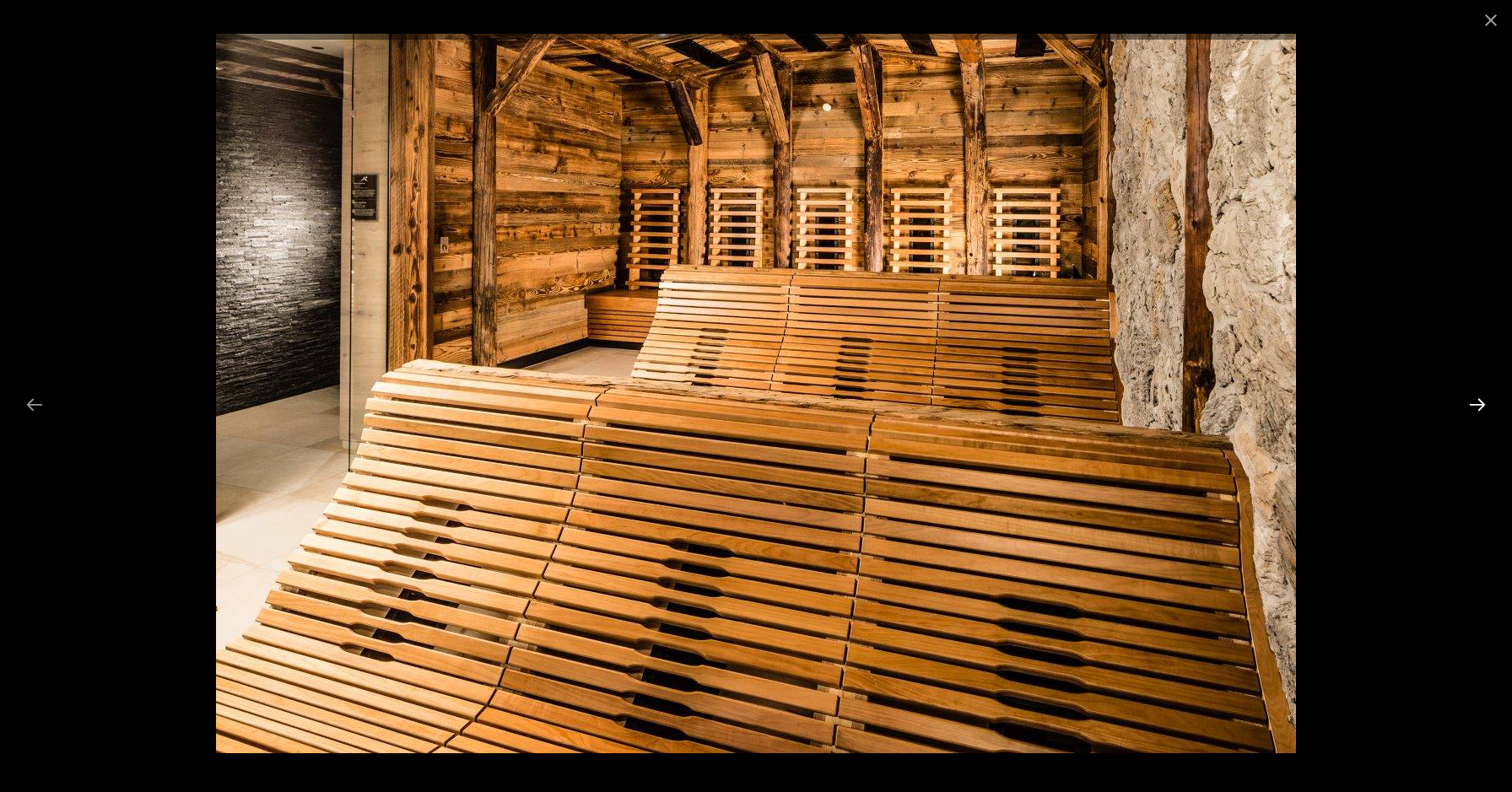
scroll to position [423, 1]
click at [1481, 402] on button "Next slide" at bounding box center [1477, 405] width 35 height 33
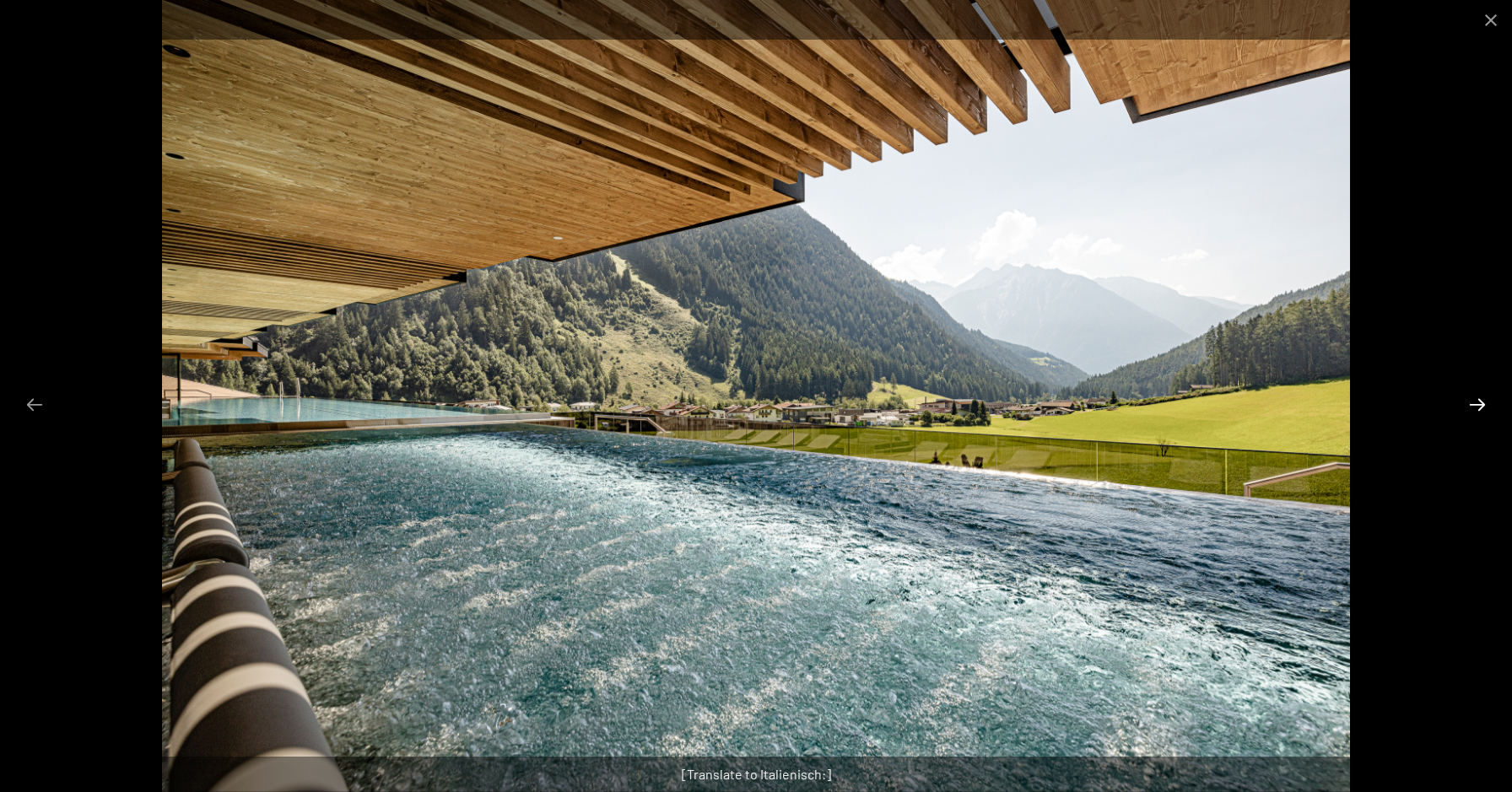
scroll to position [418, 1]
click at [1481, 403] on button "Next slide" at bounding box center [1477, 405] width 35 height 33
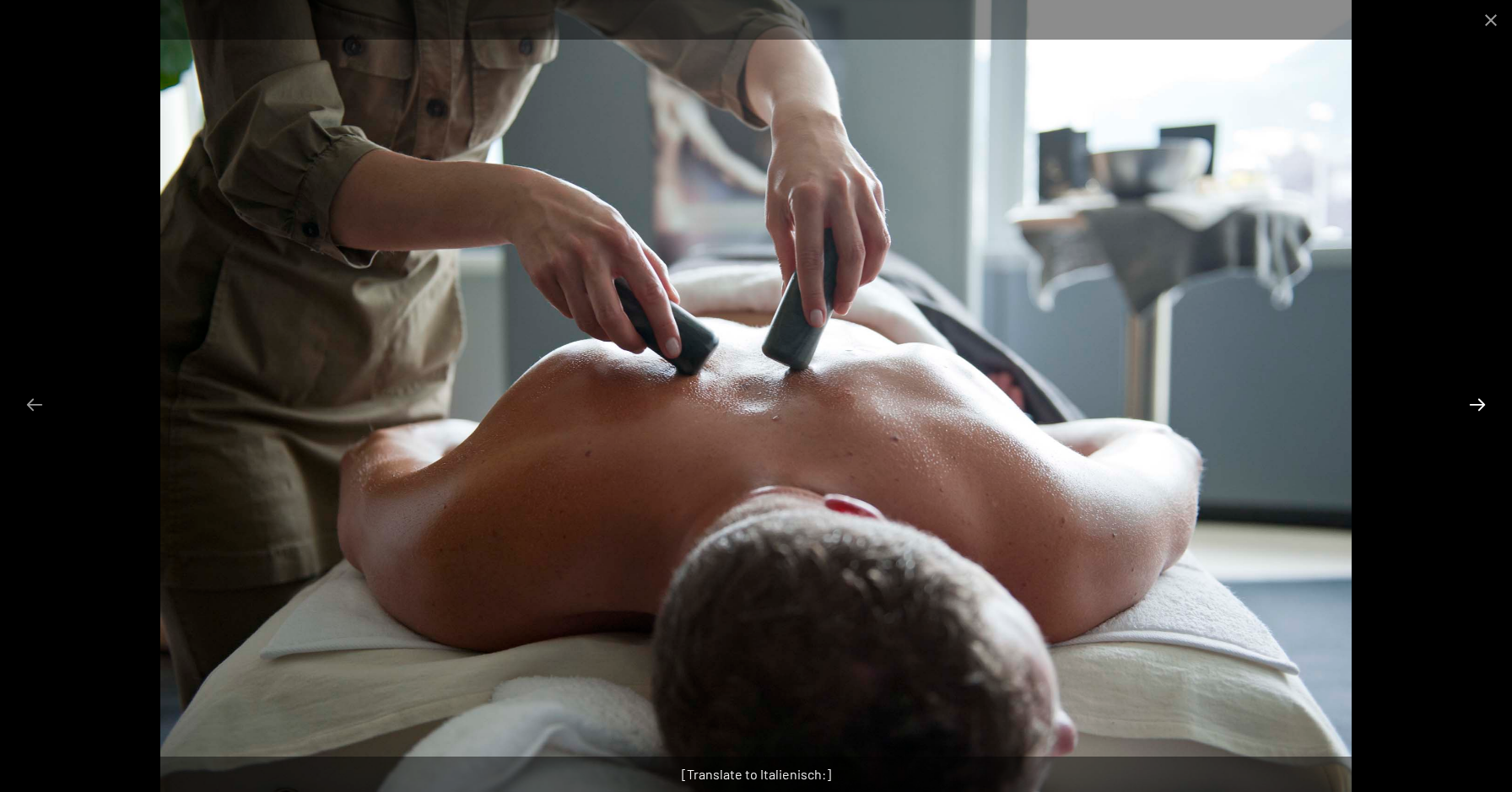
scroll to position [418, 0]
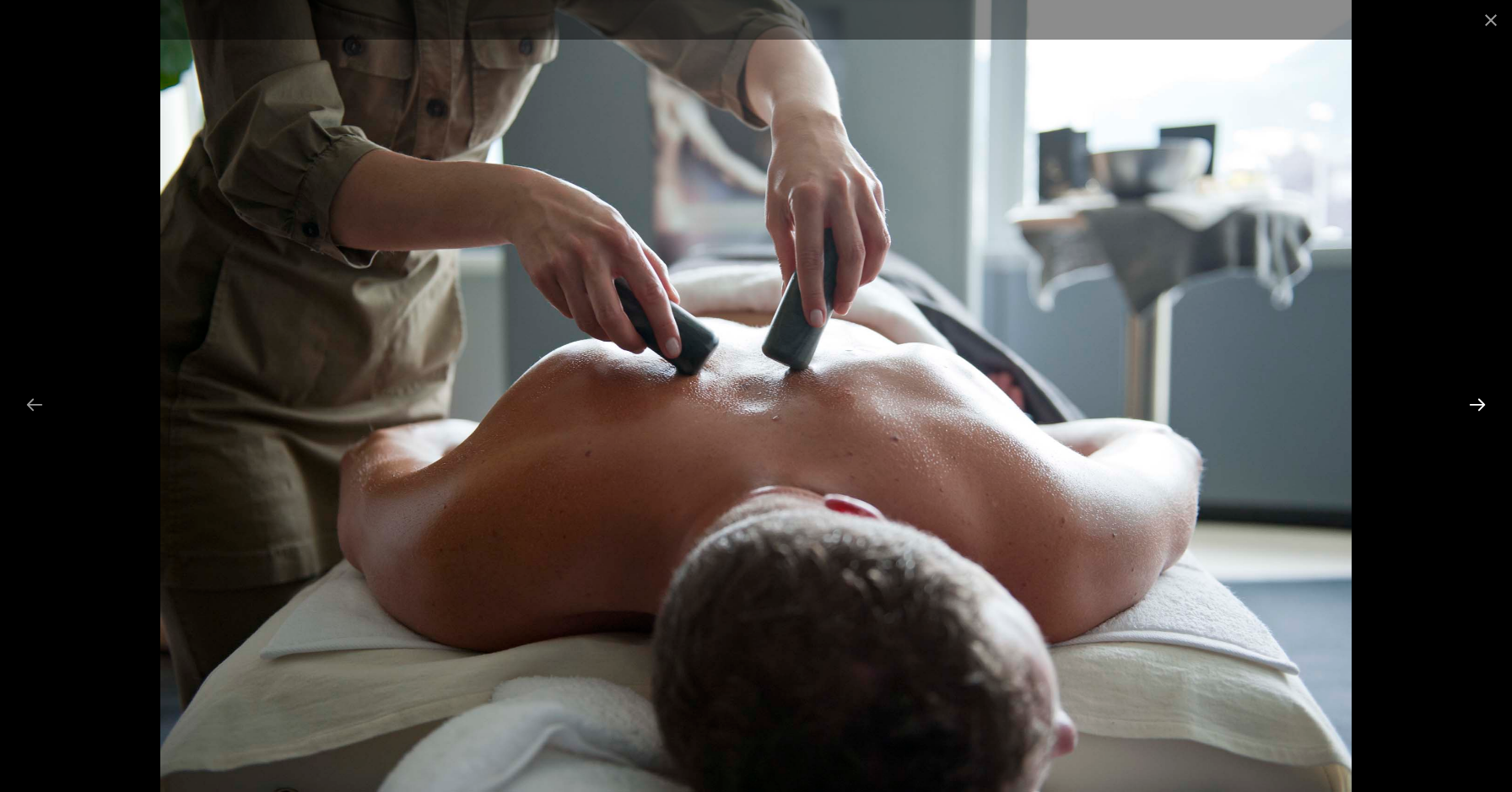
click at [1481, 403] on button "Next slide" at bounding box center [1477, 405] width 35 height 33
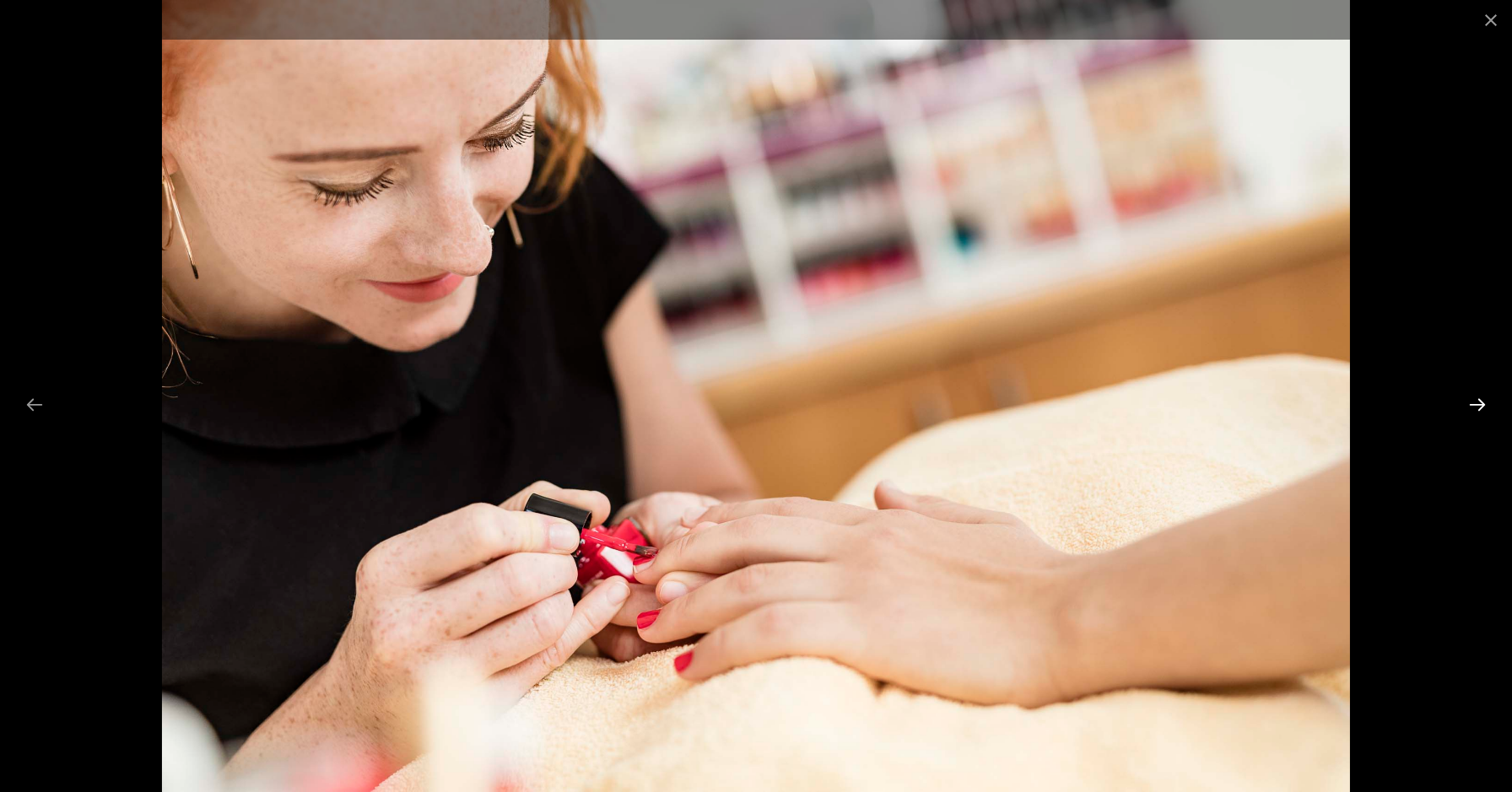
click at [1481, 403] on button "Next slide" at bounding box center [1477, 405] width 35 height 33
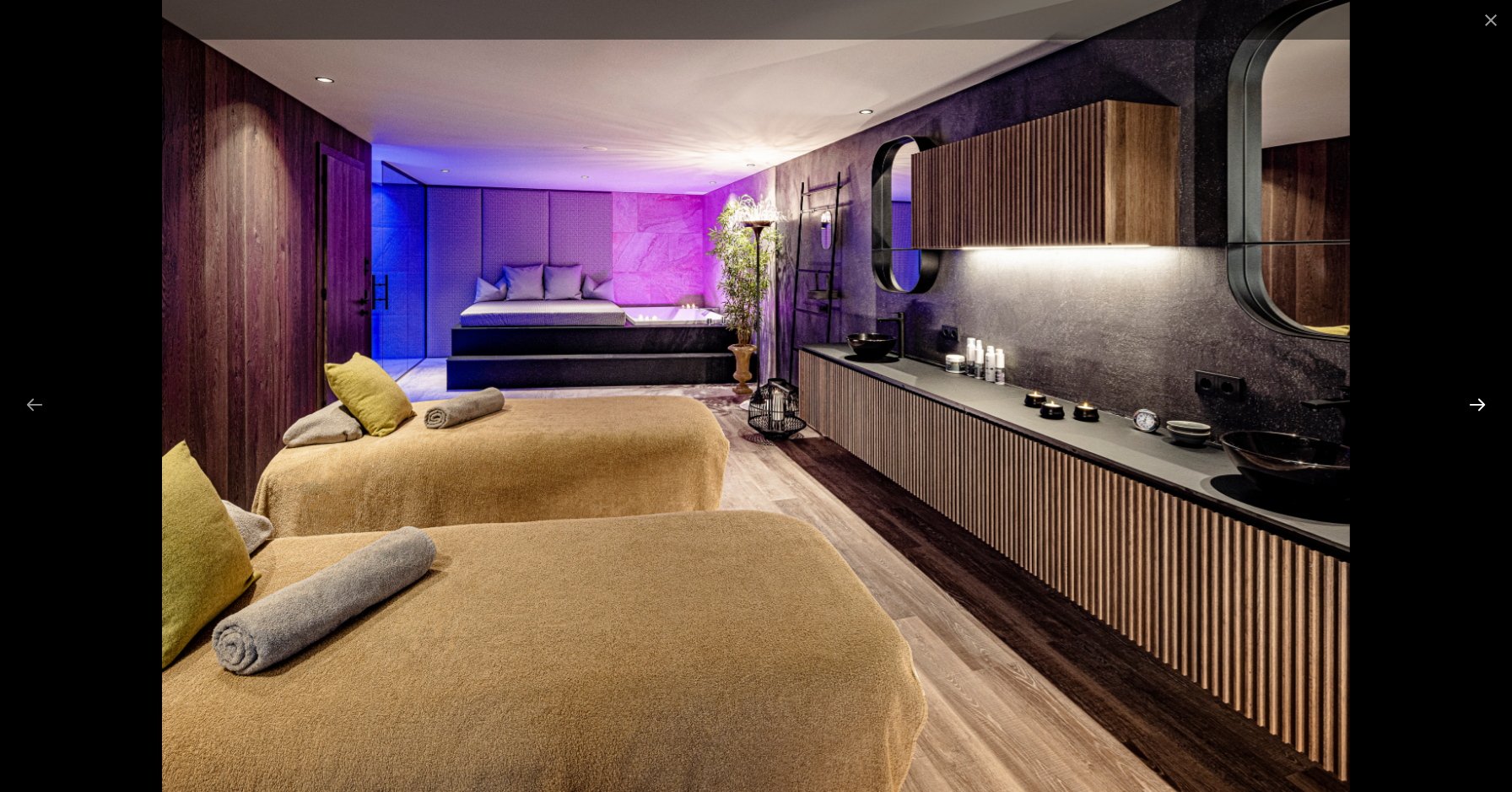
click at [1481, 403] on button "Next slide" at bounding box center [1477, 405] width 35 height 33
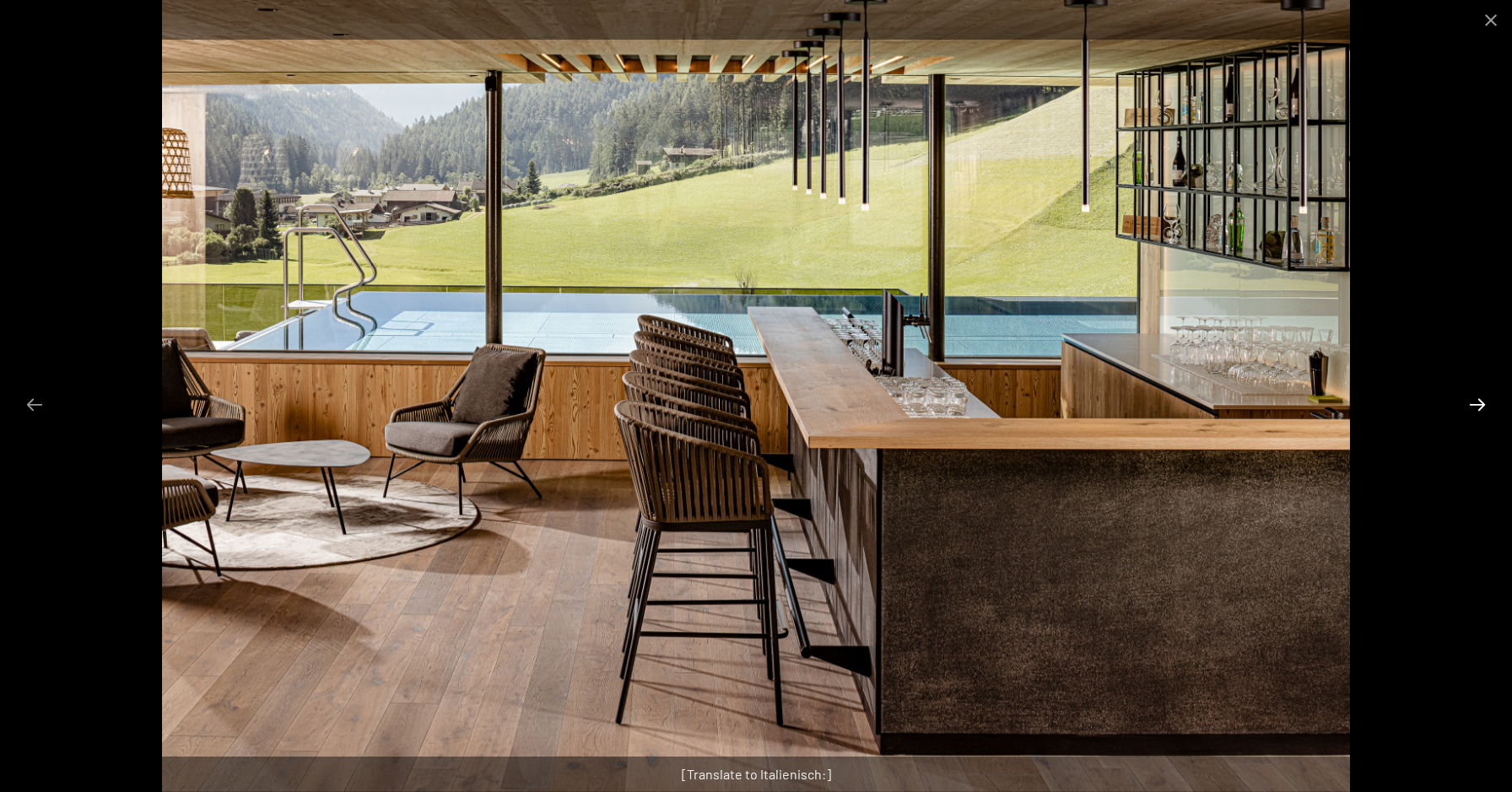
click at [1481, 403] on button "Next slide" at bounding box center [1477, 405] width 35 height 33
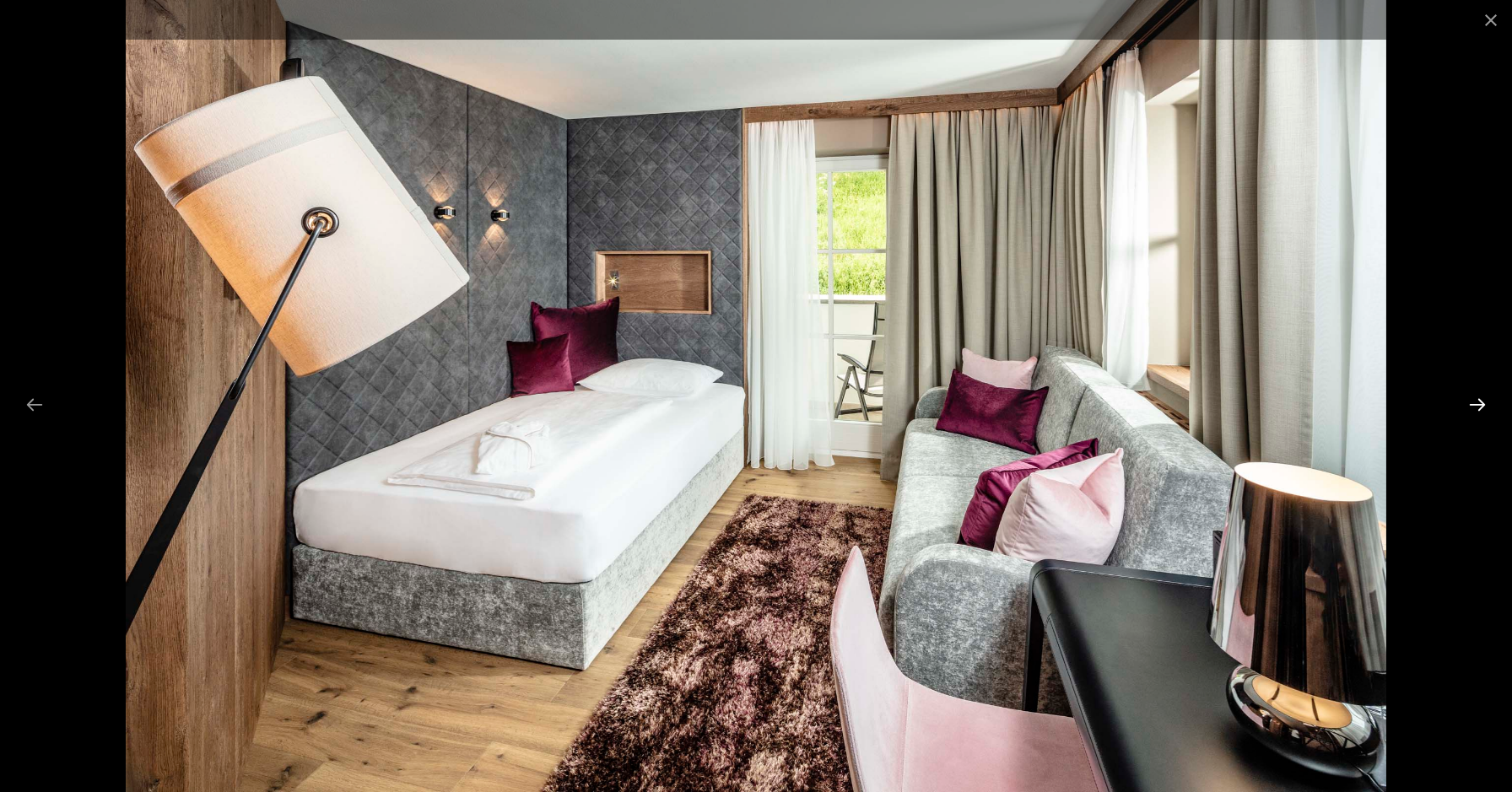
click at [1481, 403] on button "Next slide" at bounding box center [1477, 405] width 35 height 33
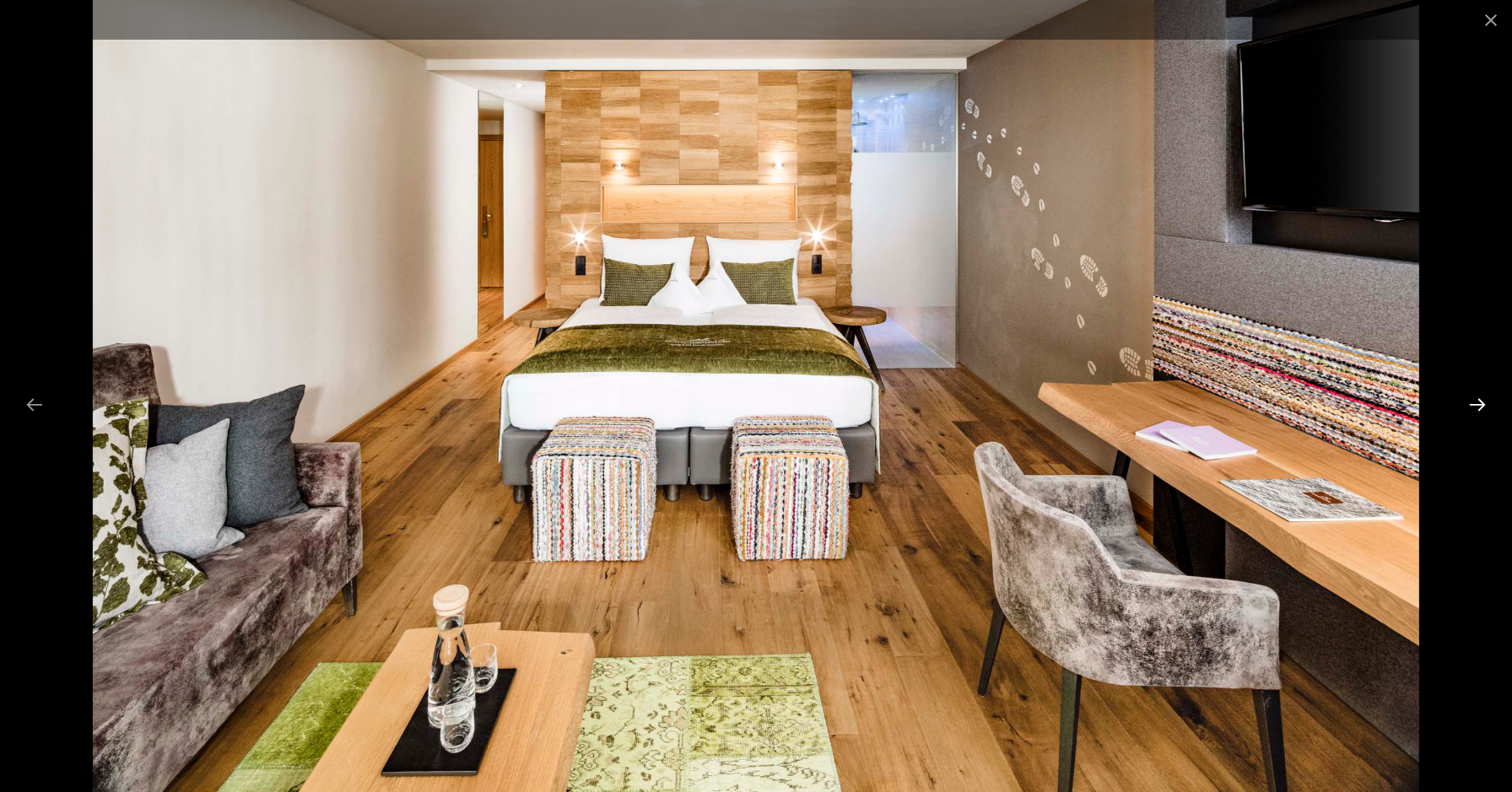
click at [1481, 403] on button "Next slide" at bounding box center [1477, 405] width 35 height 33
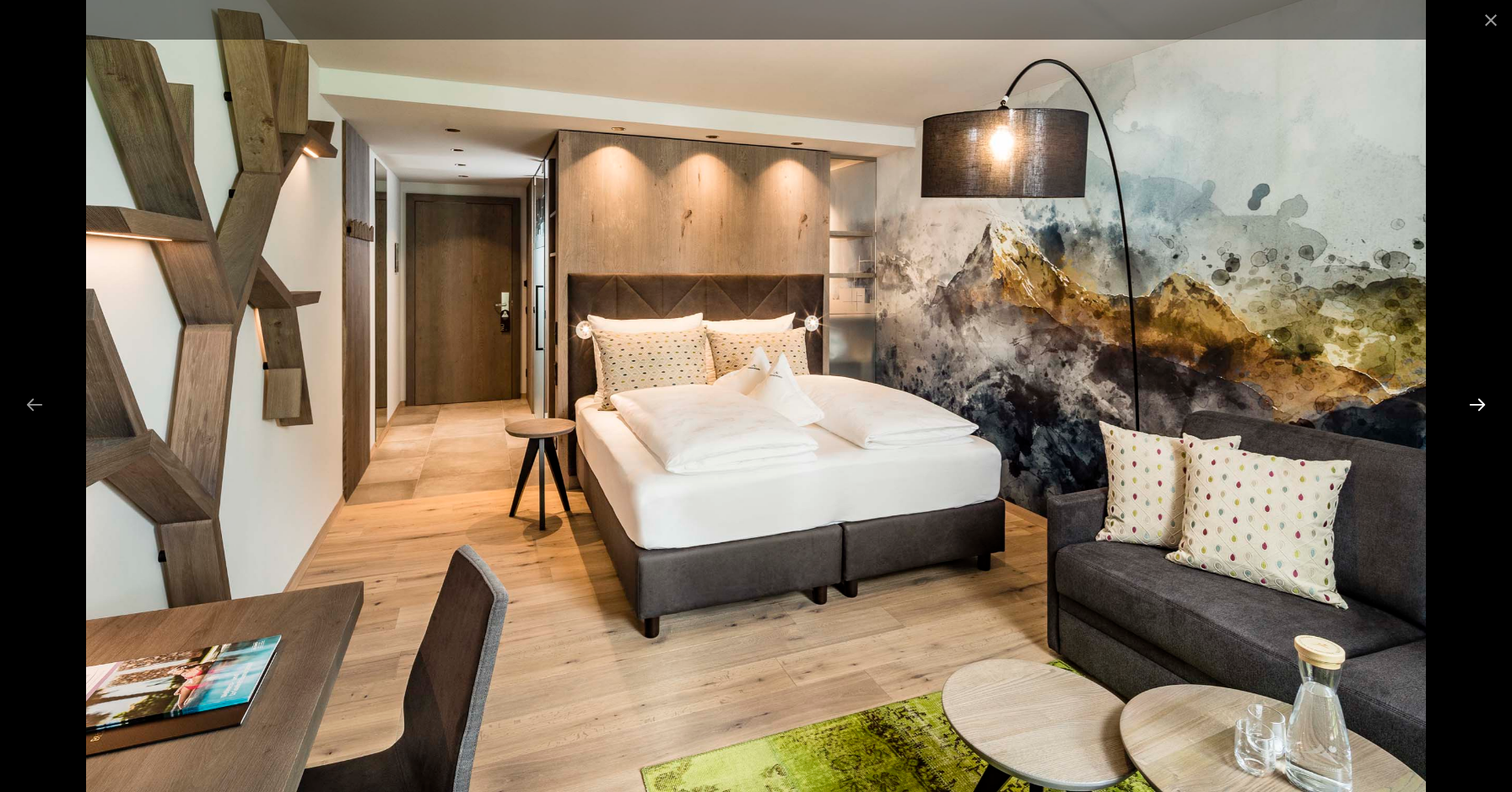
click at [1481, 403] on button "Next slide" at bounding box center [1477, 405] width 35 height 33
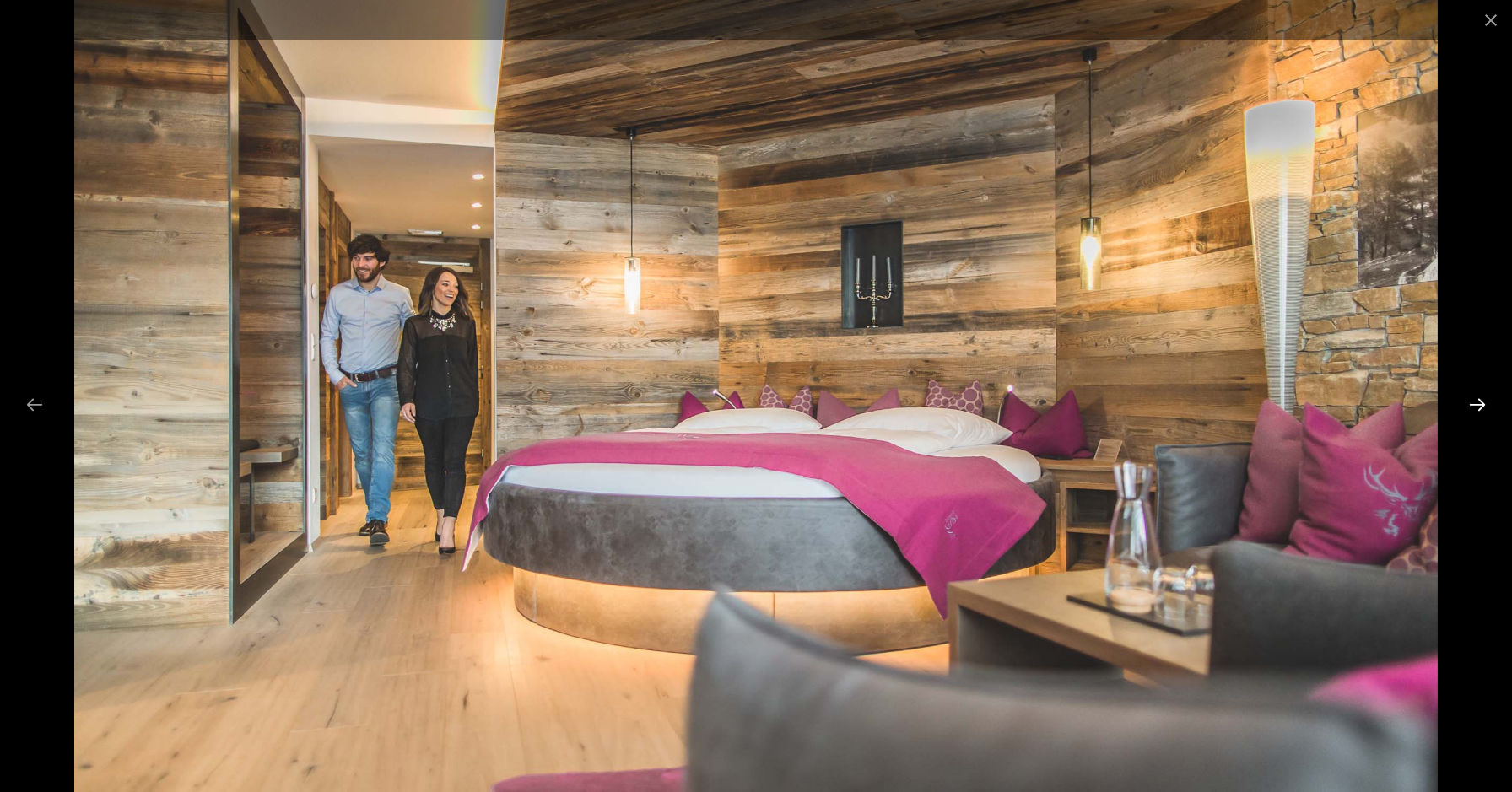
click at [1481, 403] on button "Next slide" at bounding box center [1477, 405] width 35 height 33
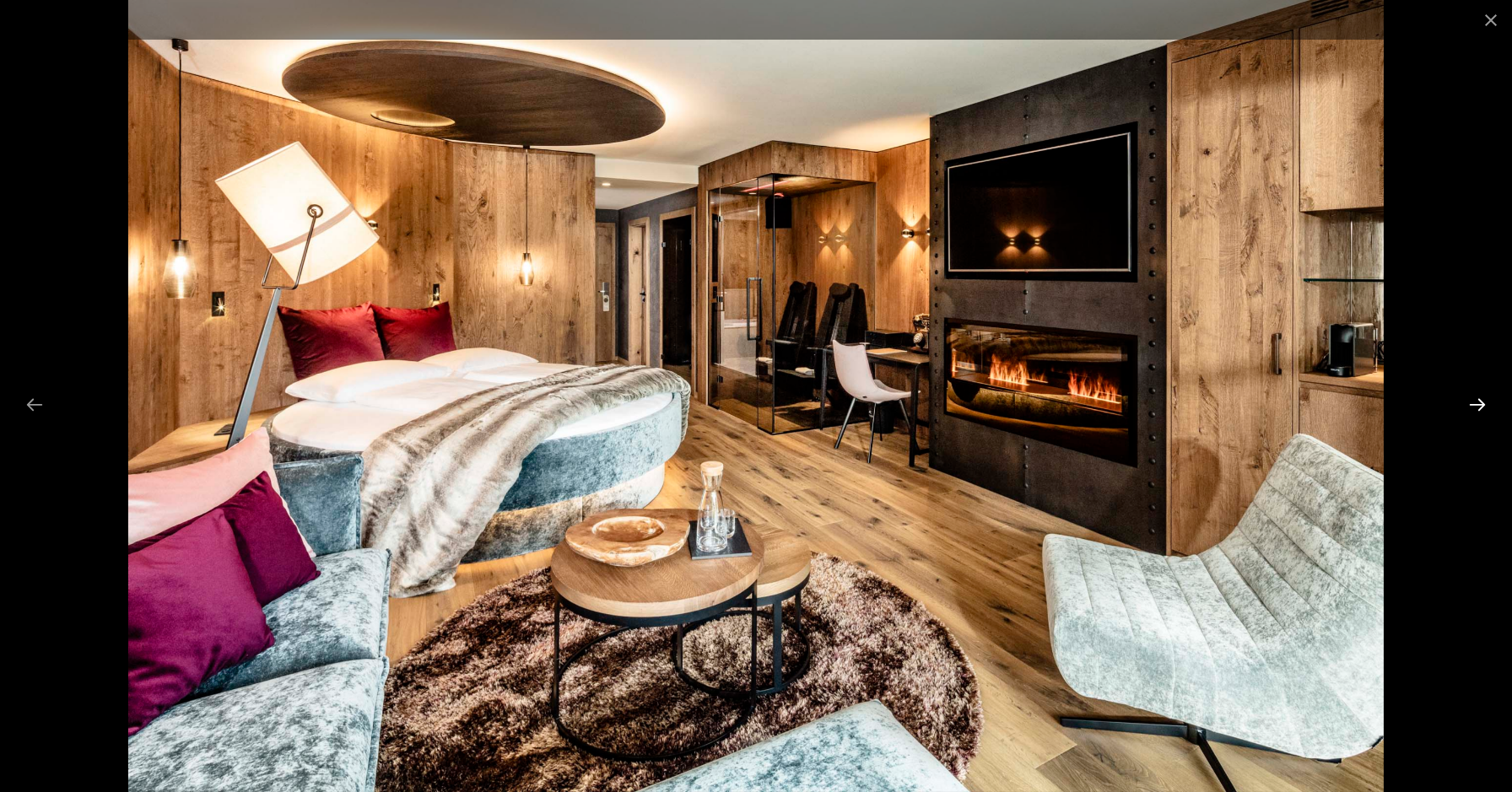
click at [1481, 403] on button "Next slide" at bounding box center [1477, 405] width 35 height 33
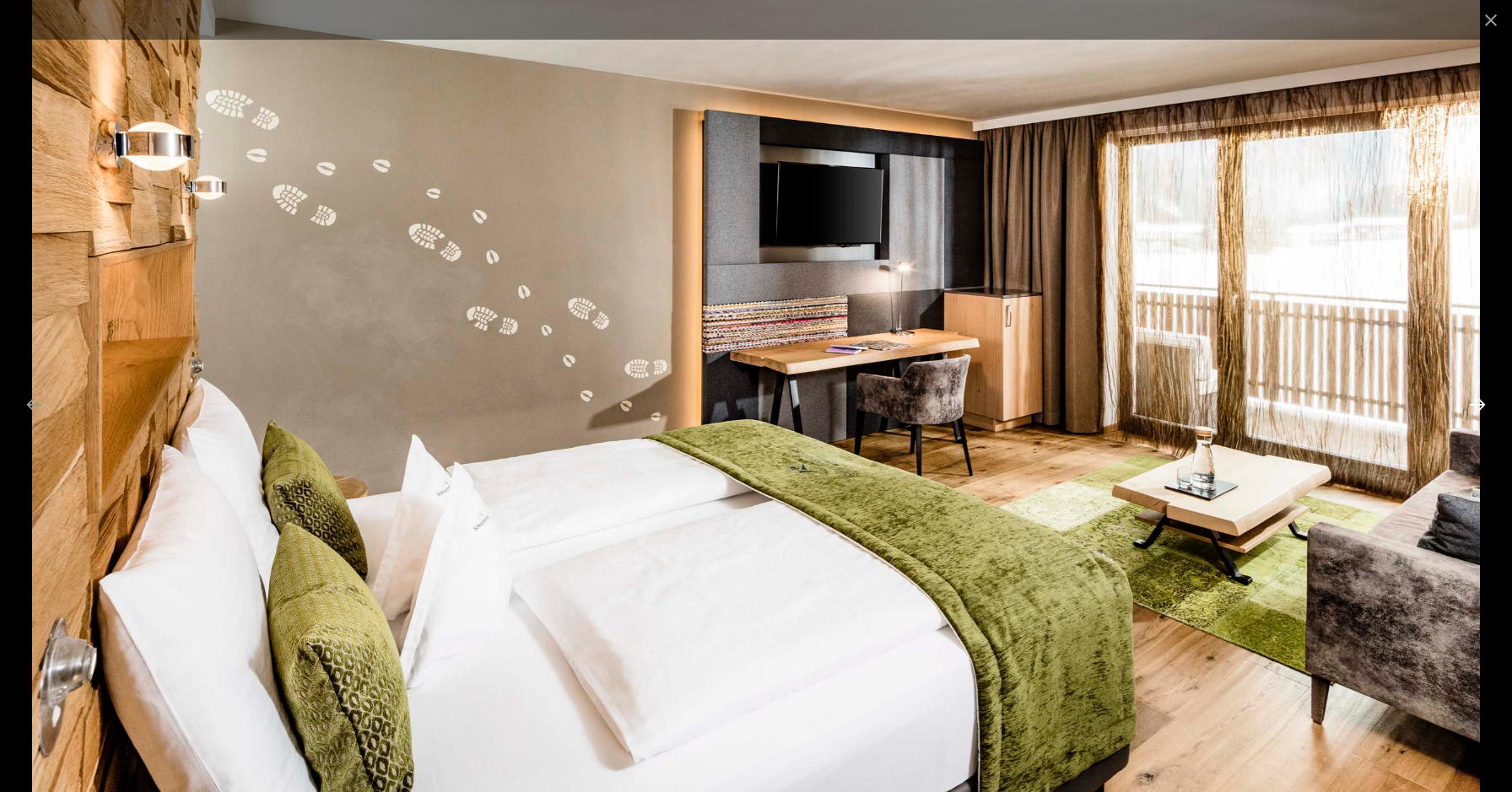
click at [1481, 403] on button "Next slide" at bounding box center [1477, 405] width 35 height 33
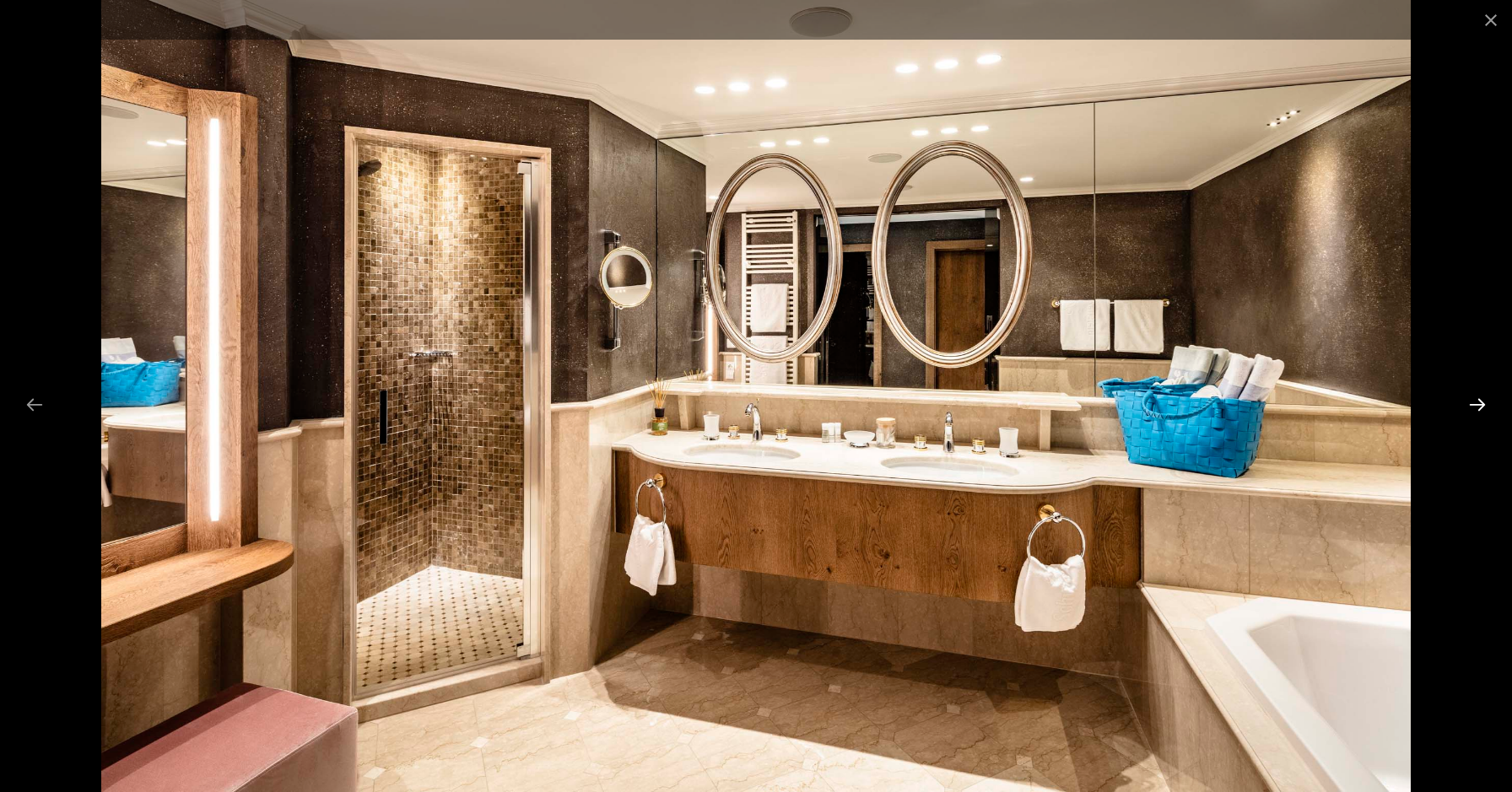
click at [1481, 403] on button "Next slide" at bounding box center [1477, 405] width 35 height 33
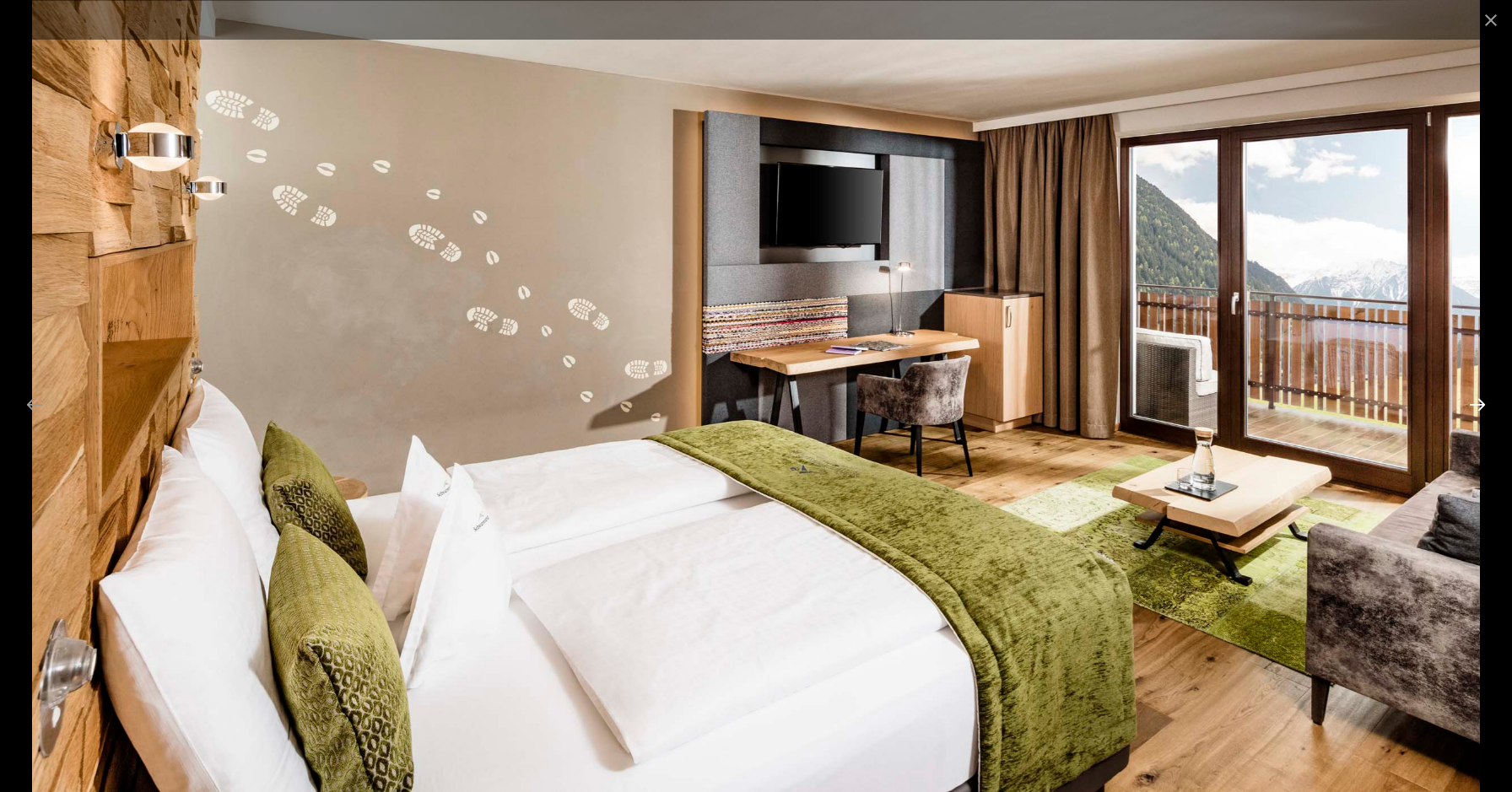
click at [1481, 403] on button "Next slide" at bounding box center [1477, 405] width 35 height 33
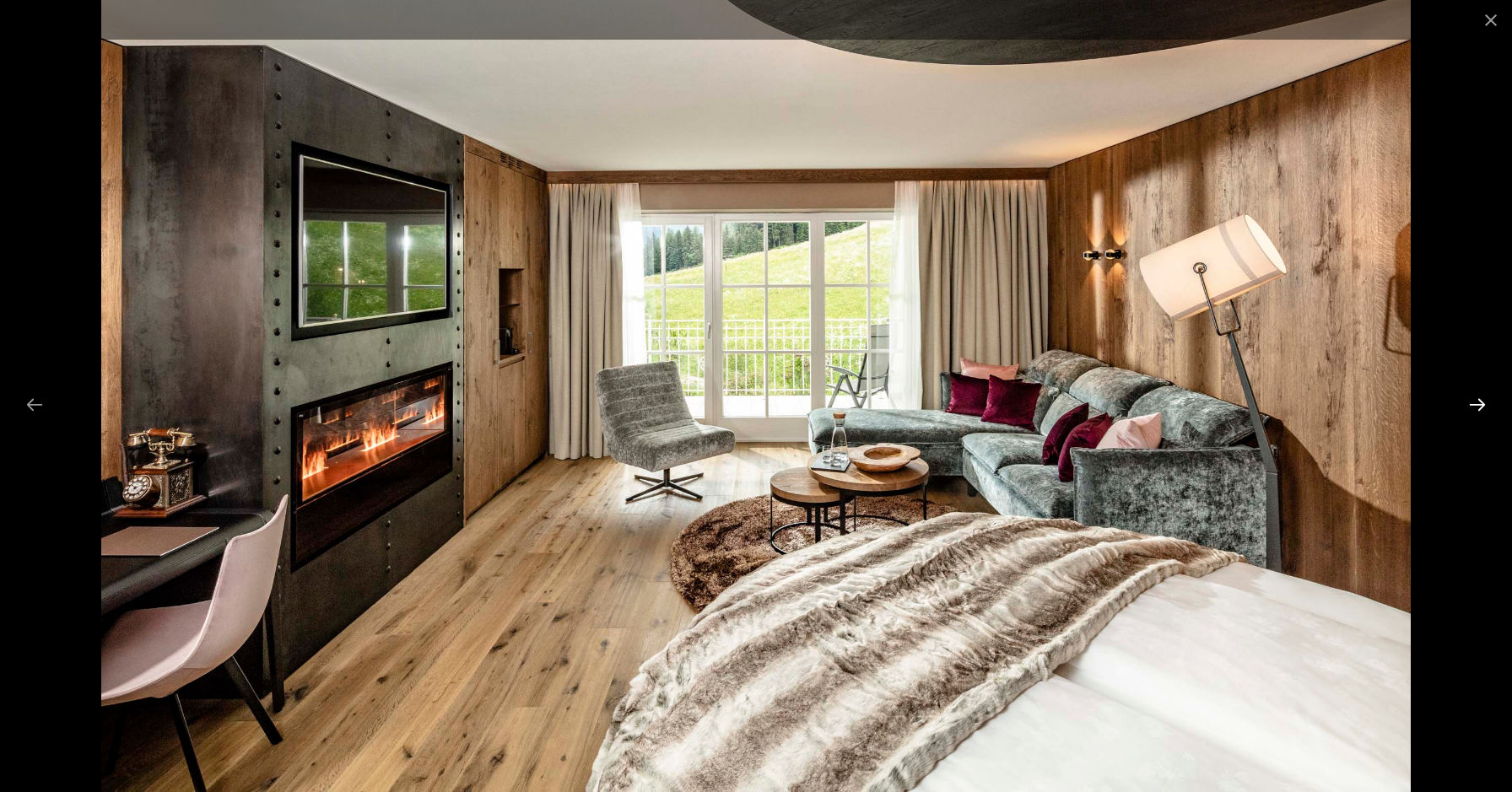
click at [1481, 403] on button "Next slide" at bounding box center [1477, 405] width 35 height 33
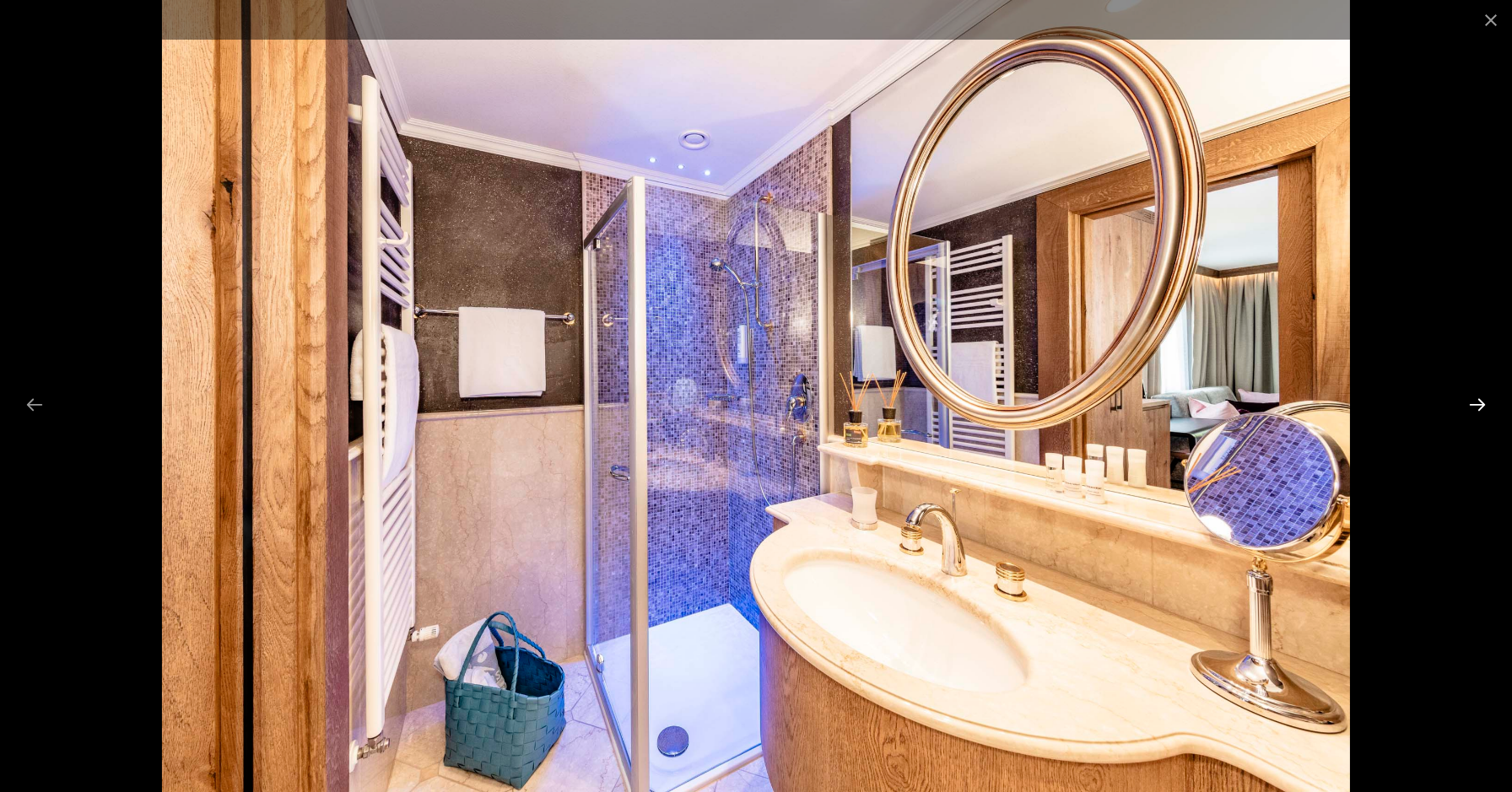
click at [1481, 403] on button "Next slide" at bounding box center [1477, 405] width 35 height 33
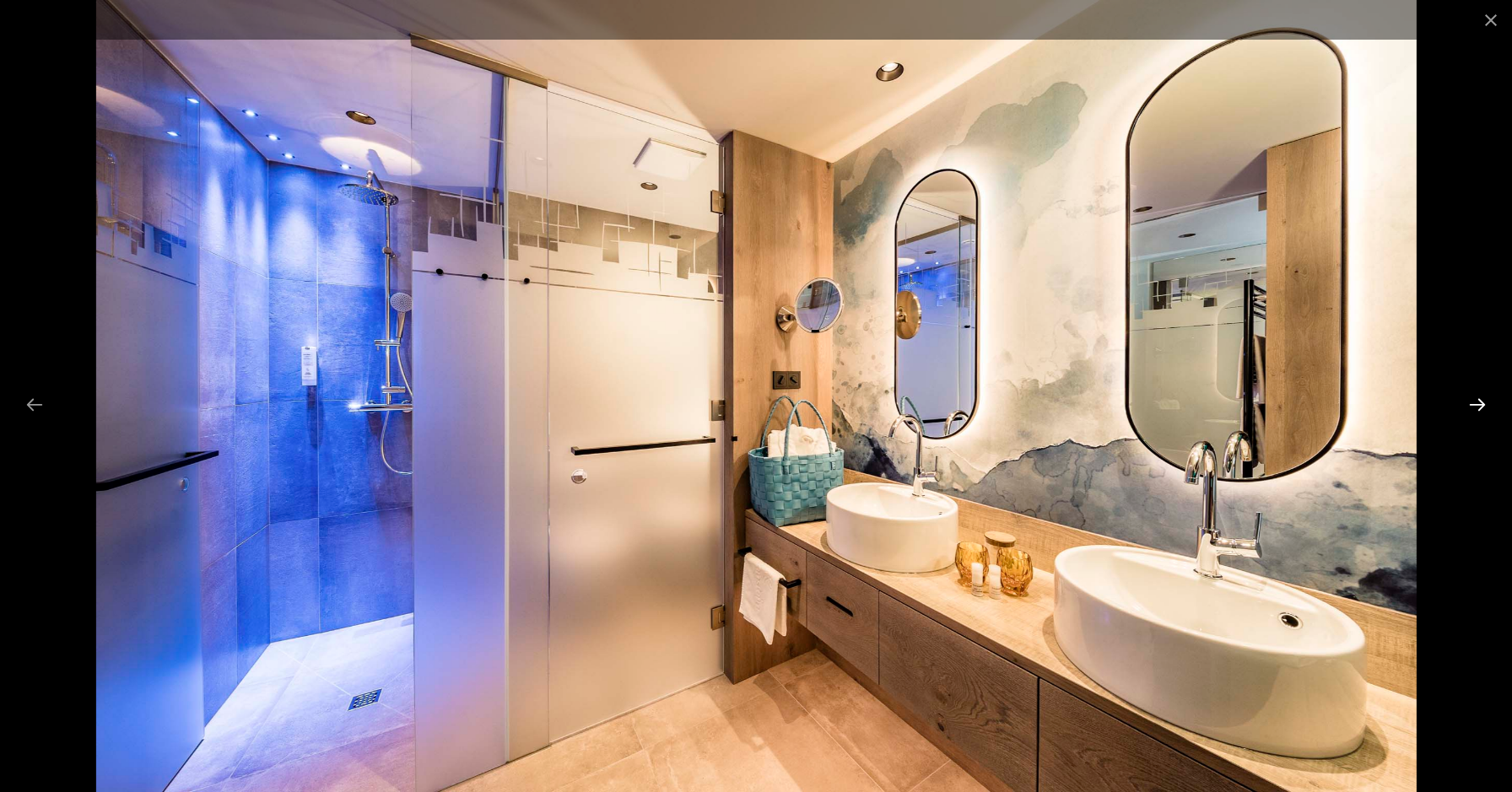
click at [1481, 403] on button "Next slide" at bounding box center [1477, 405] width 35 height 33
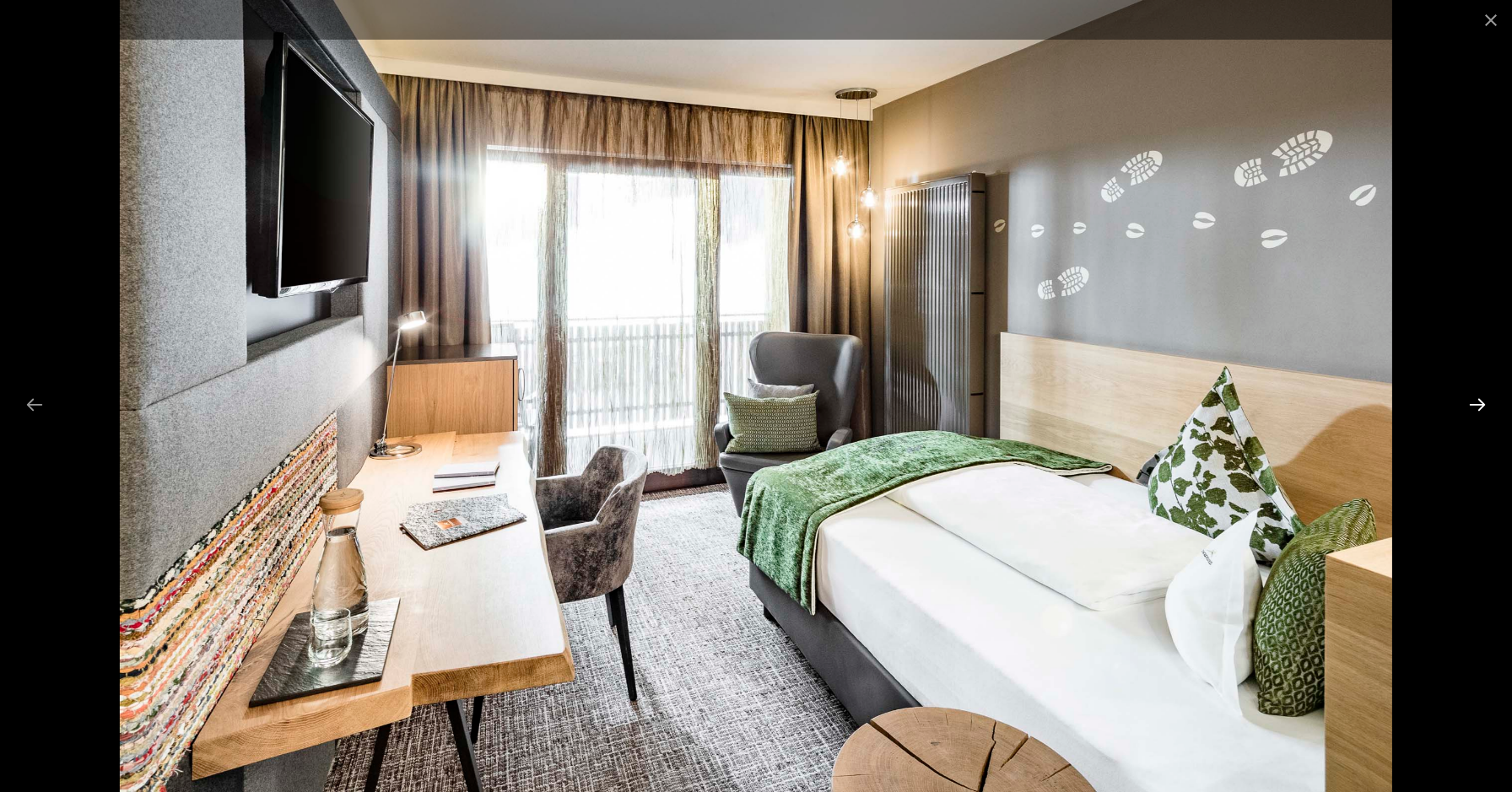
click at [1481, 403] on button "Next slide" at bounding box center [1477, 405] width 35 height 33
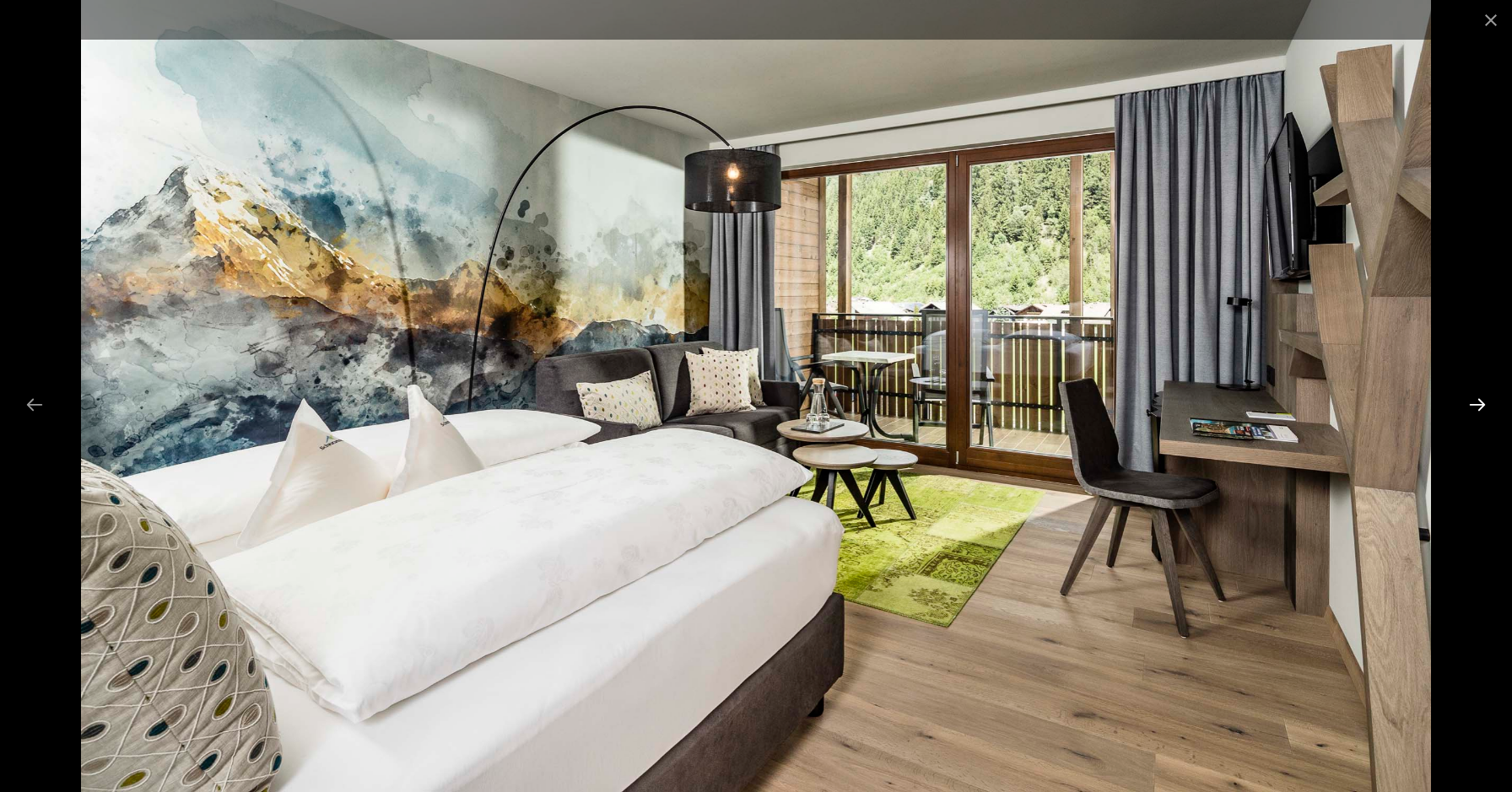
click at [1481, 403] on button "Next slide" at bounding box center [1477, 405] width 35 height 33
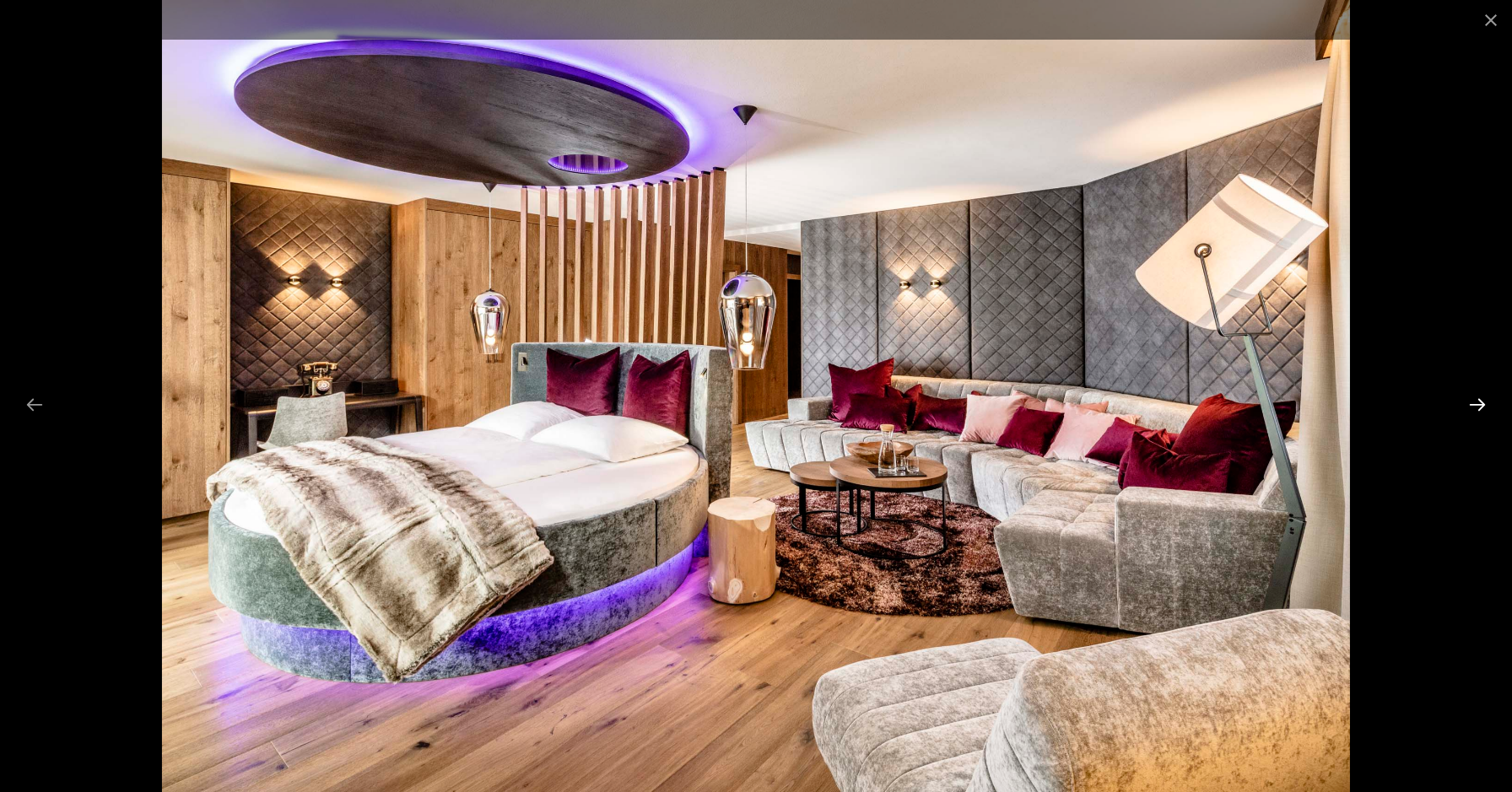
click at [1481, 403] on button "Next slide" at bounding box center [1477, 405] width 35 height 33
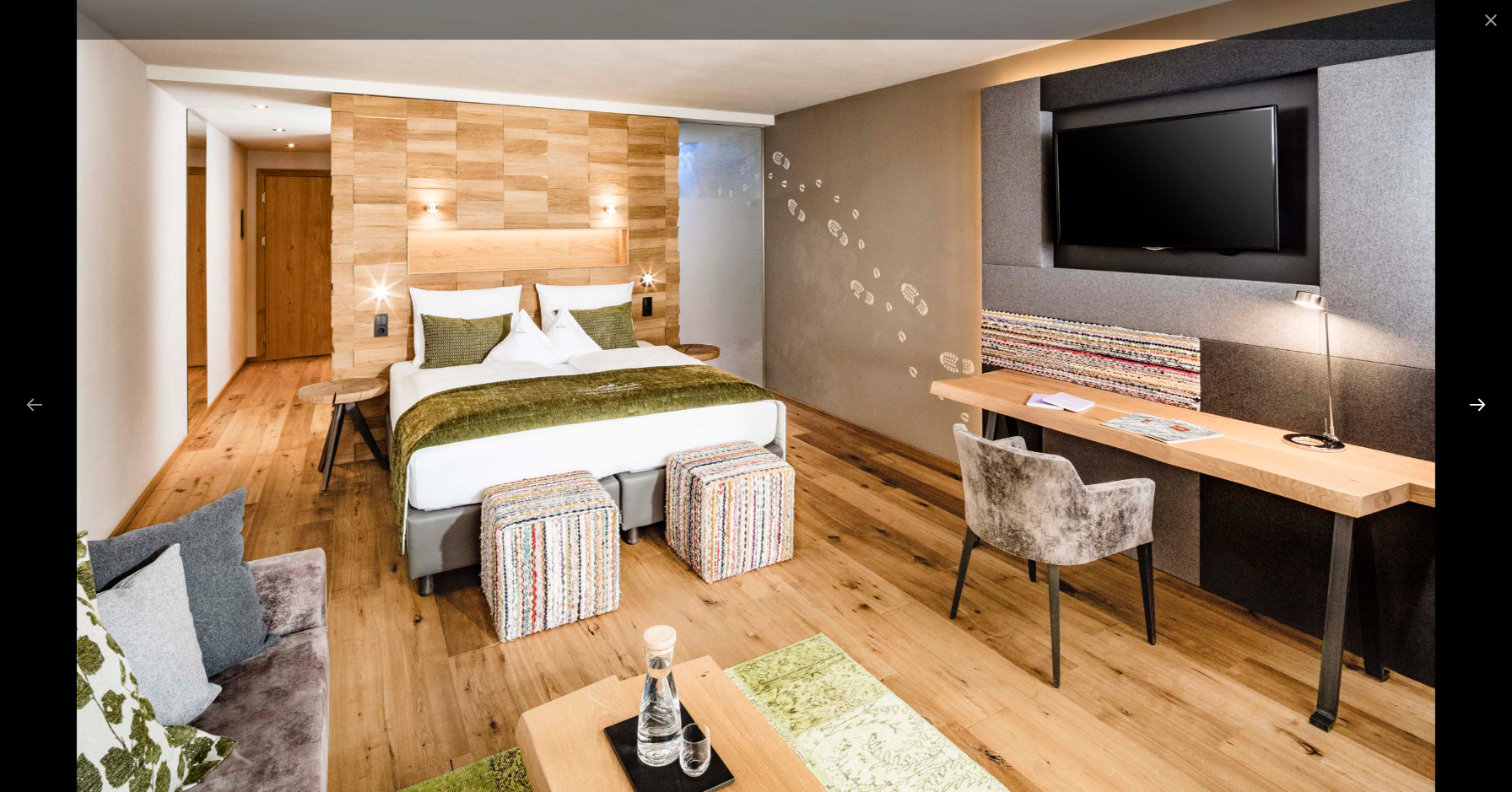
click at [1481, 403] on button "Next slide" at bounding box center [1477, 405] width 35 height 33
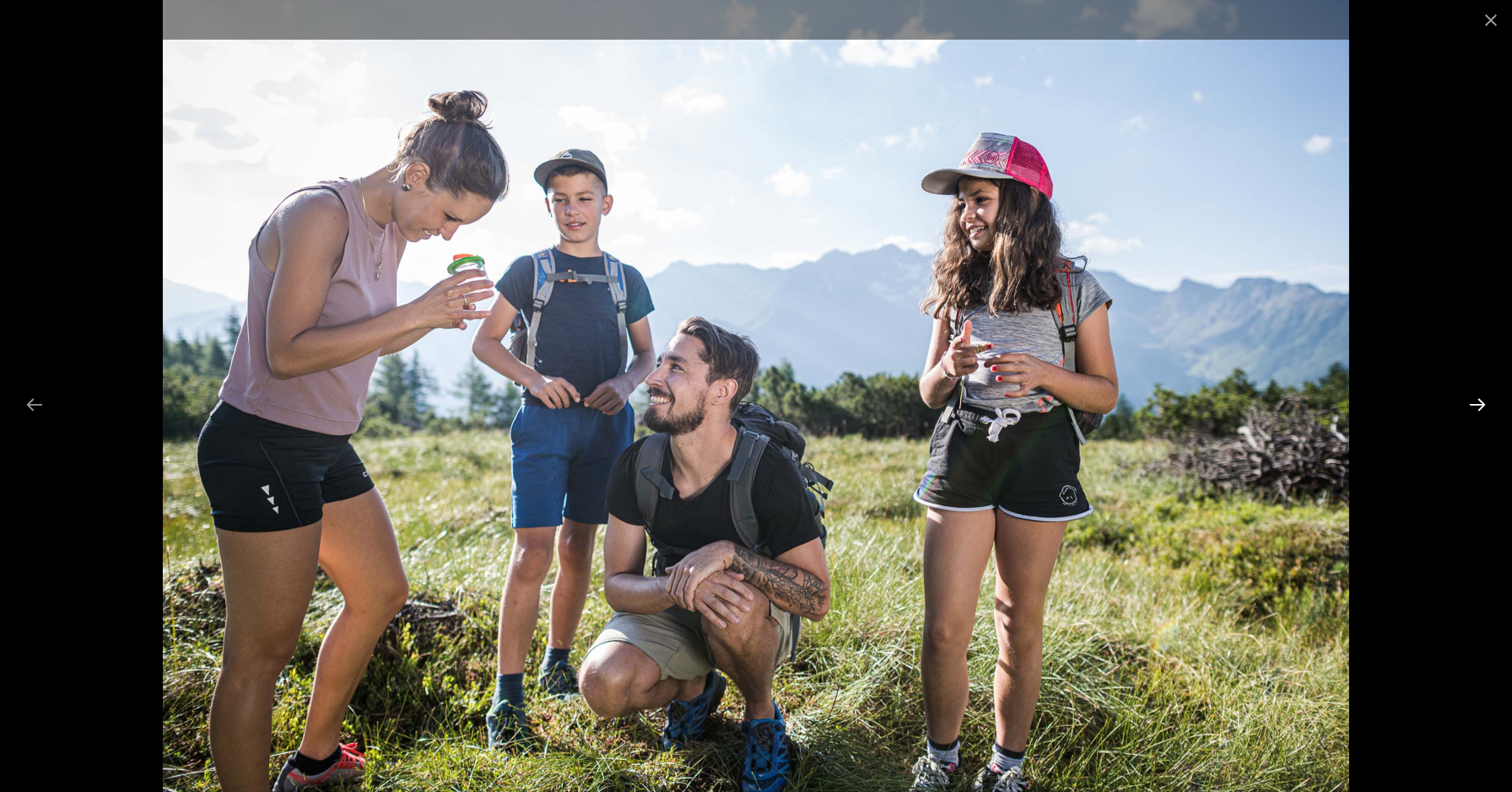
click at [1481, 403] on button "Next slide" at bounding box center [1477, 405] width 35 height 33
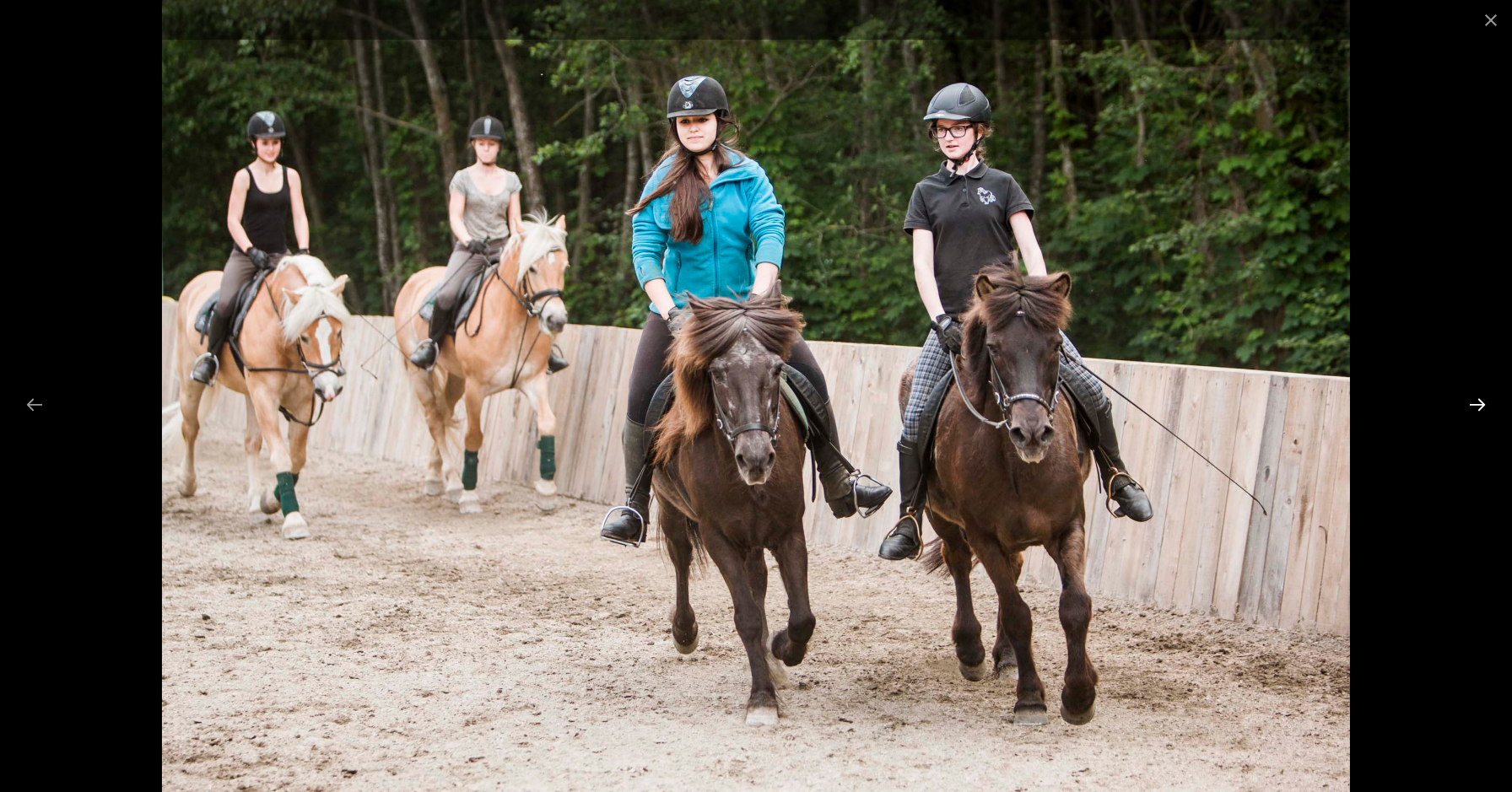
click at [1481, 403] on button "Next slide" at bounding box center [1477, 405] width 35 height 33
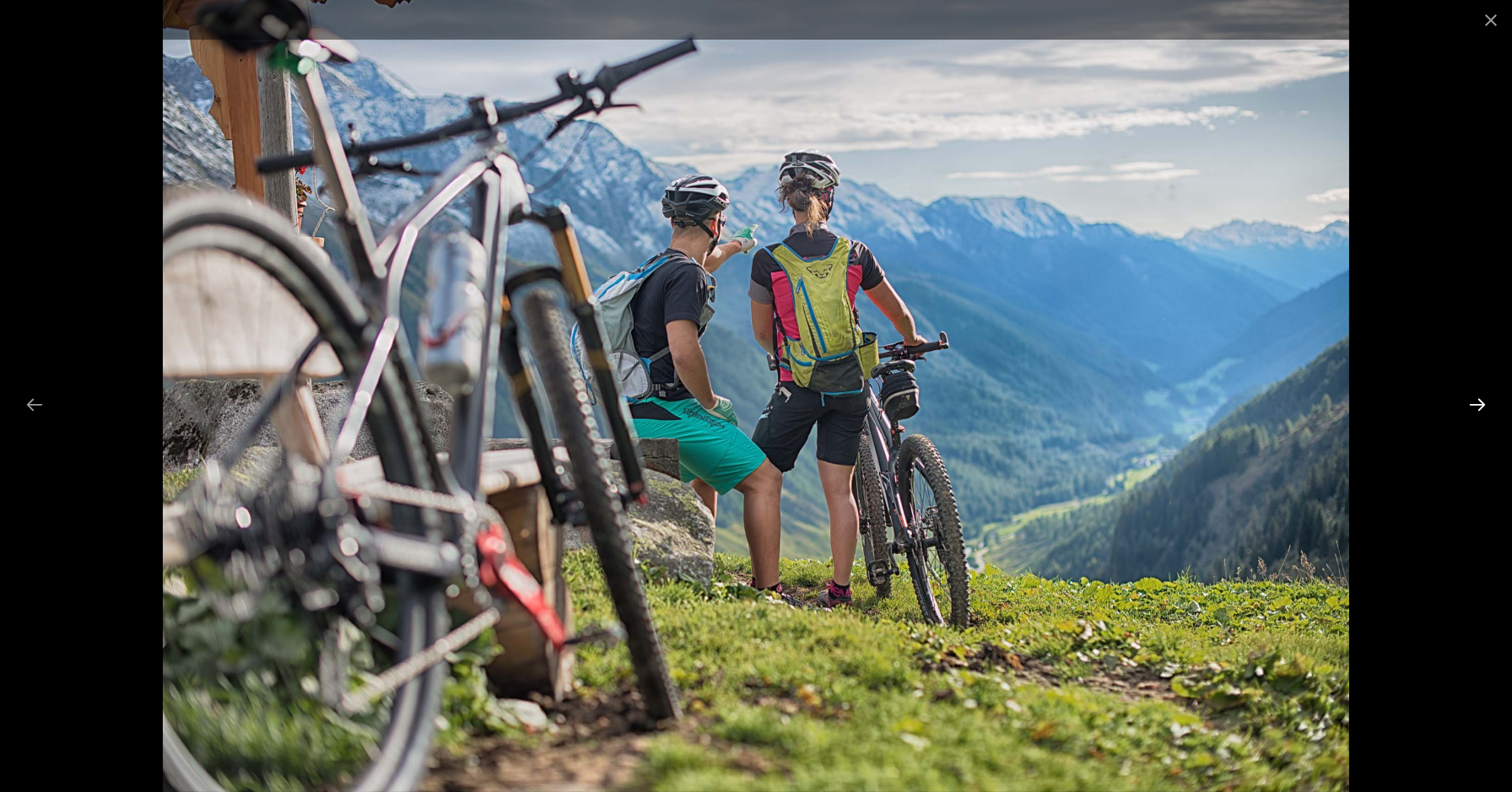
click at [1481, 403] on button "Next slide" at bounding box center [1477, 405] width 35 height 33
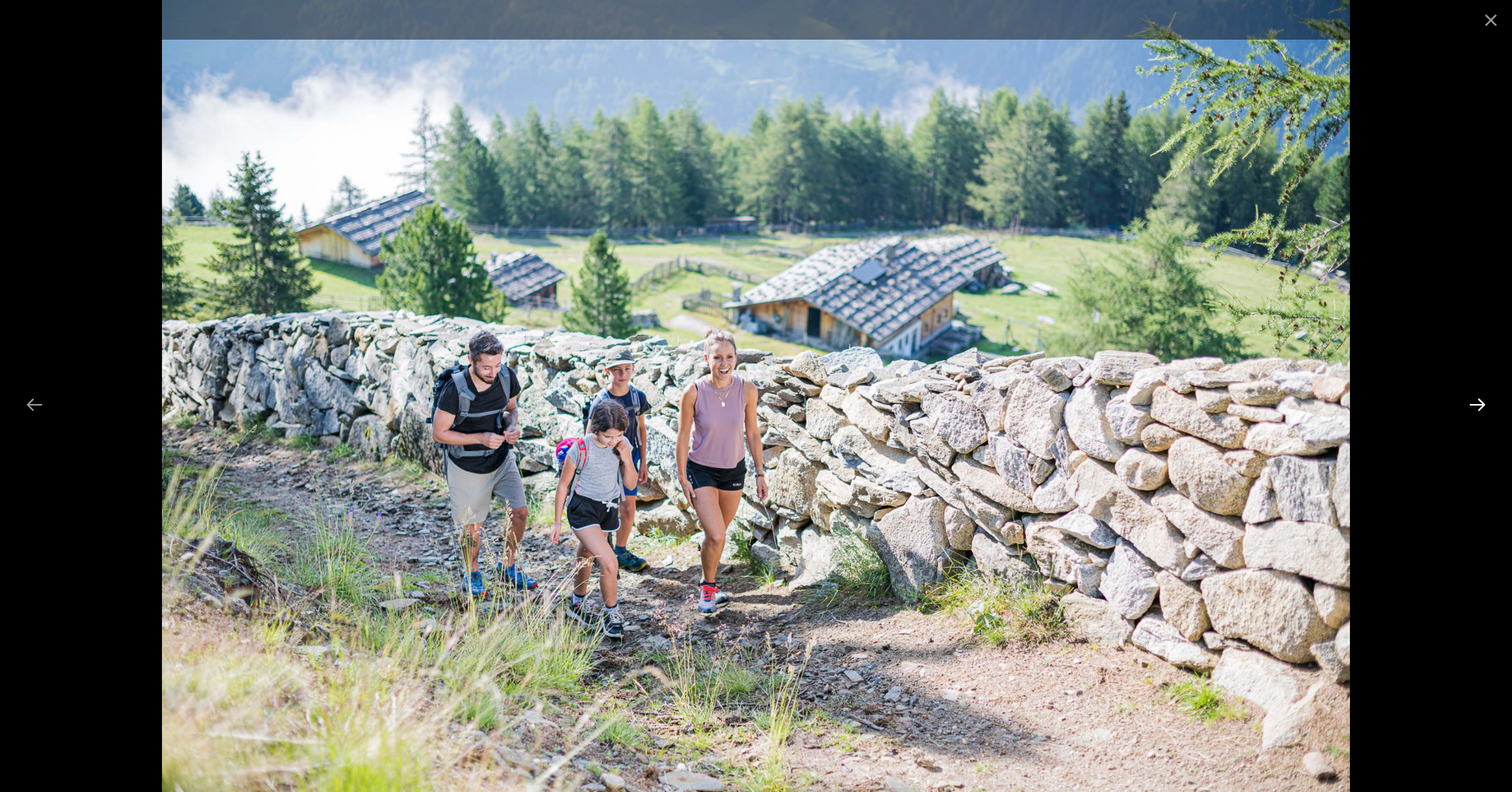
click at [1485, 401] on button "Next slide" at bounding box center [1477, 405] width 35 height 33
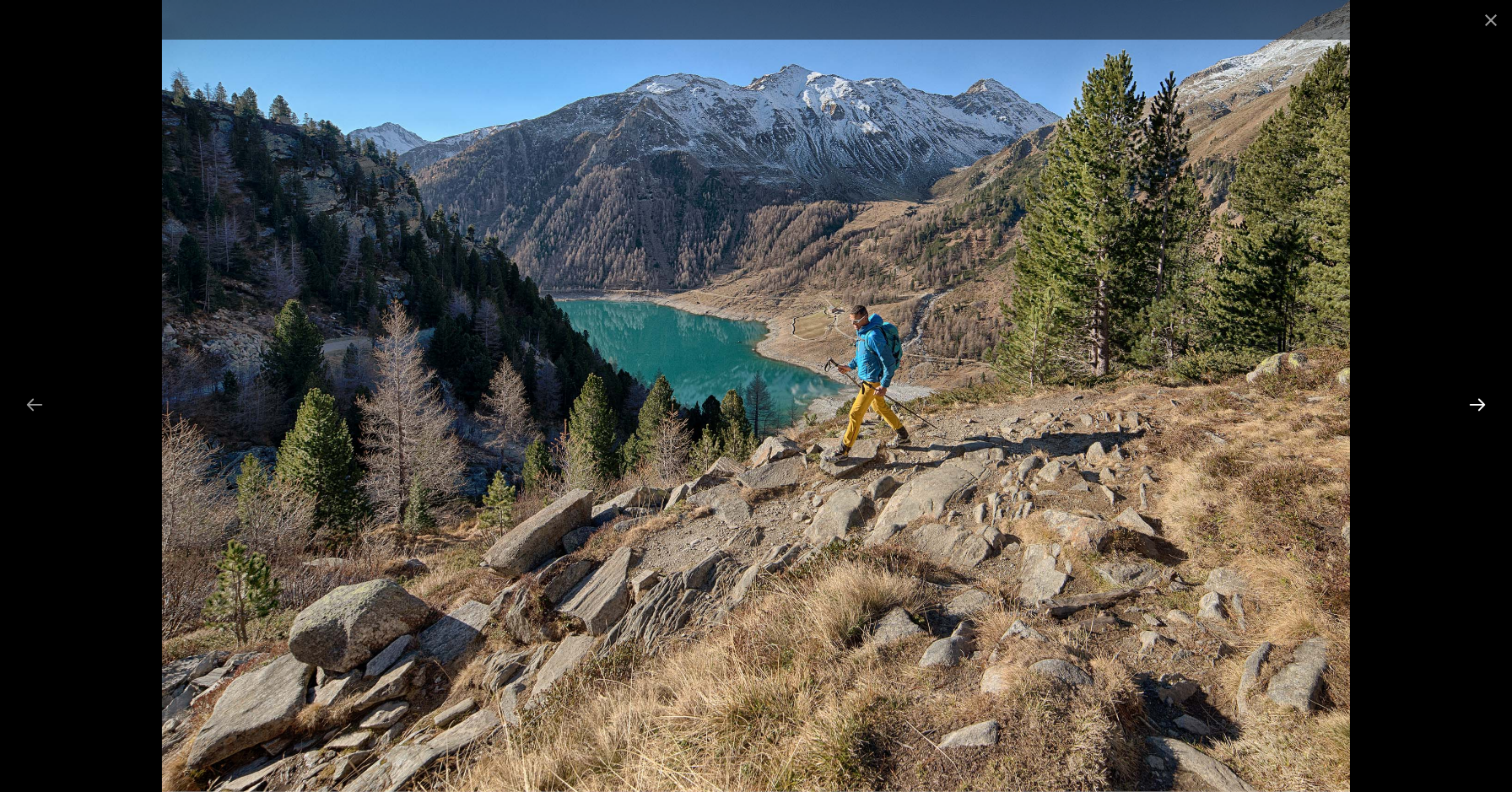
click at [1485, 401] on button "Next slide" at bounding box center [1477, 405] width 35 height 33
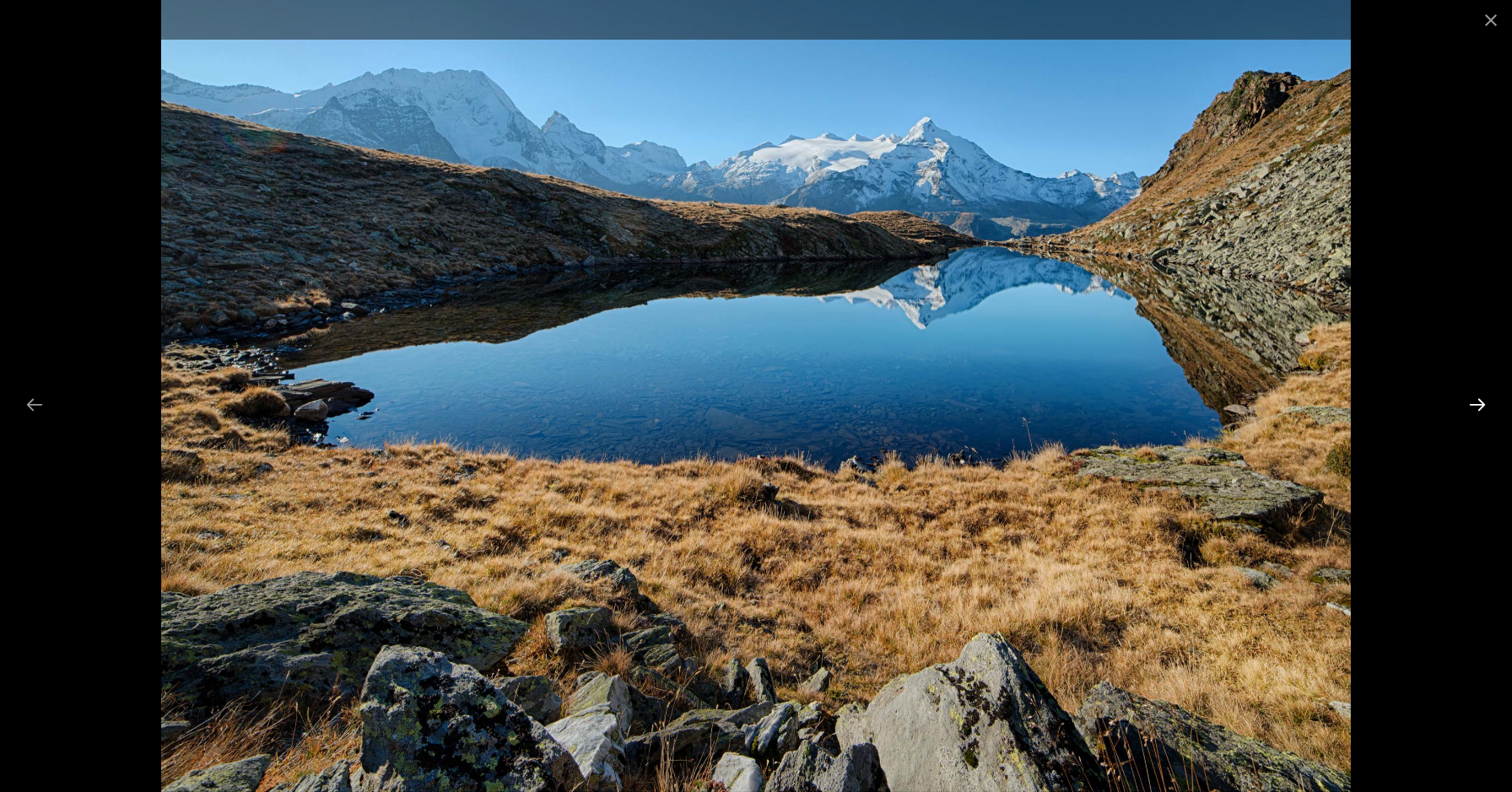
click at [1485, 401] on button "Next slide" at bounding box center [1477, 405] width 35 height 33
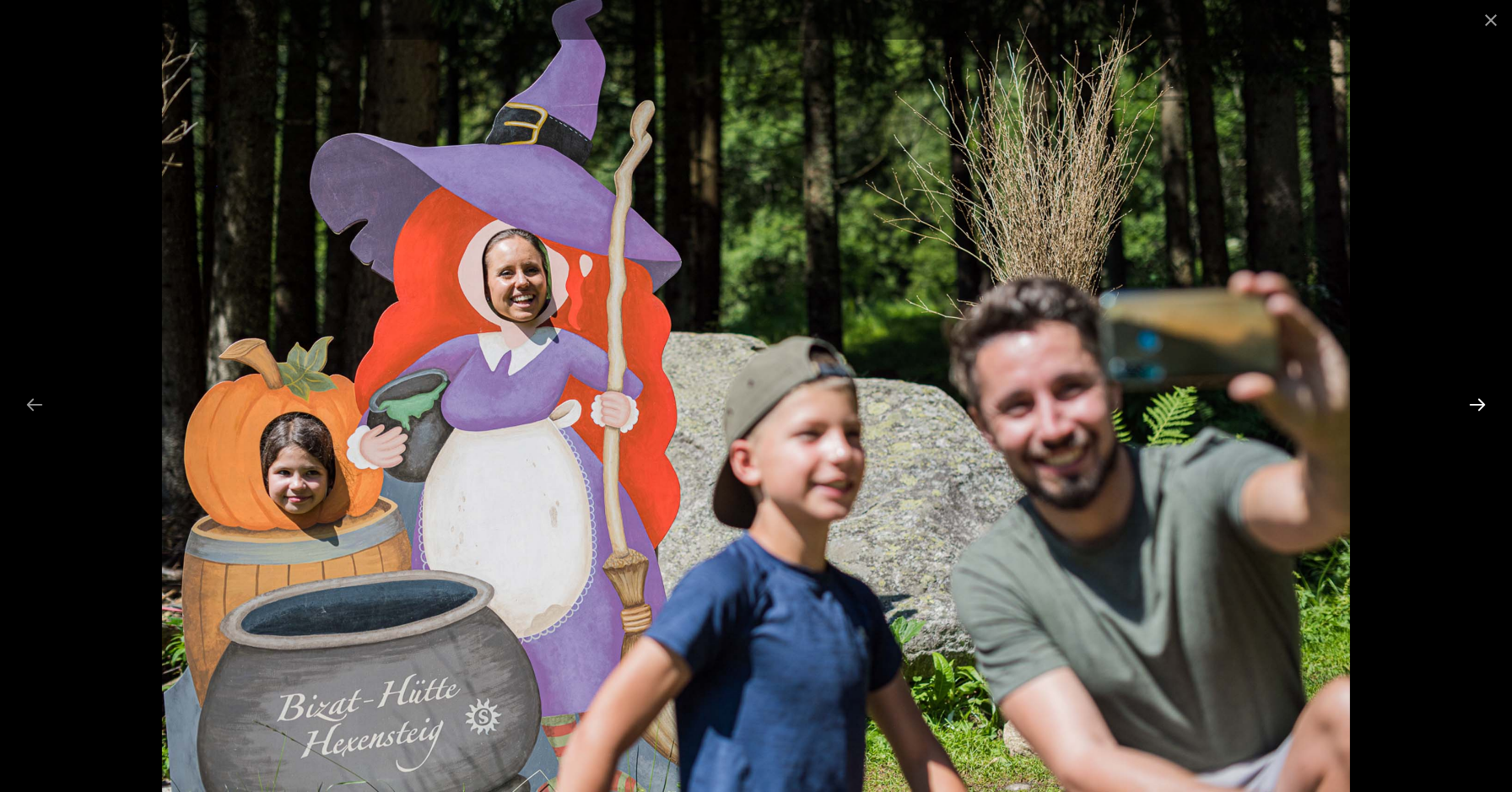
click at [1485, 401] on button "Next slide" at bounding box center [1477, 405] width 35 height 33
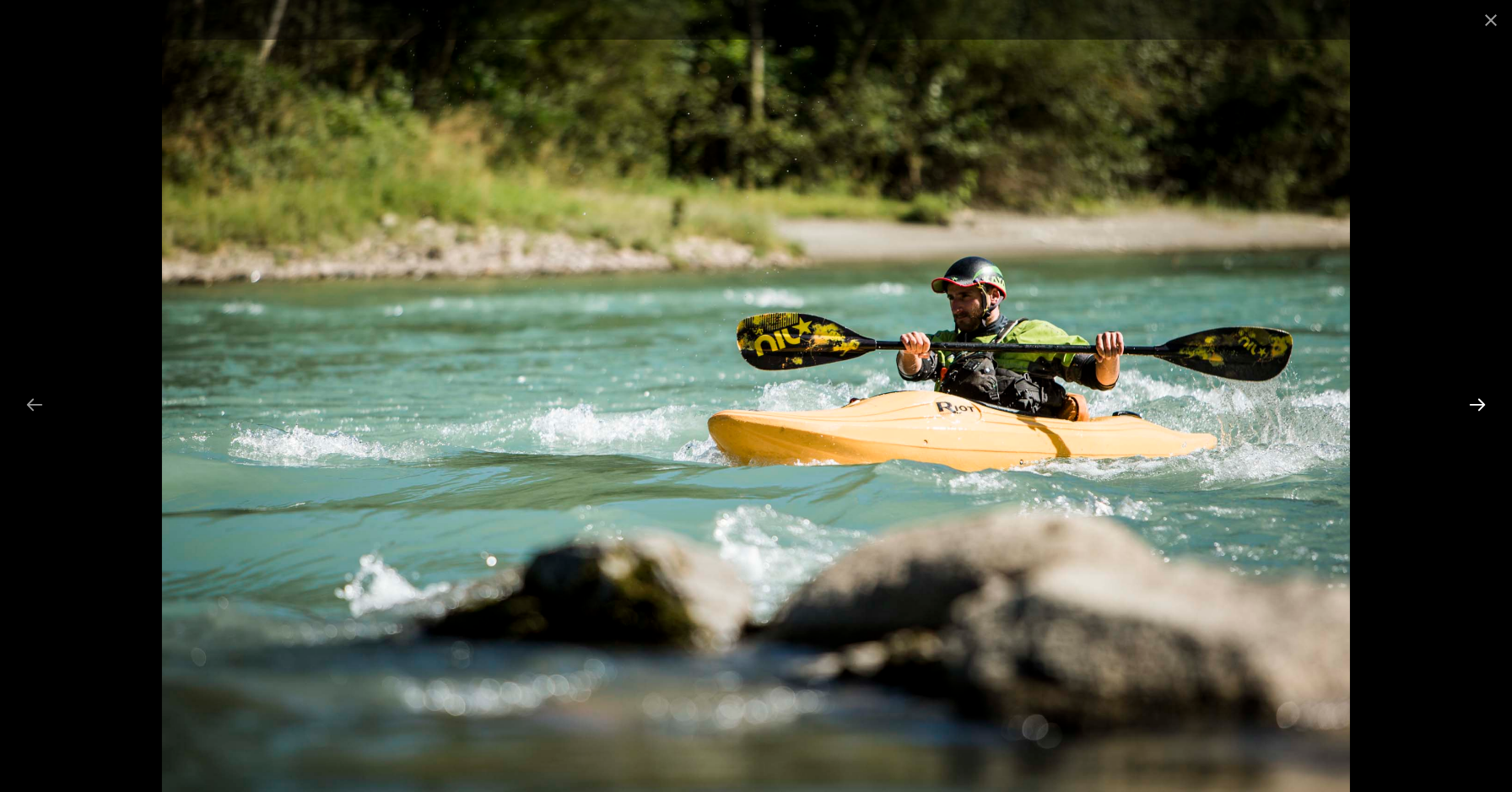
click at [1485, 401] on button "Next slide" at bounding box center [1477, 405] width 35 height 33
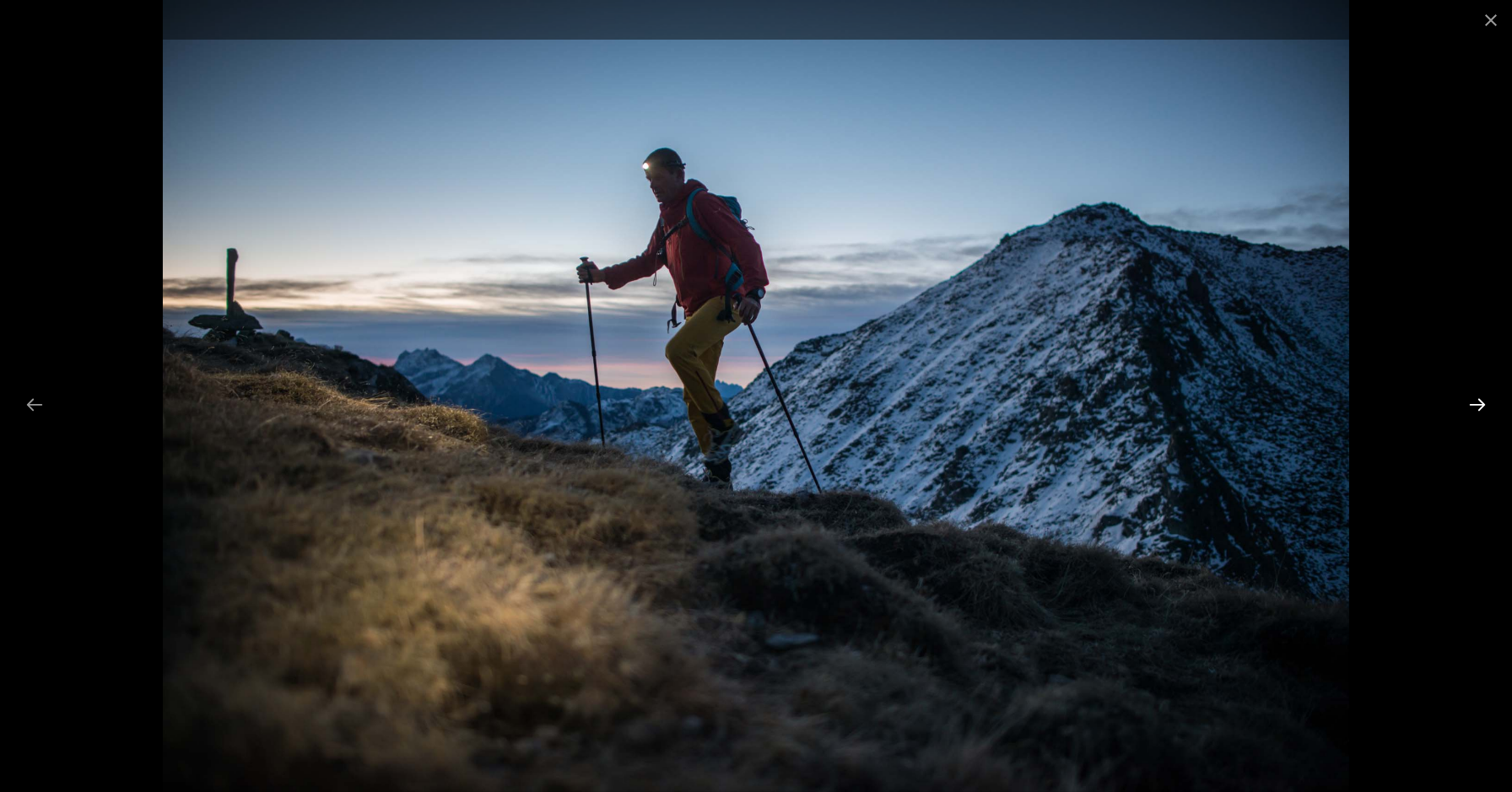
click at [1485, 401] on button "Next slide" at bounding box center [1477, 405] width 35 height 33
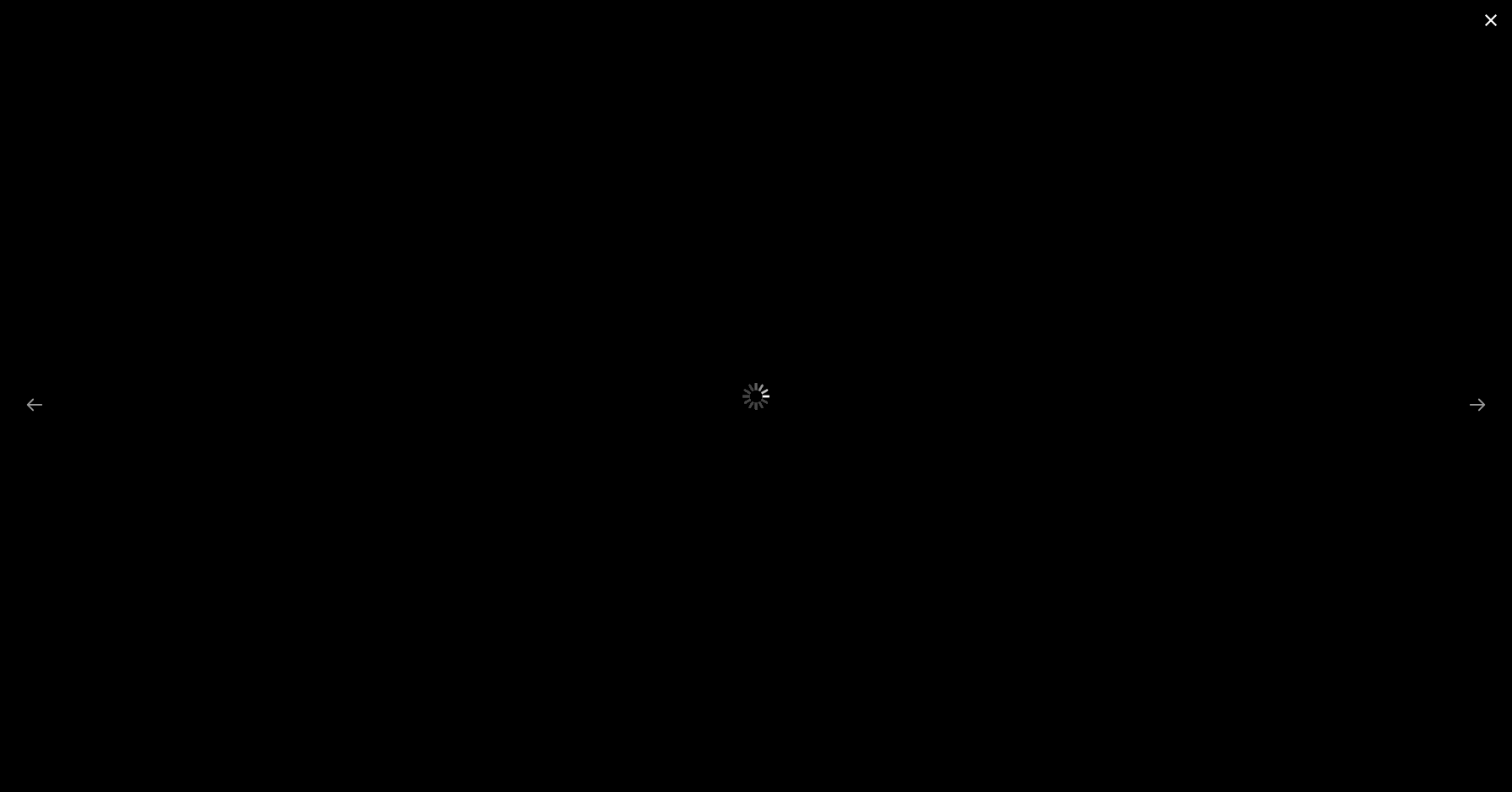
click at [1496, 18] on button "Close gallery" at bounding box center [1490, 19] width 42 height 40
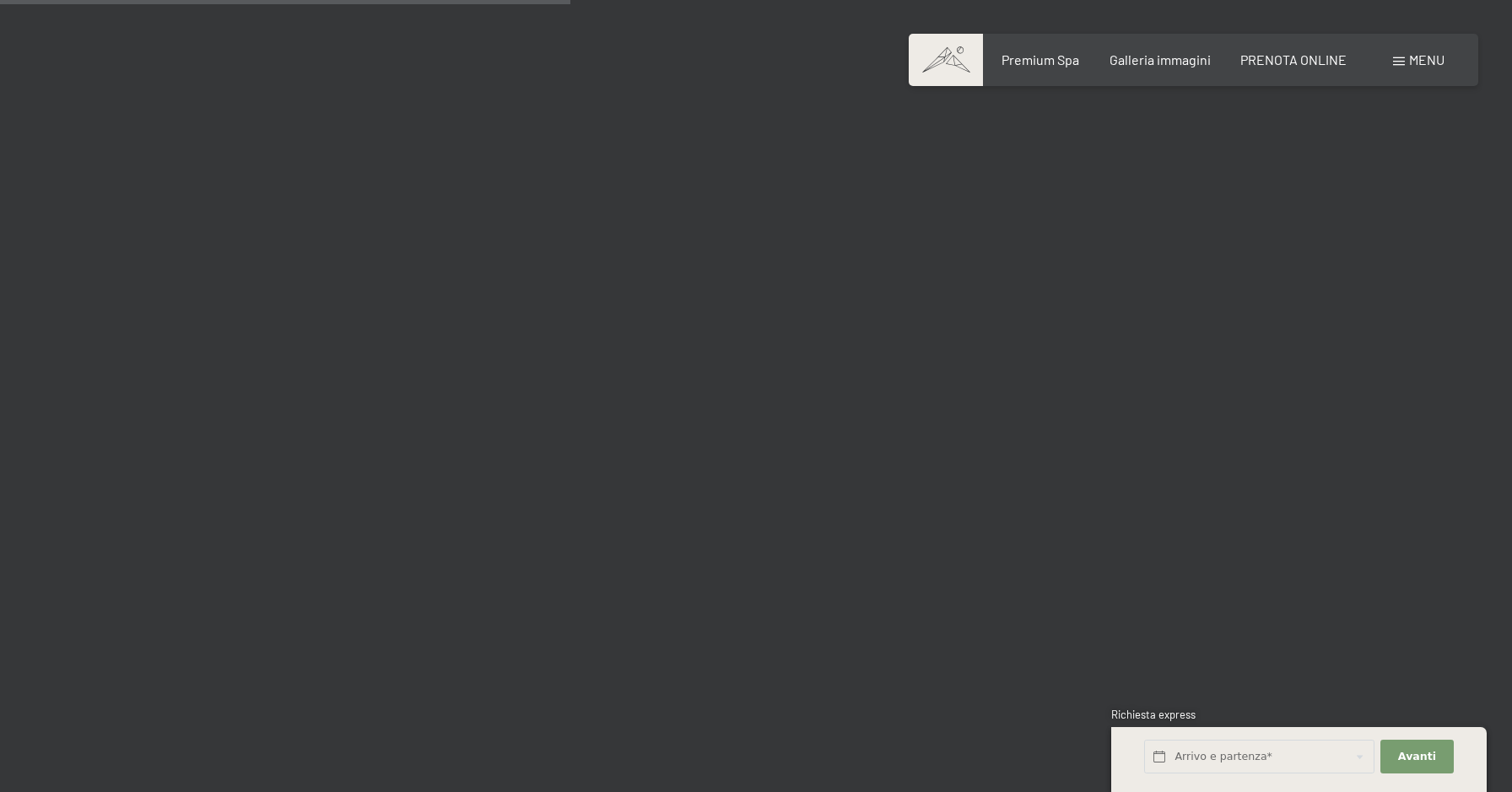
scroll to position [8017, 0]
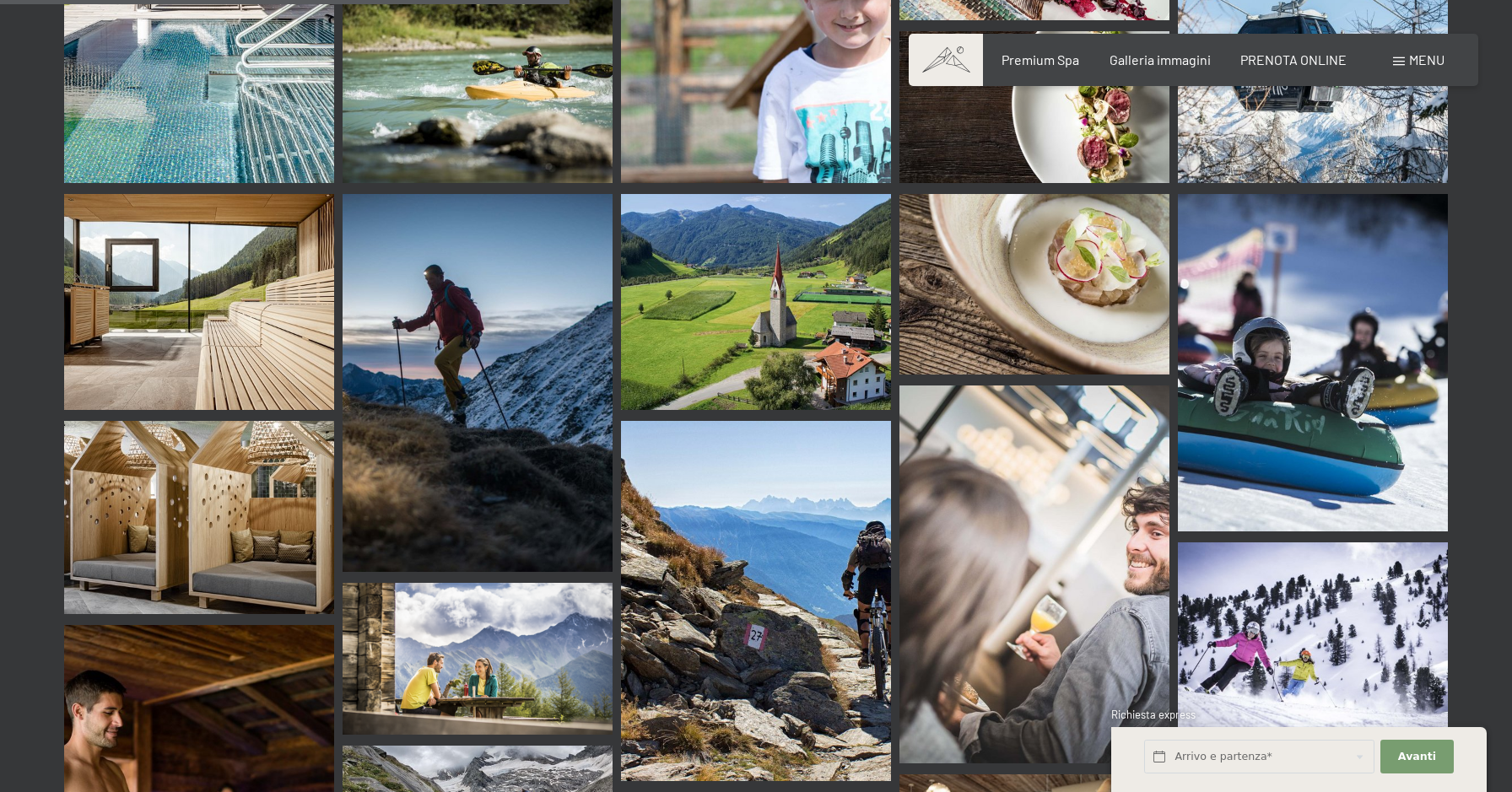
click at [758, 238] on img at bounding box center [755, 302] width 270 height 216
